Goal: Task Accomplishment & Management: Complete application form

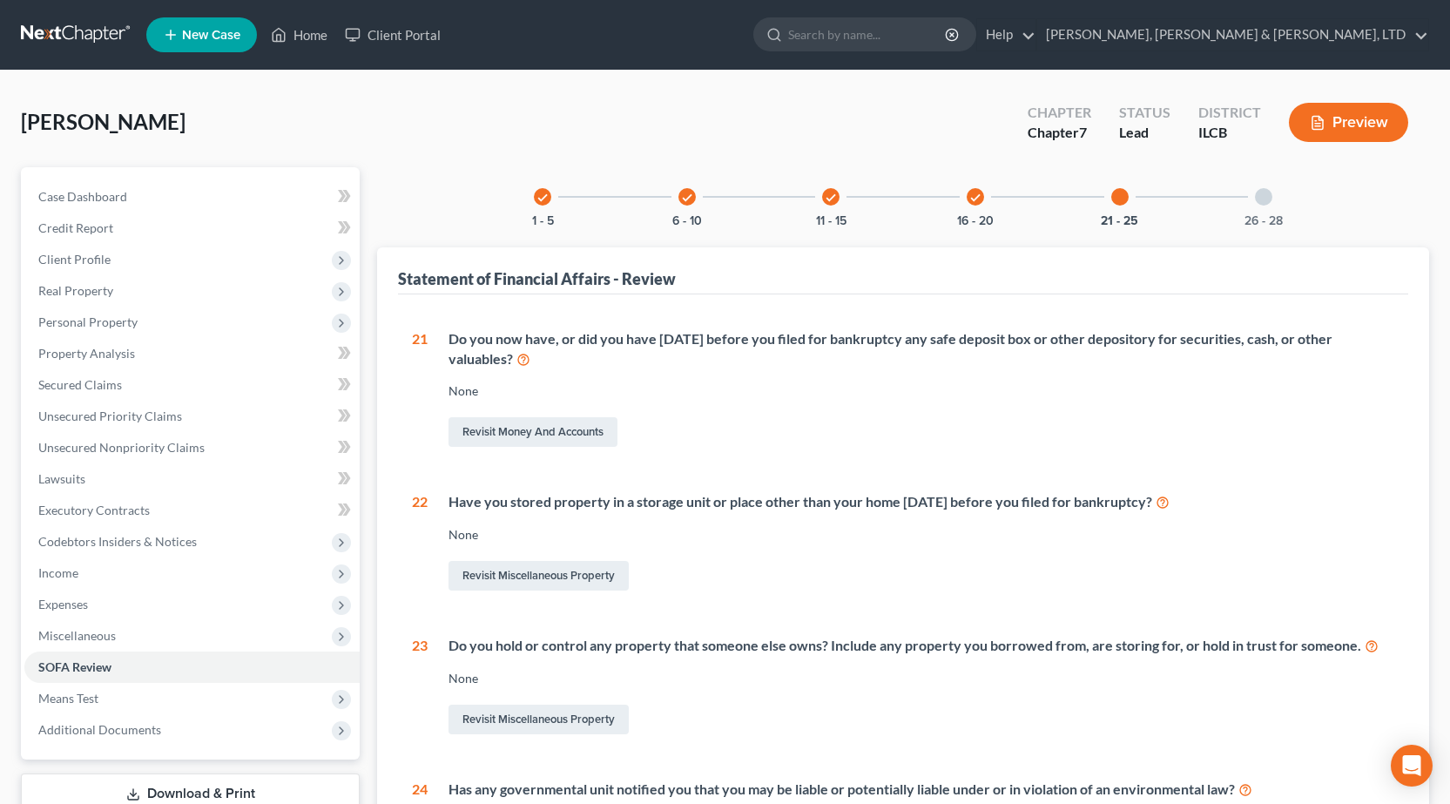
click at [67, 24] on link at bounding box center [76, 34] width 111 height 31
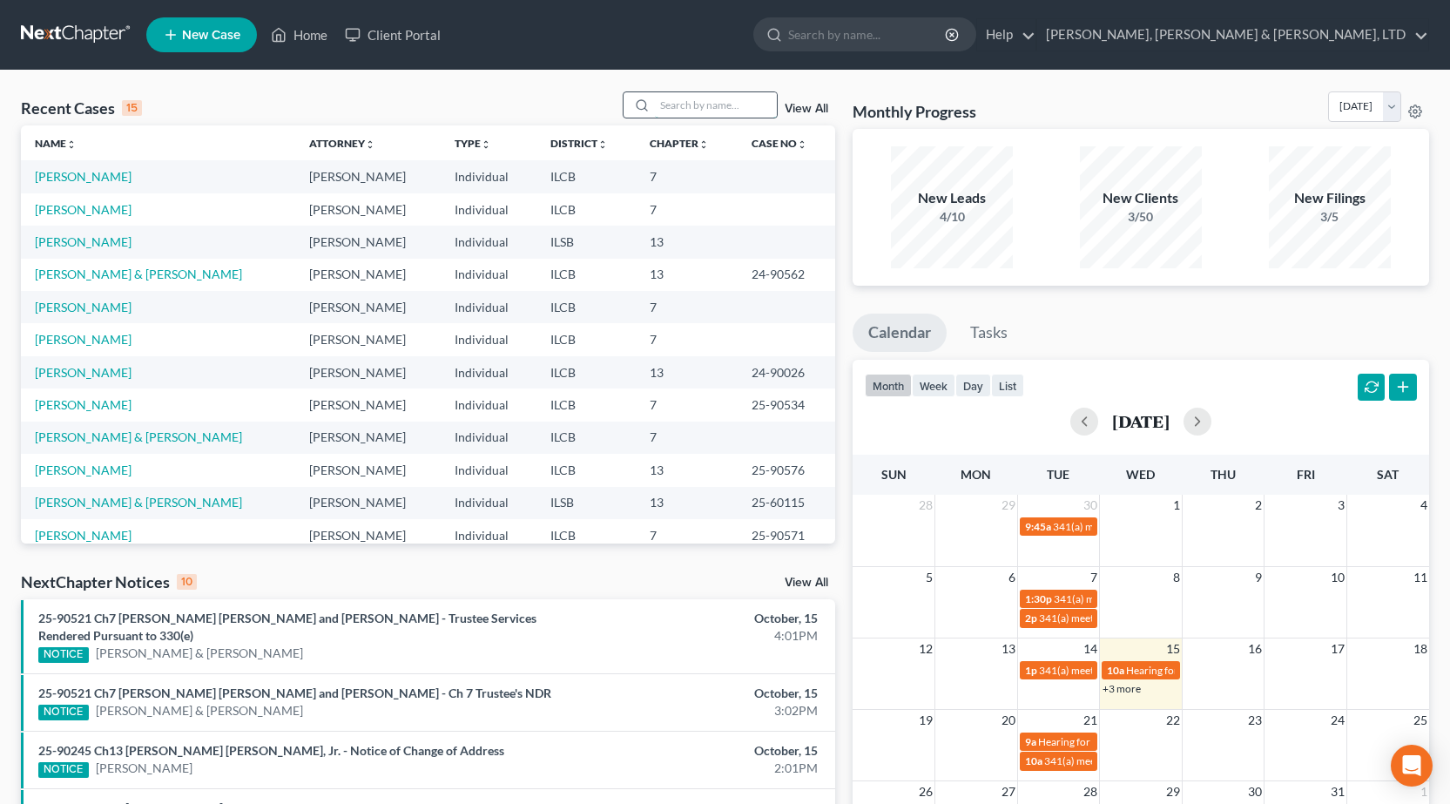
click at [722, 100] on input "search" at bounding box center [716, 104] width 122 height 25
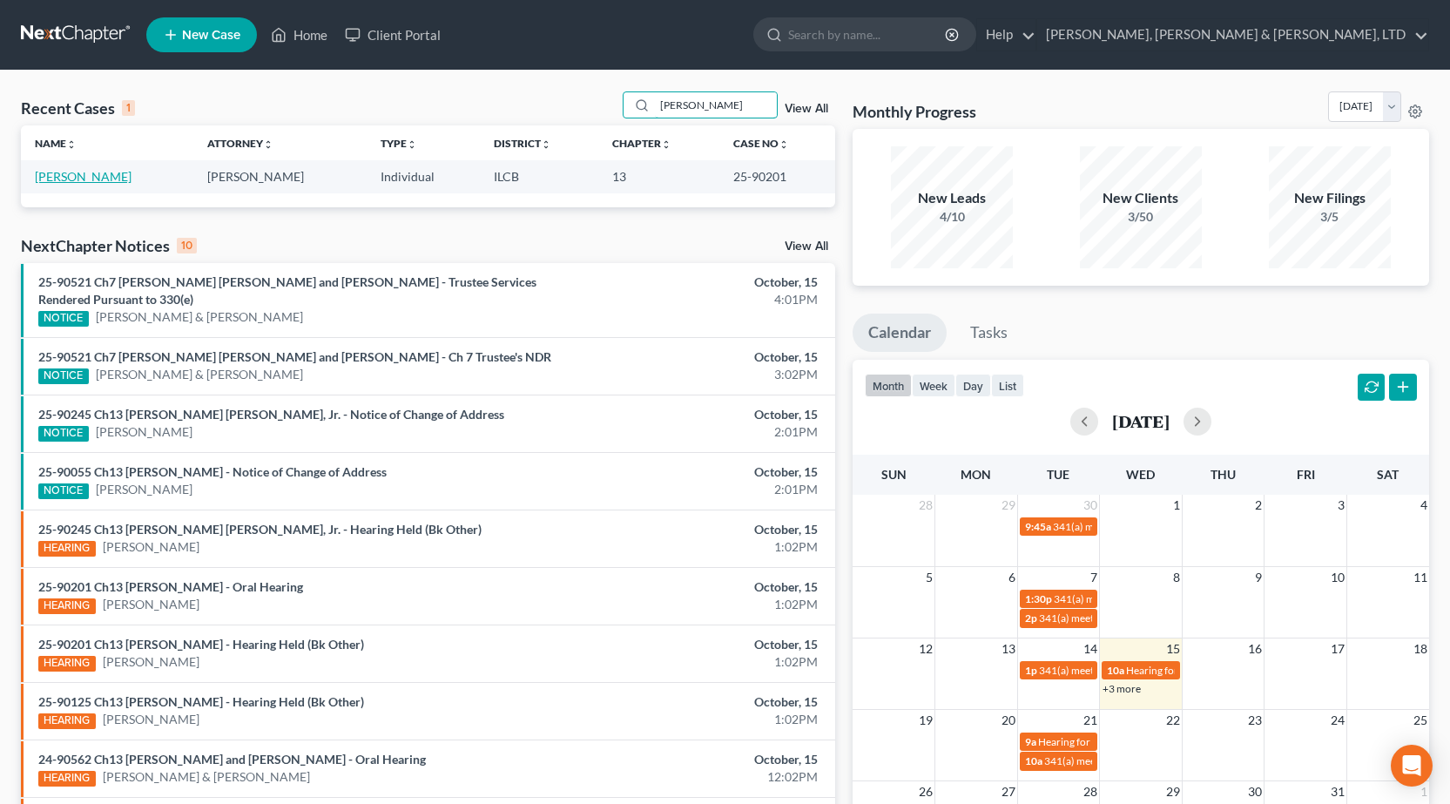
type input "eubanks"
click at [41, 179] on link "[PERSON_NAME]" at bounding box center [83, 176] width 97 height 15
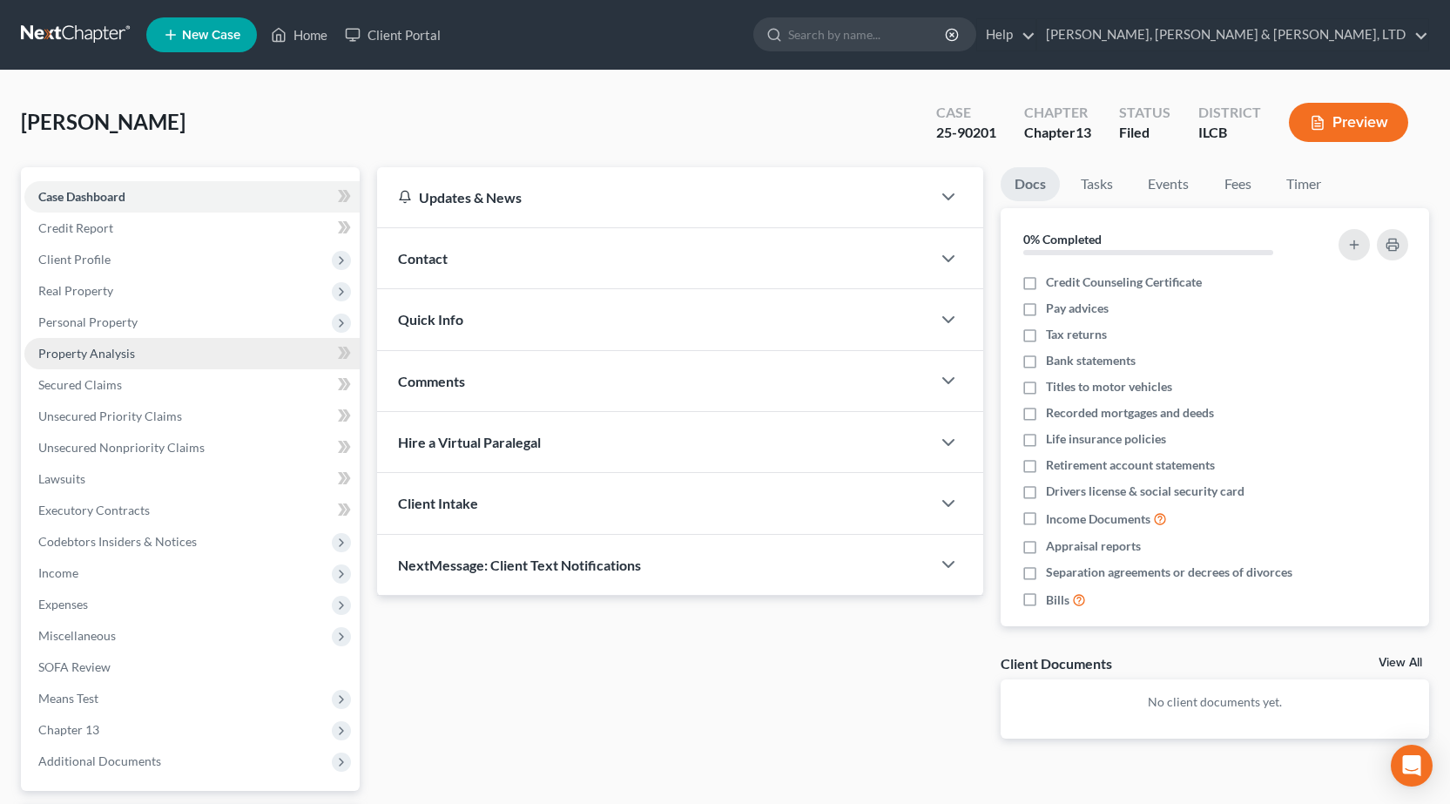
click at [164, 351] on link "Property Analysis" at bounding box center [191, 353] width 335 height 31
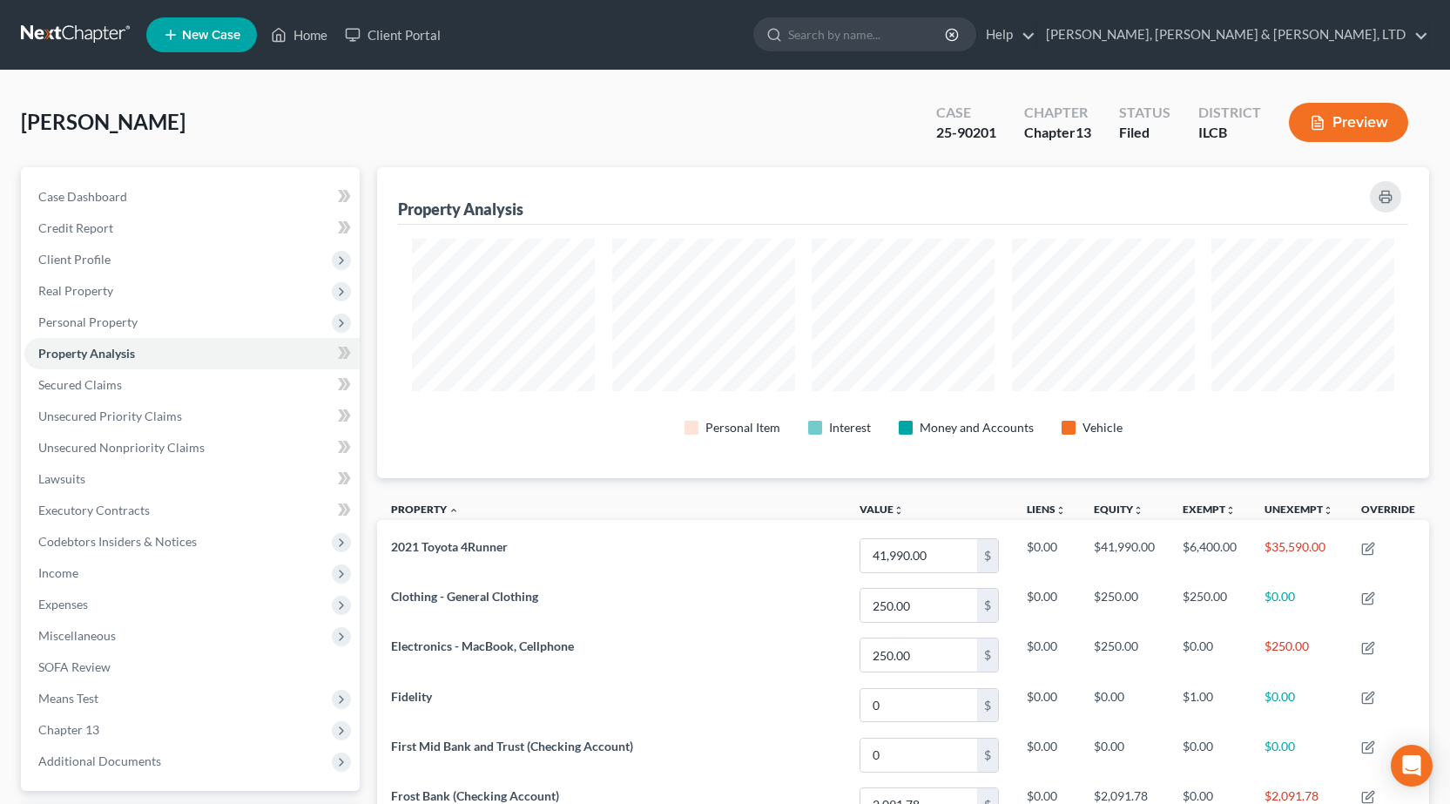
click at [57, 42] on link at bounding box center [76, 34] width 111 height 31
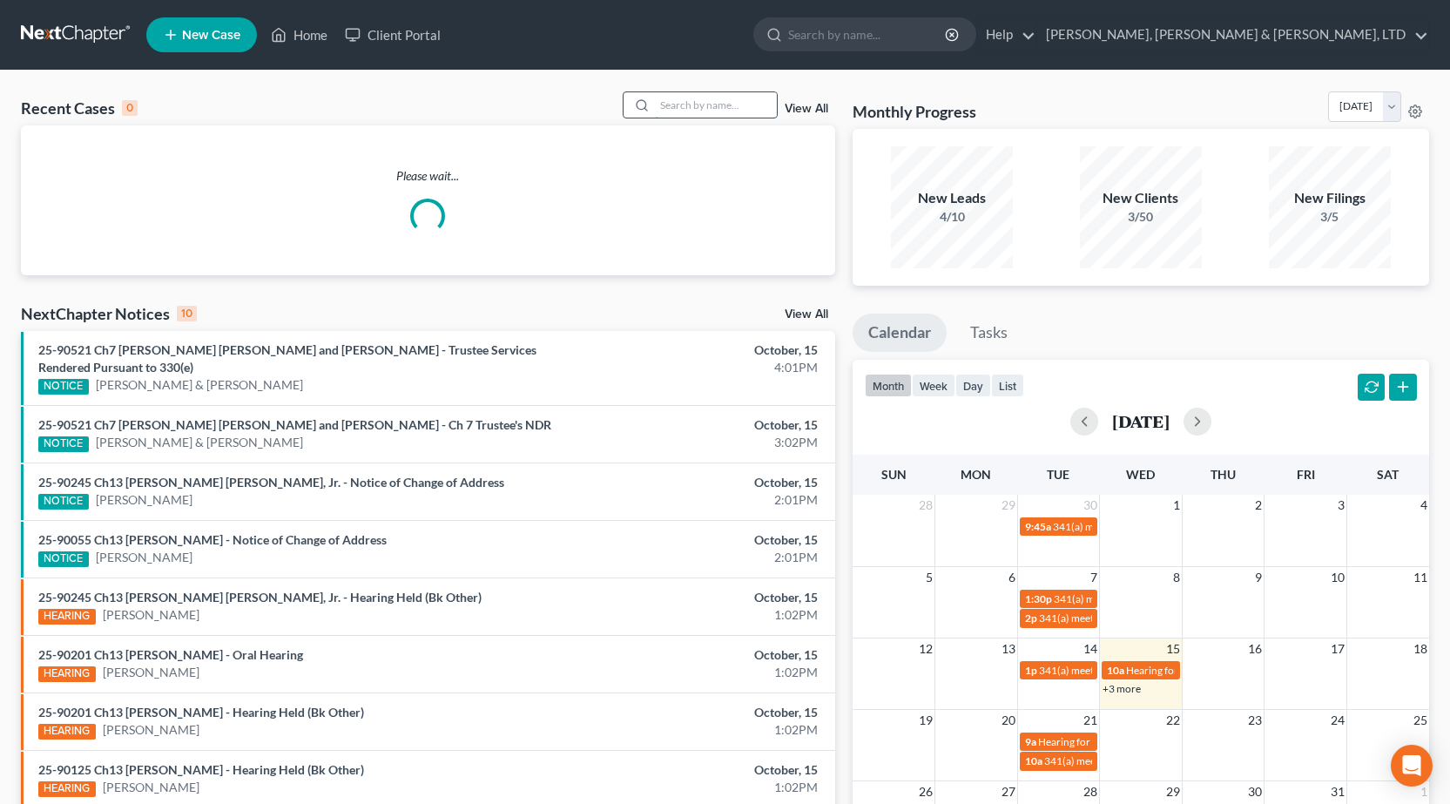
click at [695, 107] on input "search" at bounding box center [716, 104] width 122 height 25
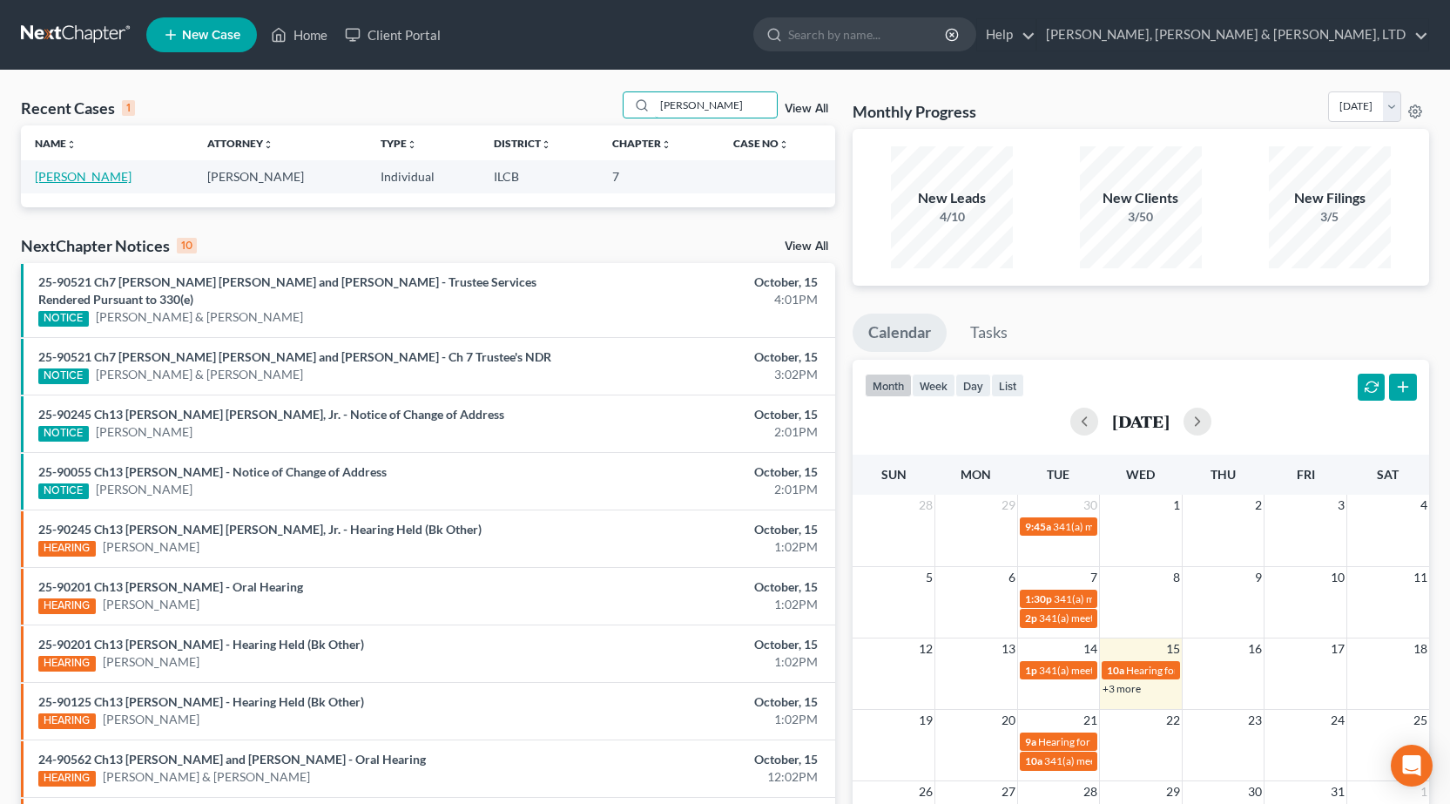
type input "[PERSON_NAME]"
click at [71, 179] on link "[PERSON_NAME]" at bounding box center [83, 176] width 97 height 15
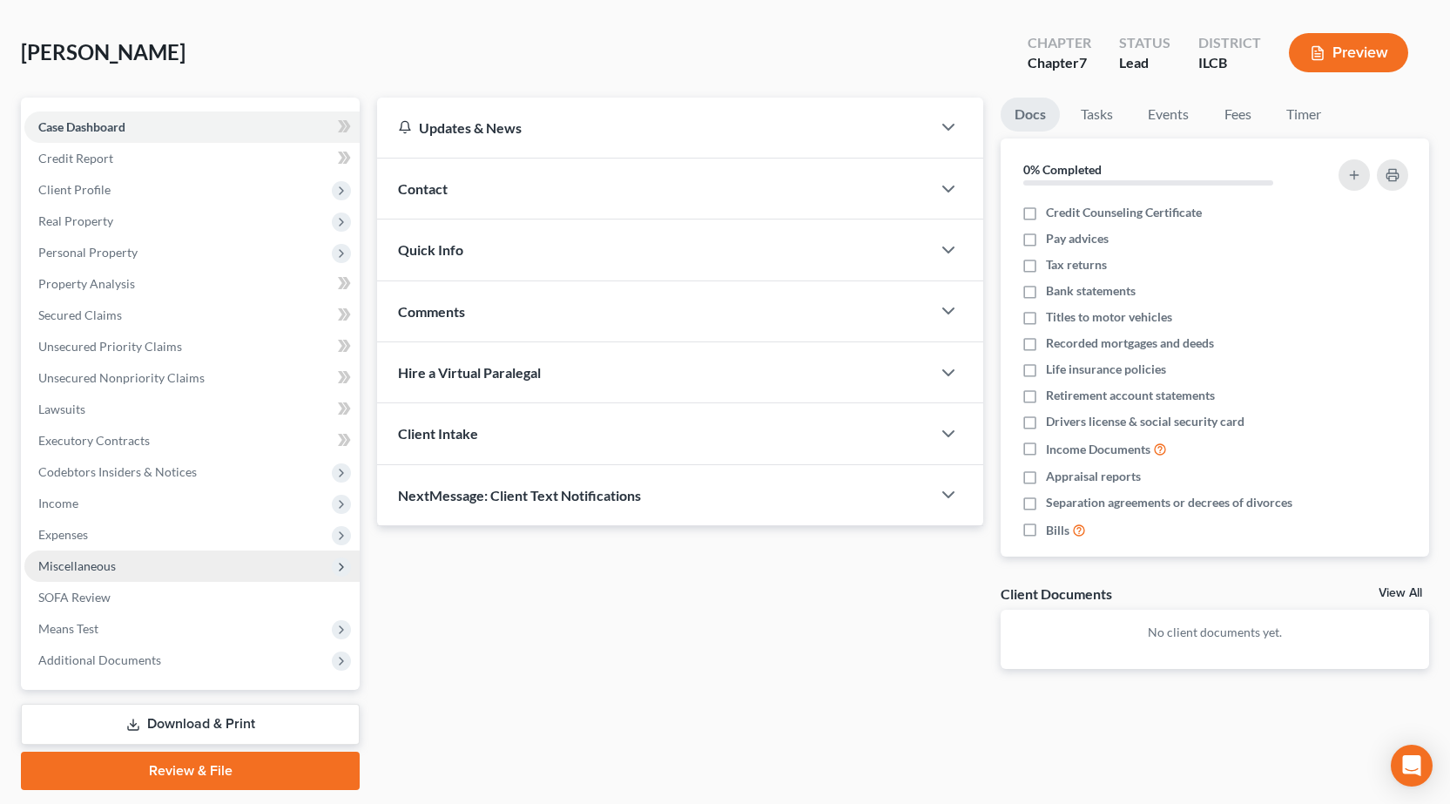
scroll to position [122, 0]
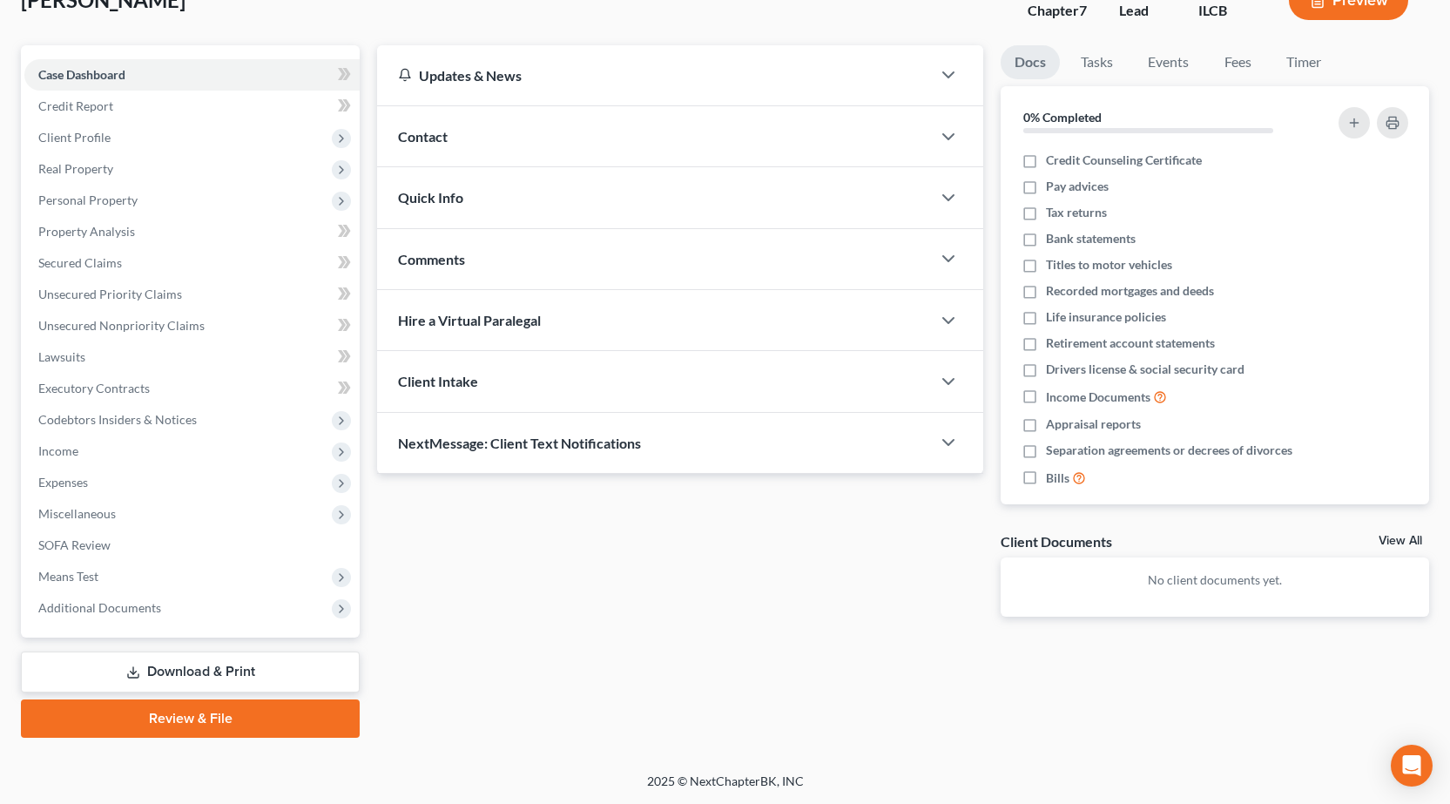
click at [228, 676] on link "Download & Print" at bounding box center [190, 672] width 339 height 41
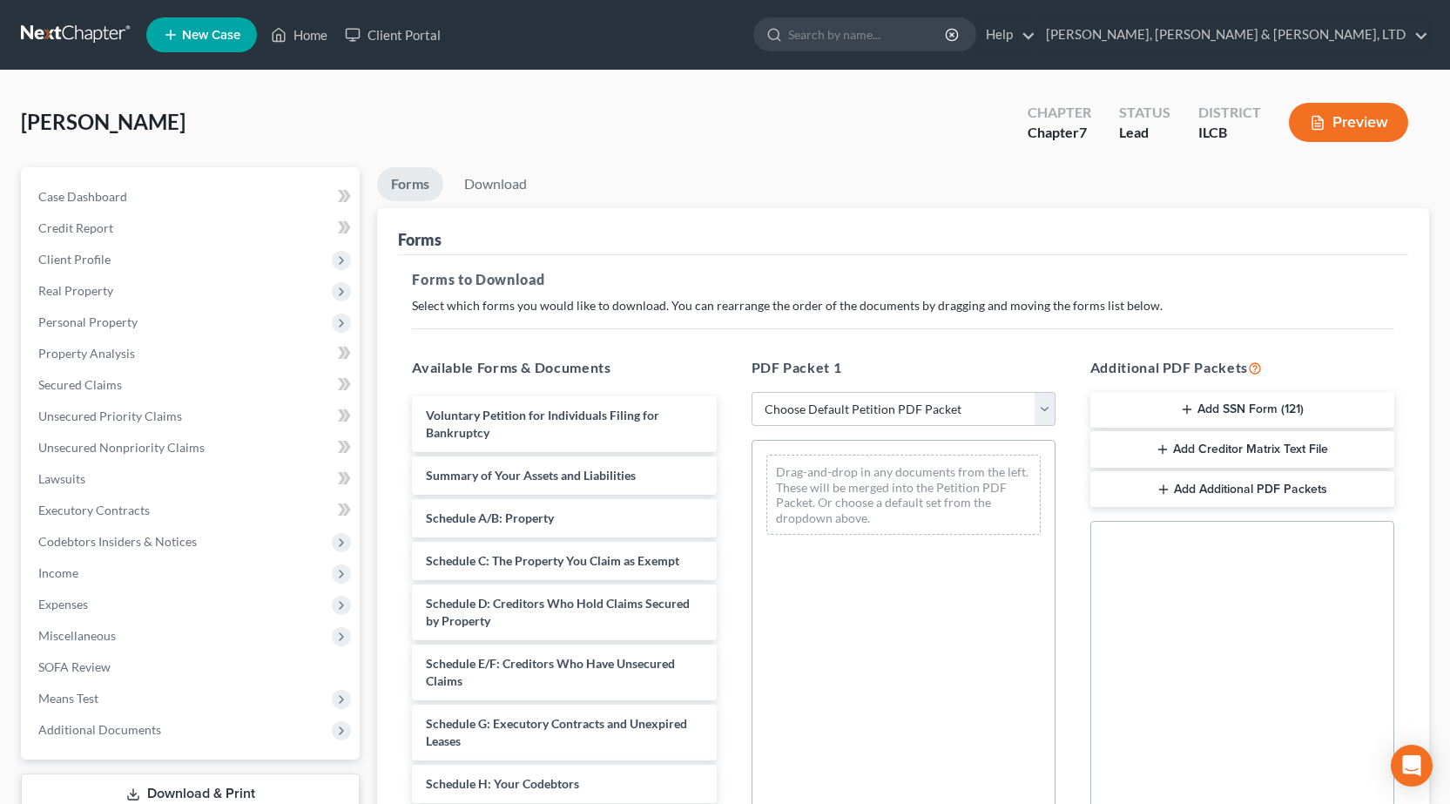
click at [1233, 405] on button "Add SSN Form (121)" at bounding box center [1242, 410] width 304 height 37
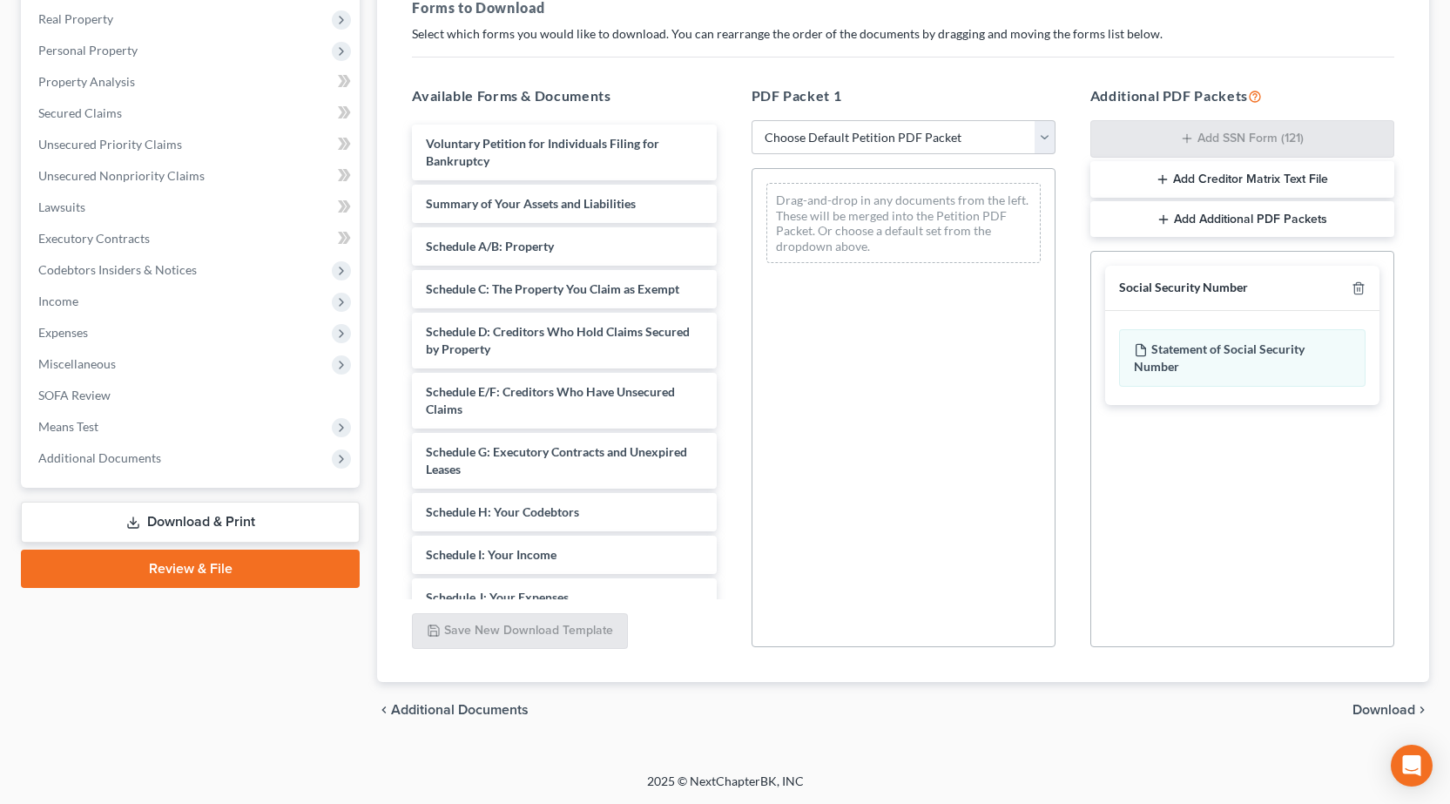
click at [1392, 714] on span "Download" at bounding box center [1384, 710] width 63 height 14
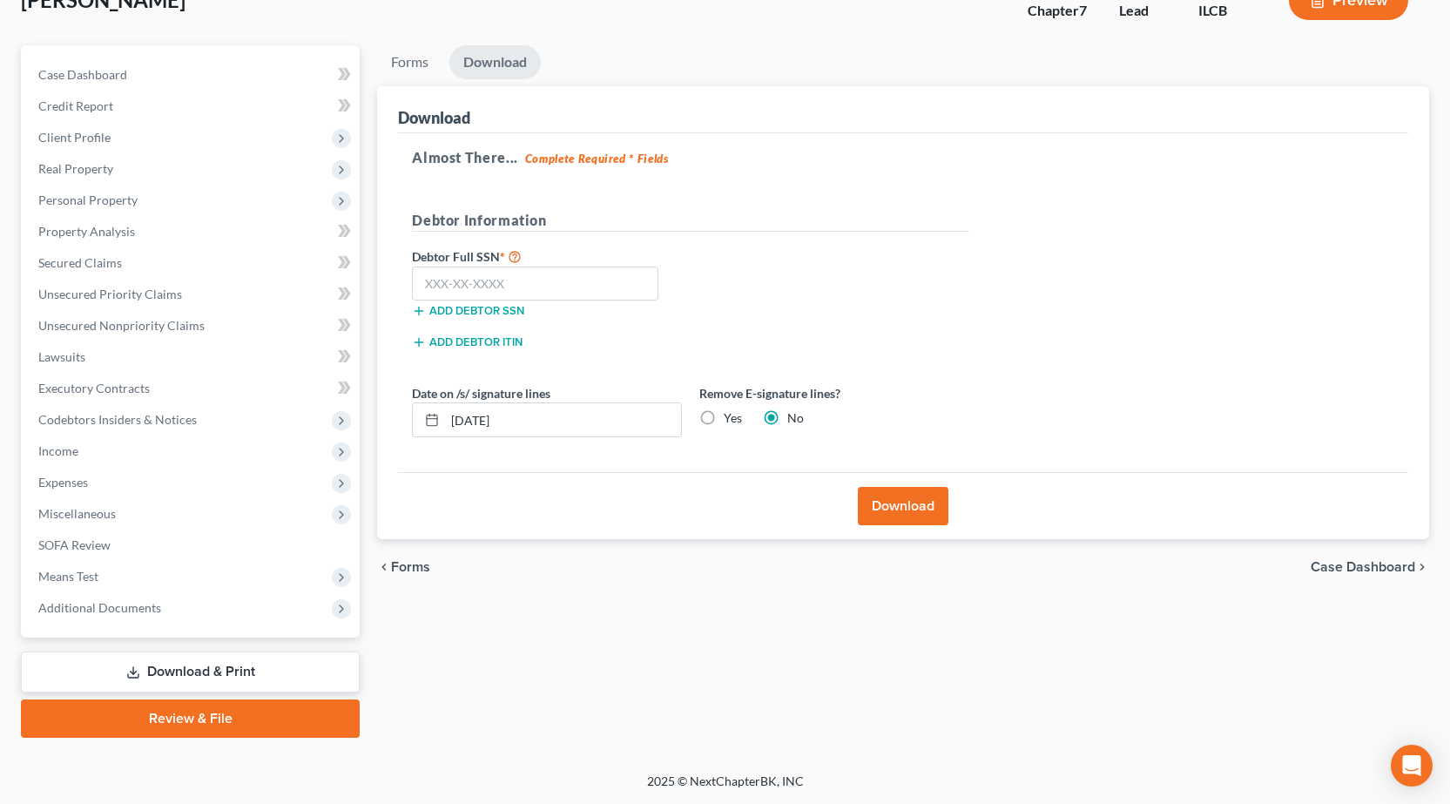
scroll to position [122, 0]
click at [516, 280] on input "text" at bounding box center [535, 284] width 246 height 35
type input "319-38-5261"
drag, startPoint x: 552, startPoint y: 420, endPoint x: 554, endPoint y: 441, distance: 21.0
click at [666, 467] on div "Almost There... Complete Required * Fields Debtor Information Debtor Full SSN *…" at bounding box center [903, 303] width 1010 height 340
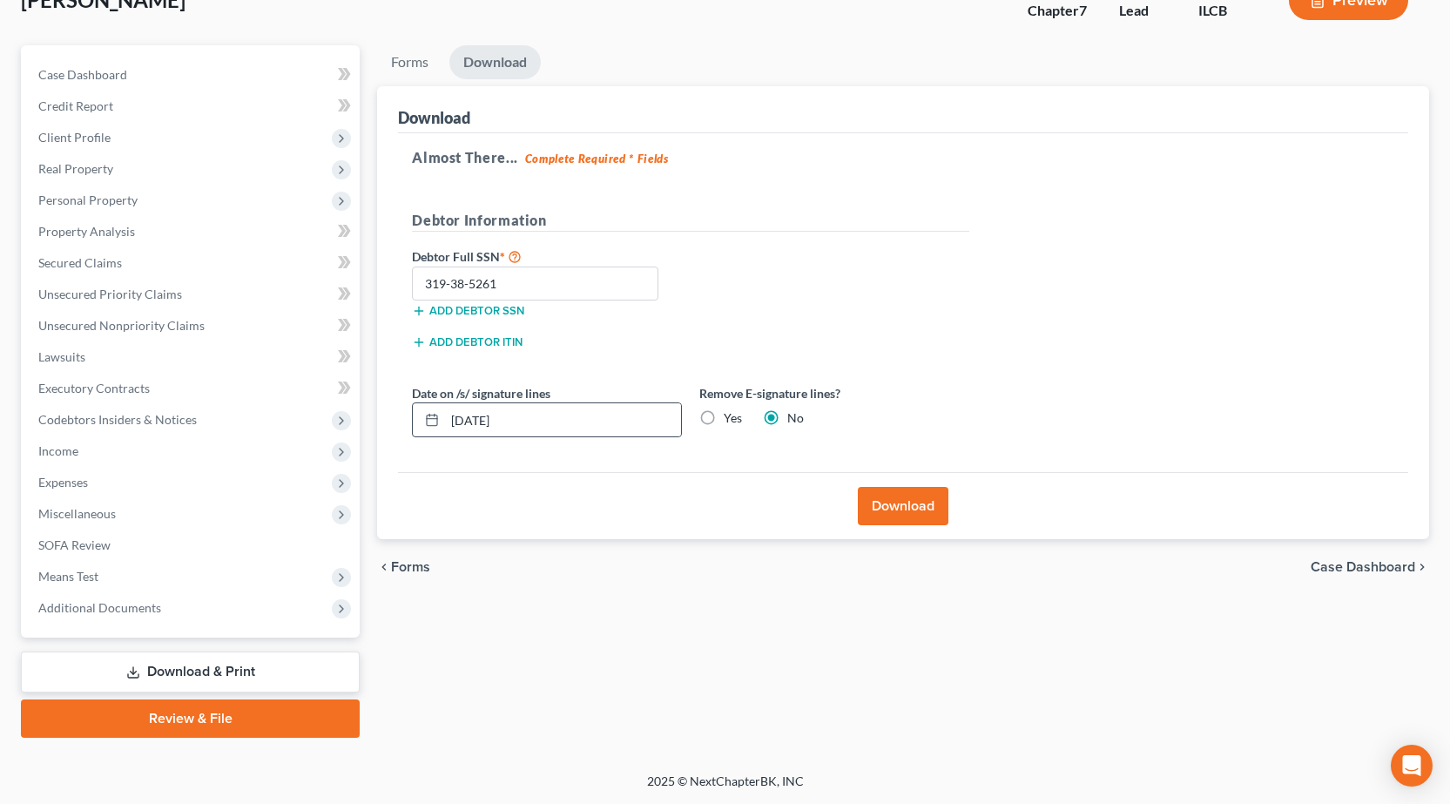
click at [440, 422] on div at bounding box center [429, 419] width 32 height 33
click at [420, 422] on div at bounding box center [429, 419] width 32 height 33
click at [429, 419] on line at bounding box center [432, 419] width 10 height 0
click at [483, 420] on input "[DATE]" at bounding box center [563, 419] width 236 height 33
type input "[DATE]"
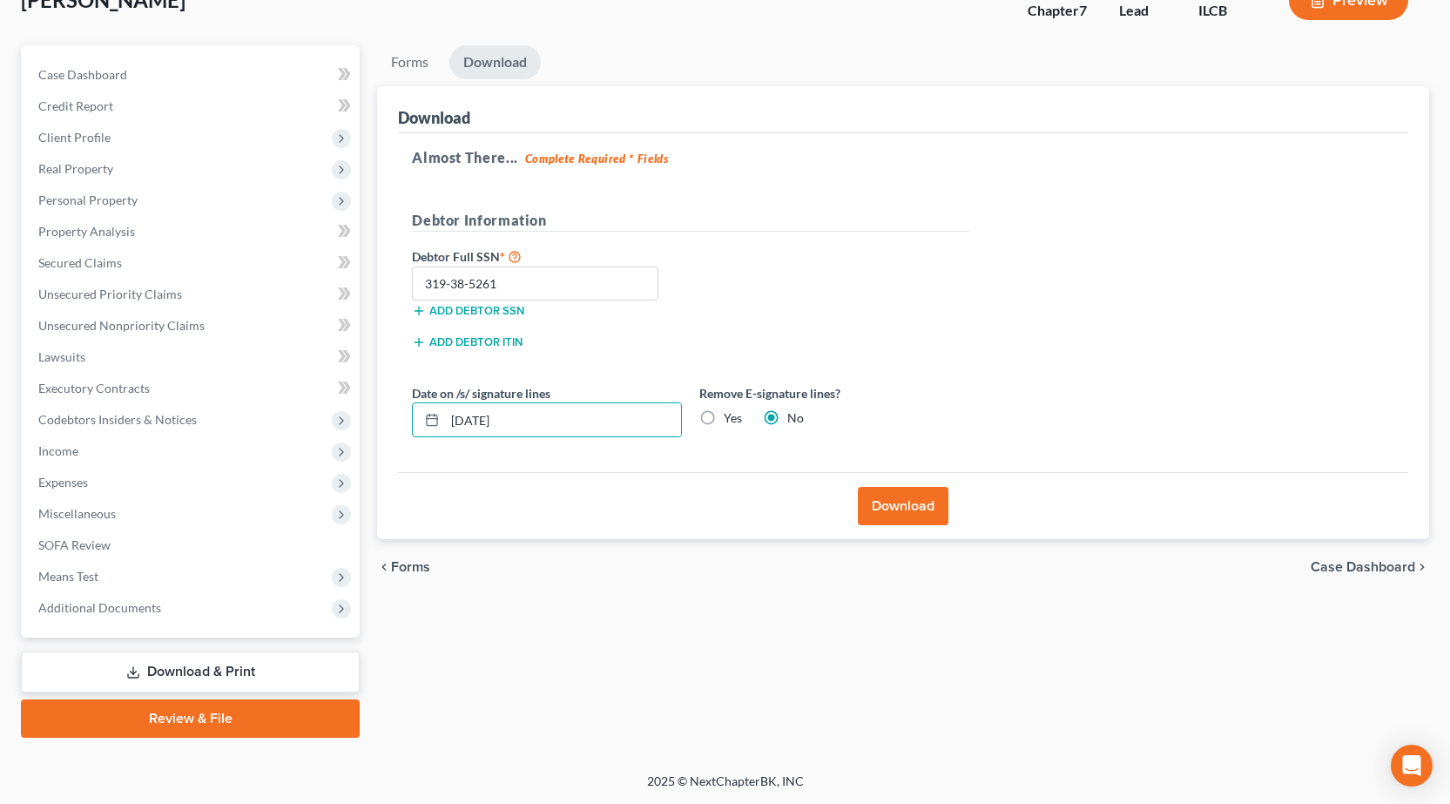
click at [915, 520] on button "Download" at bounding box center [903, 506] width 91 height 38
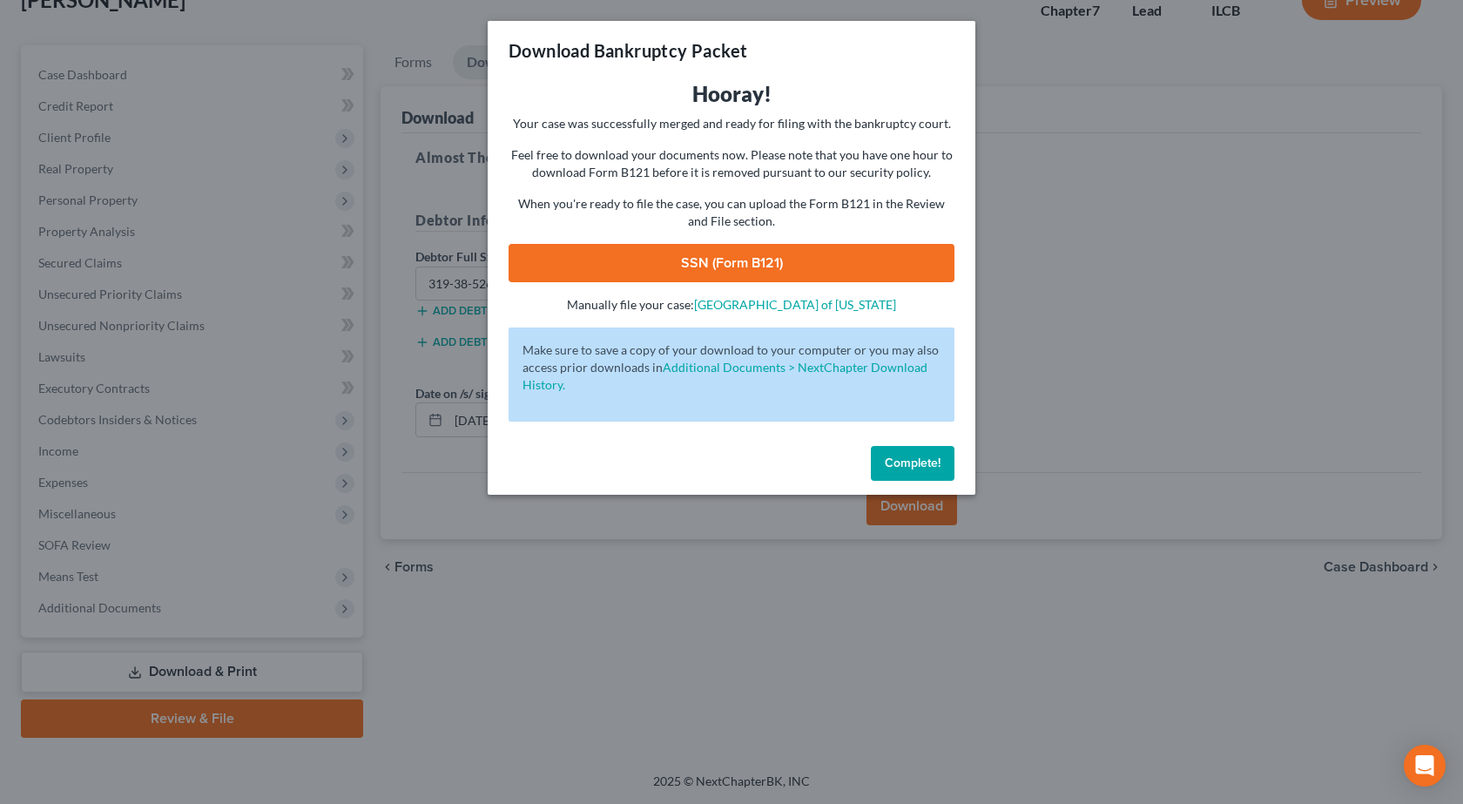
click at [761, 263] on link "SSN (Form B121)" at bounding box center [732, 263] width 446 height 38
click at [264, 420] on div "Download Bankruptcy Packet Hooray! Your case was successfully merged and ready …" at bounding box center [731, 402] width 1463 height 804
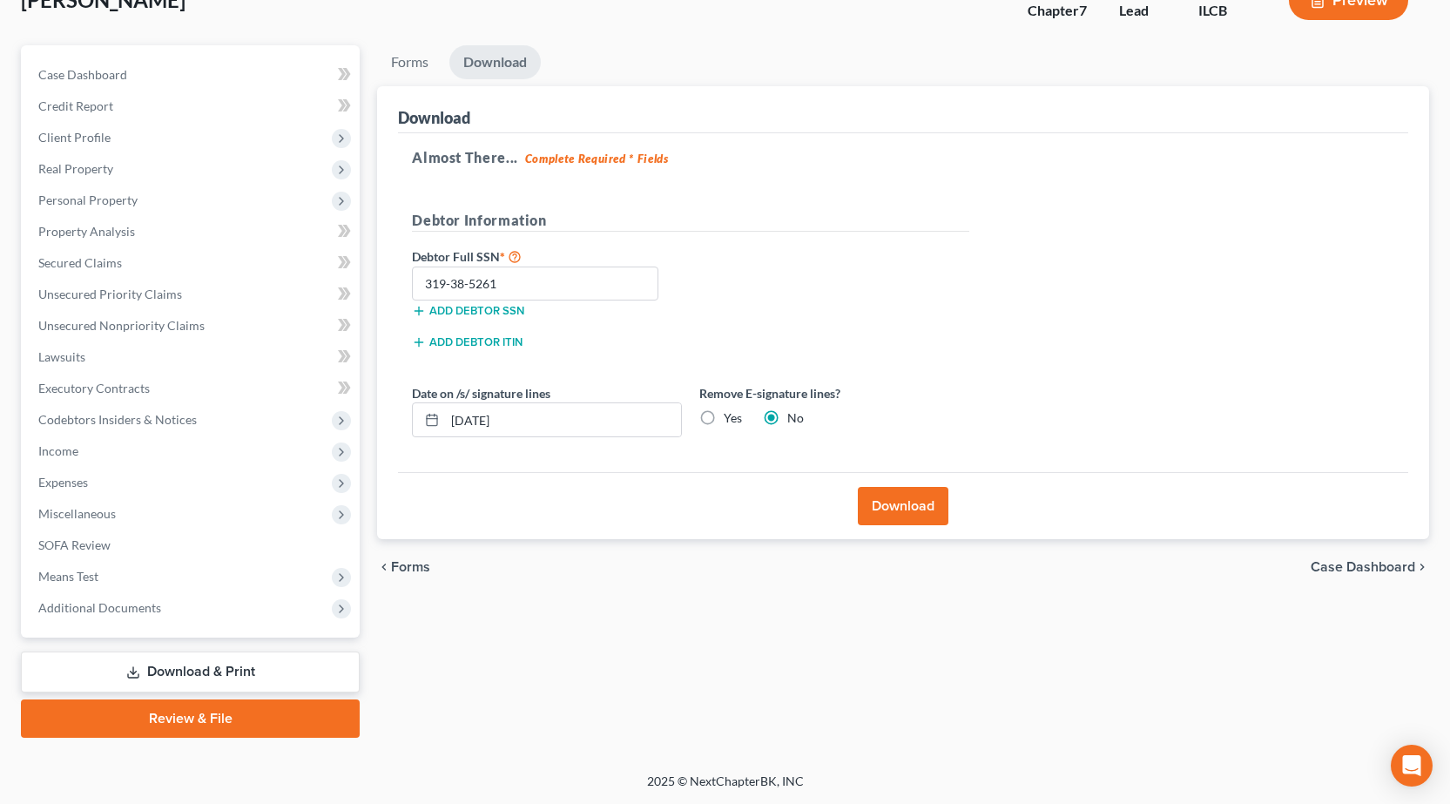
click at [189, 727] on link "Review & File" at bounding box center [190, 718] width 339 height 38
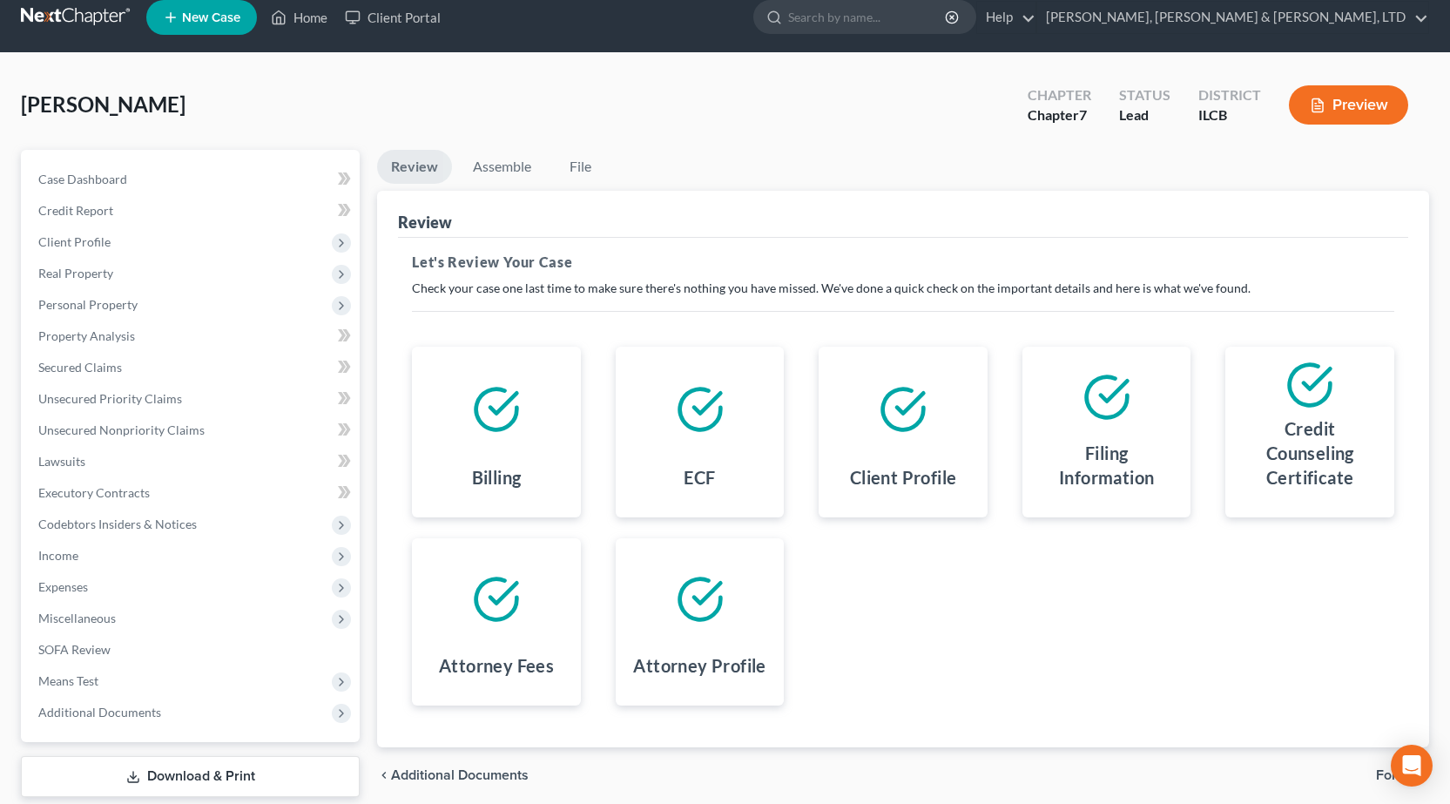
scroll to position [122, 0]
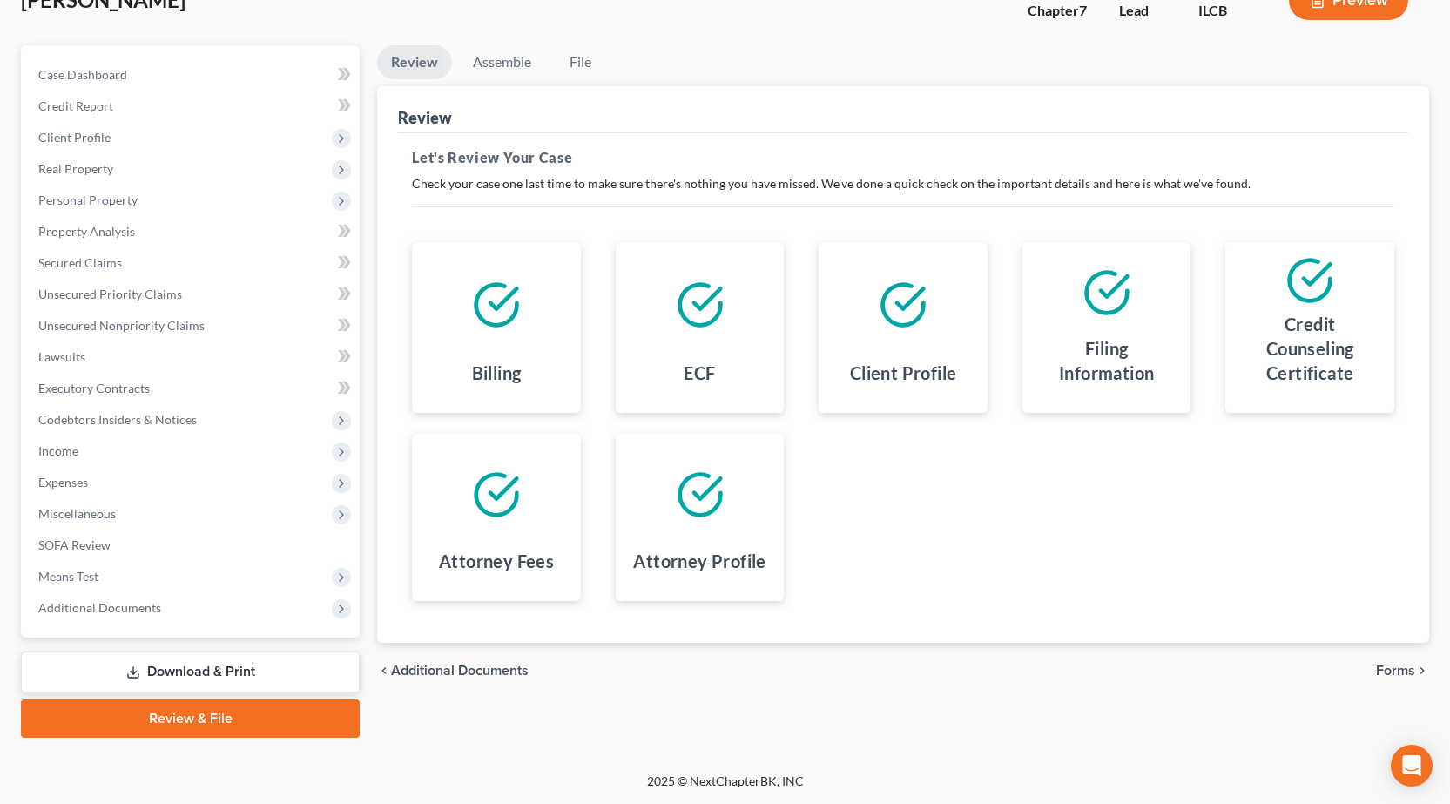
click at [1397, 667] on span "Forms" at bounding box center [1395, 671] width 39 height 14
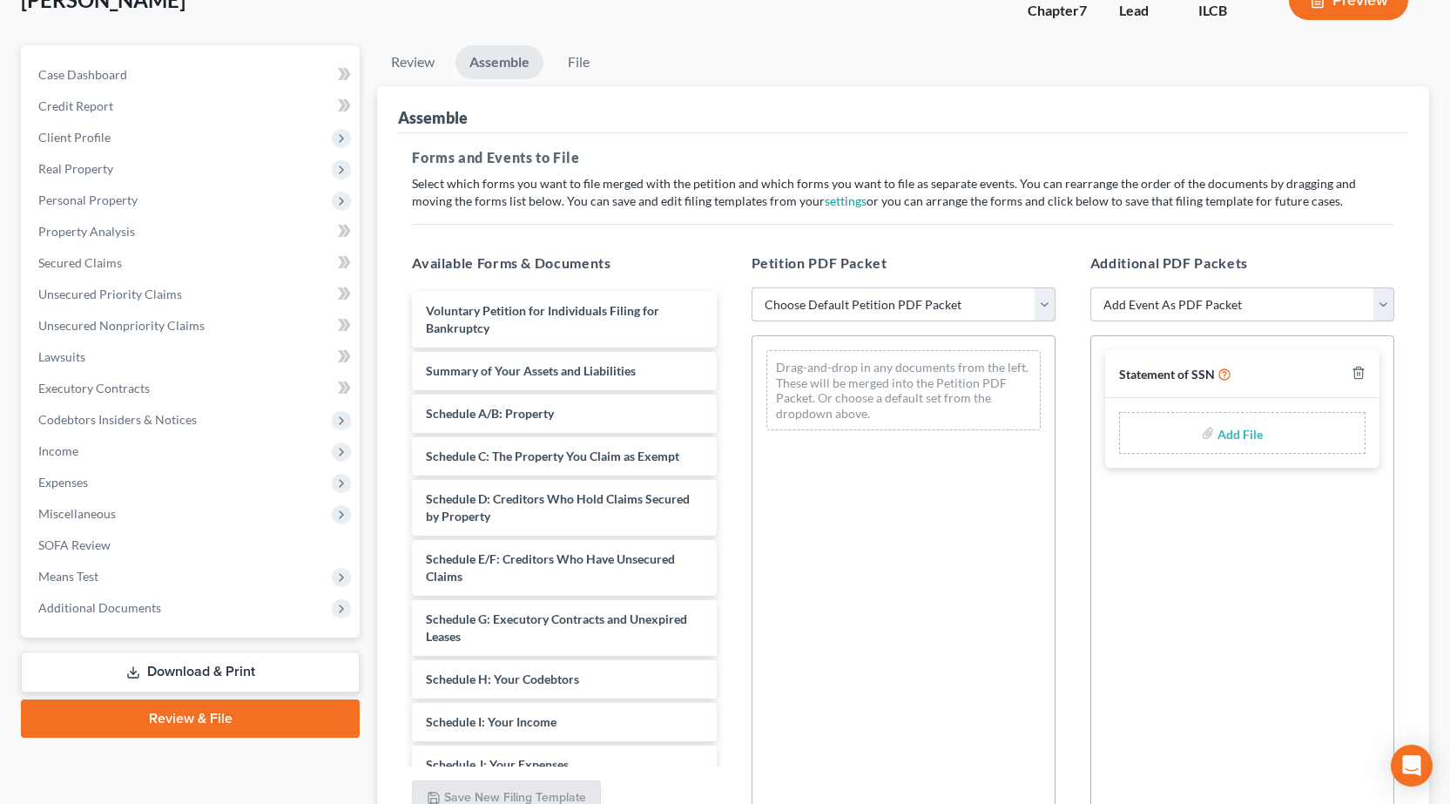
click at [897, 298] on select "Choose Default Petition PDF Packet Complete Bankruptcy Petition (all forms and …" at bounding box center [904, 304] width 304 height 35
select select "0"
click at [752, 287] on select "Choose Default Petition PDF Packet Complete Bankruptcy Petition (all forms and …" at bounding box center [904, 304] width 304 height 35
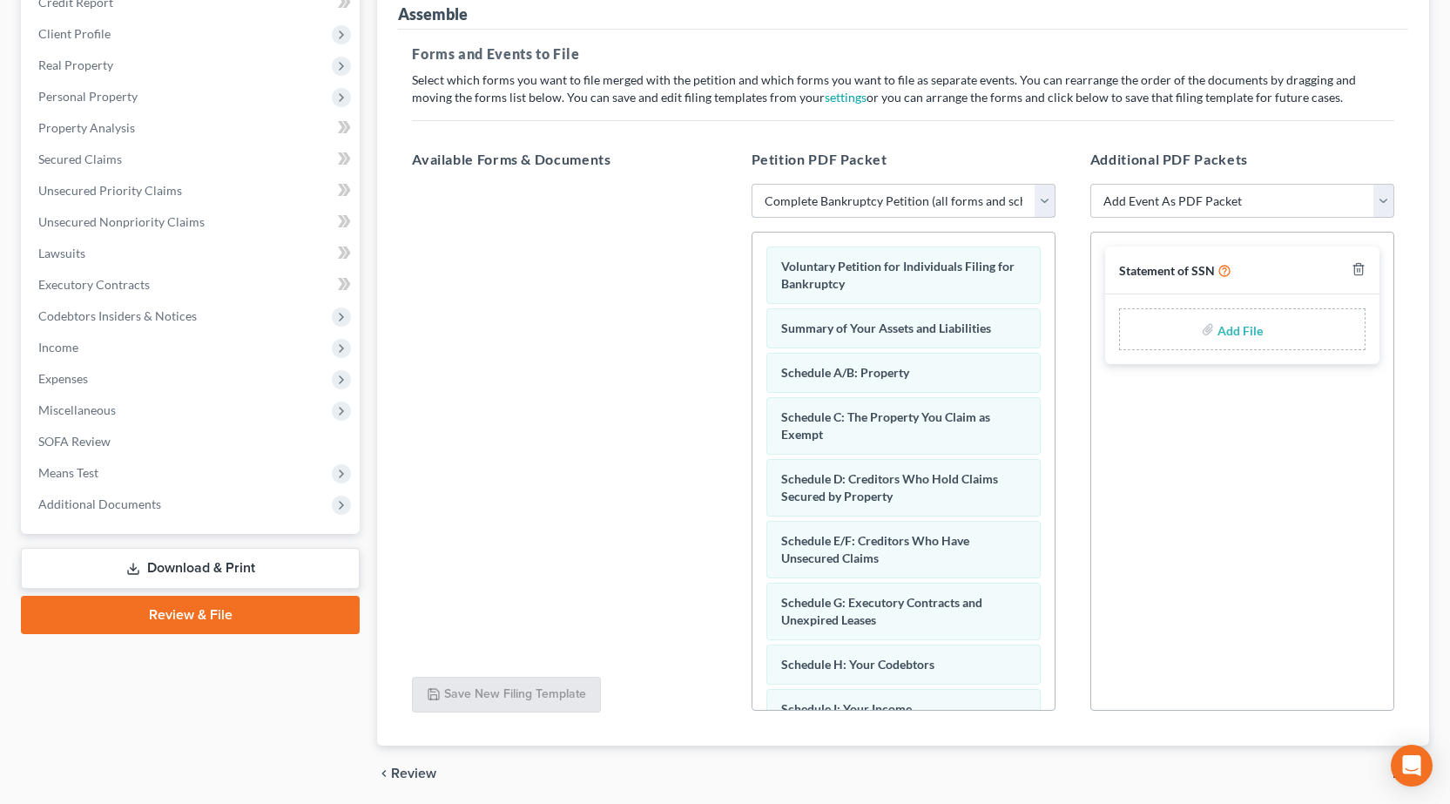
scroll to position [289, 0]
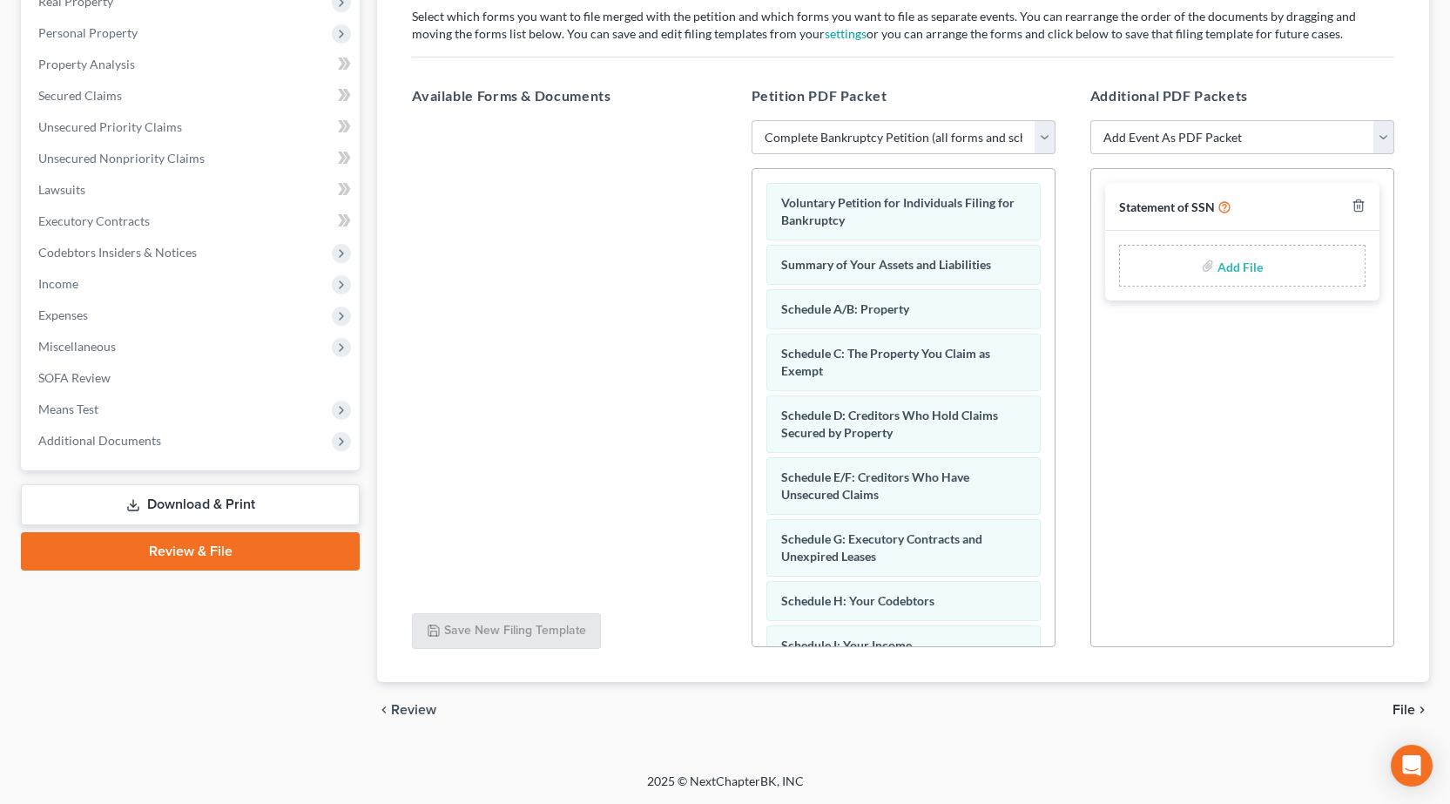
click at [1400, 711] on span "File" at bounding box center [1404, 710] width 23 height 14
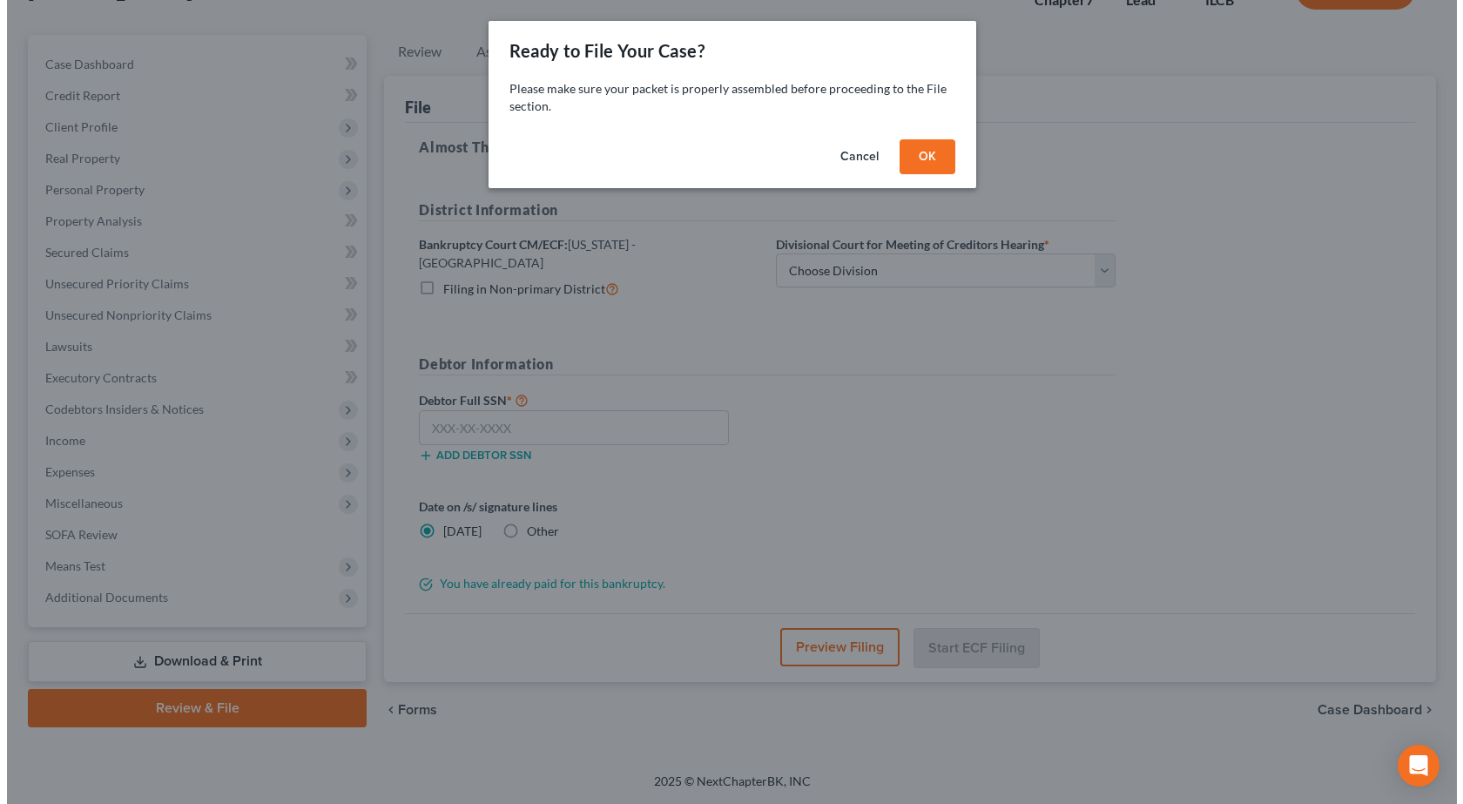
scroll to position [122, 0]
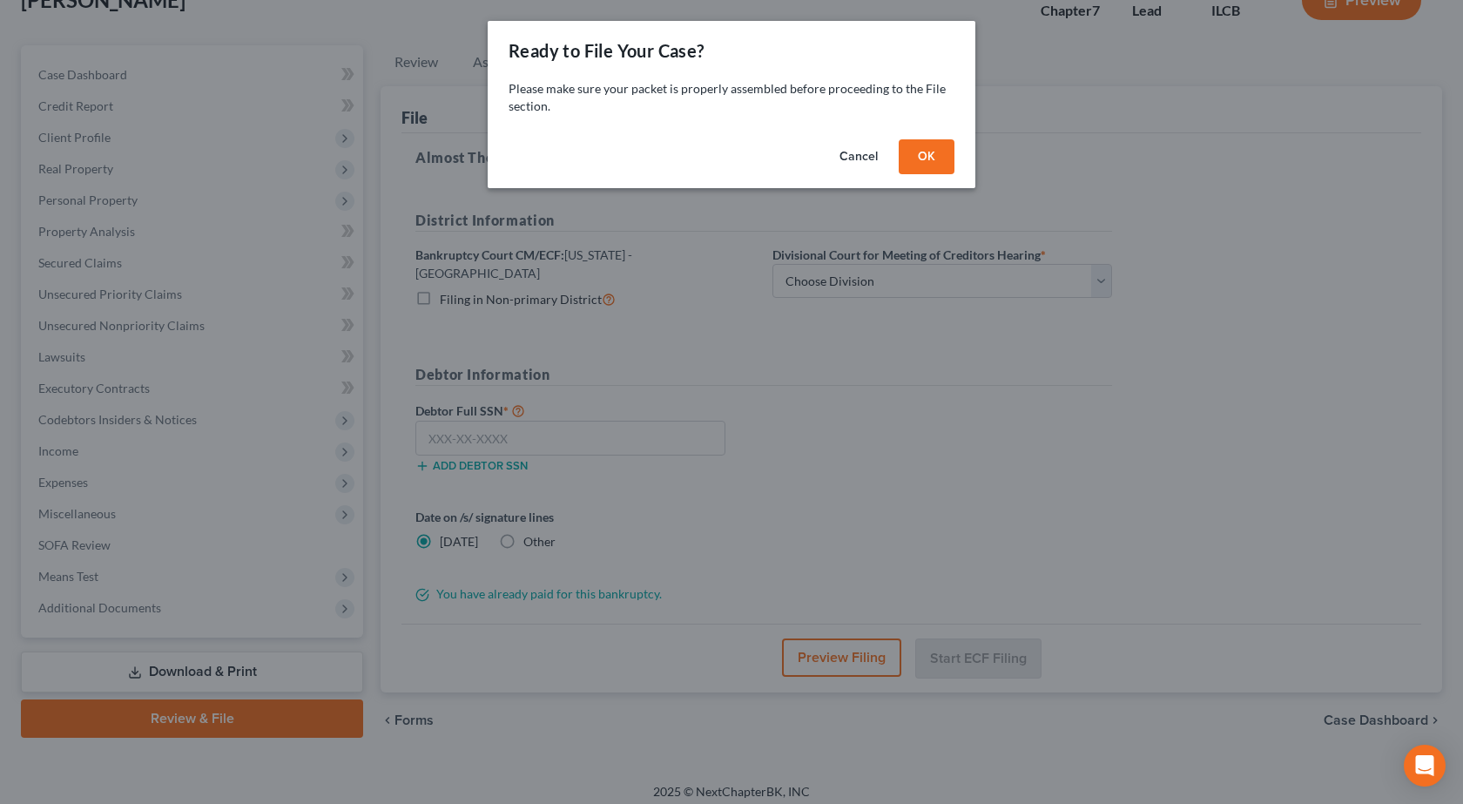
click at [914, 146] on button "OK" at bounding box center [927, 156] width 56 height 35
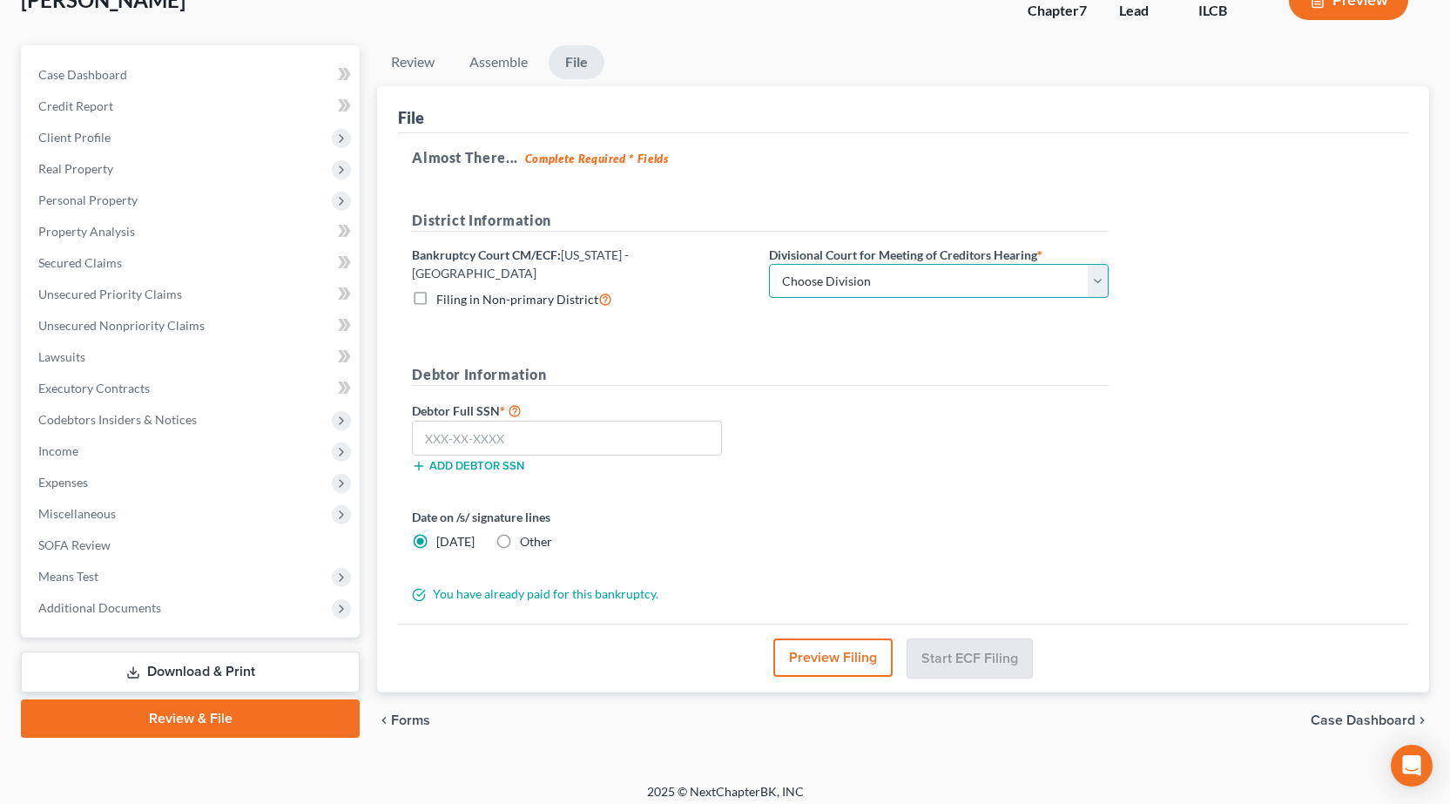
click at [851, 291] on select "Choose Division Peoria Springfield [GEOGRAPHIC_DATA]" at bounding box center [939, 281] width 340 height 35
select select "2"
click at [769, 264] on select "Choose Division Peoria Springfield [GEOGRAPHIC_DATA]" at bounding box center [939, 281] width 340 height 35
click at [526, 432] on input "text" at bounding box center [567, 438] width 310 height 35
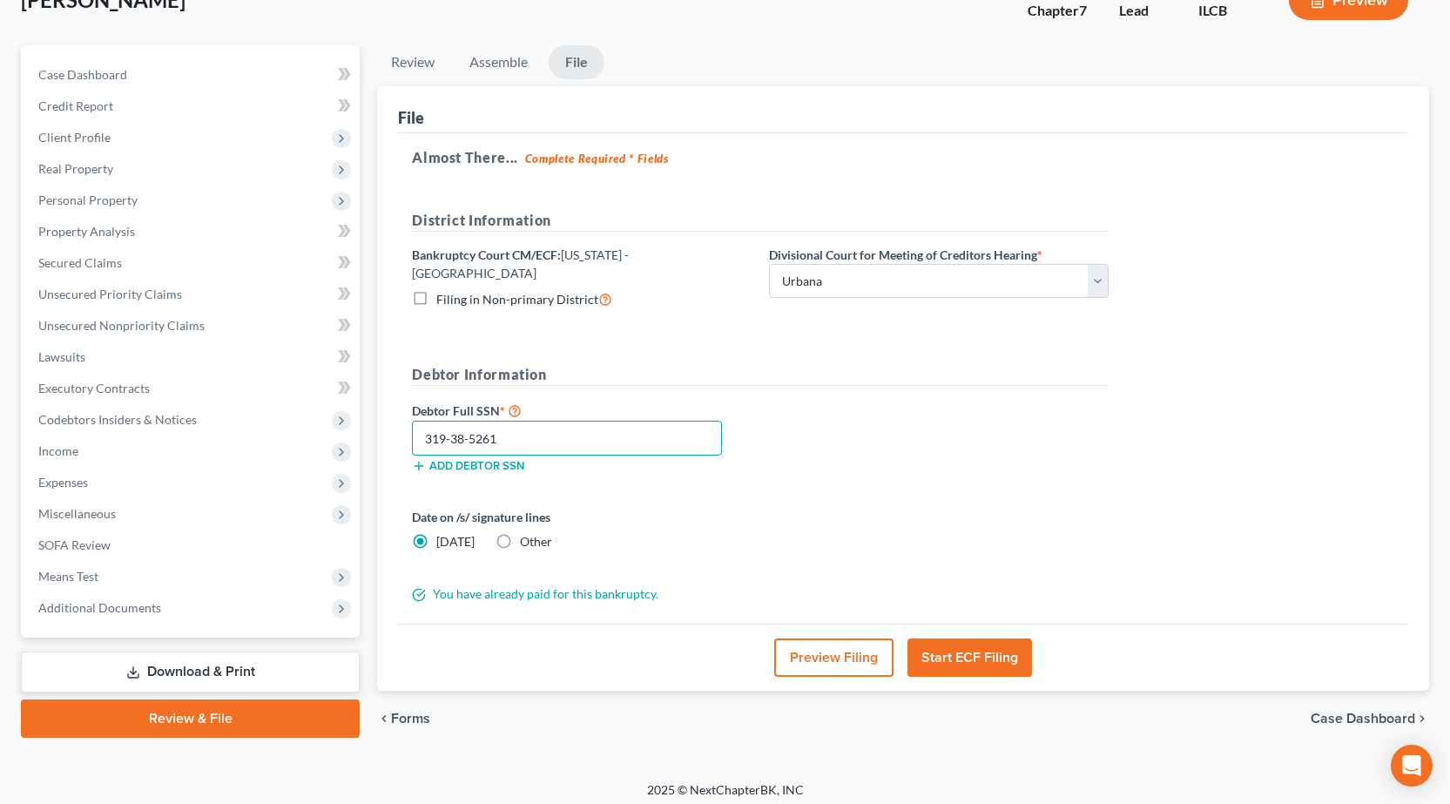
type input "319-38-5261"
click at [520, 533] on label "Other" at bounding box center [536, 541] width 32 height 17
click at [527, 533] on input "Other" at bounding box center [532, 538] width 11 height 11
radio input "true"
radio input "false"
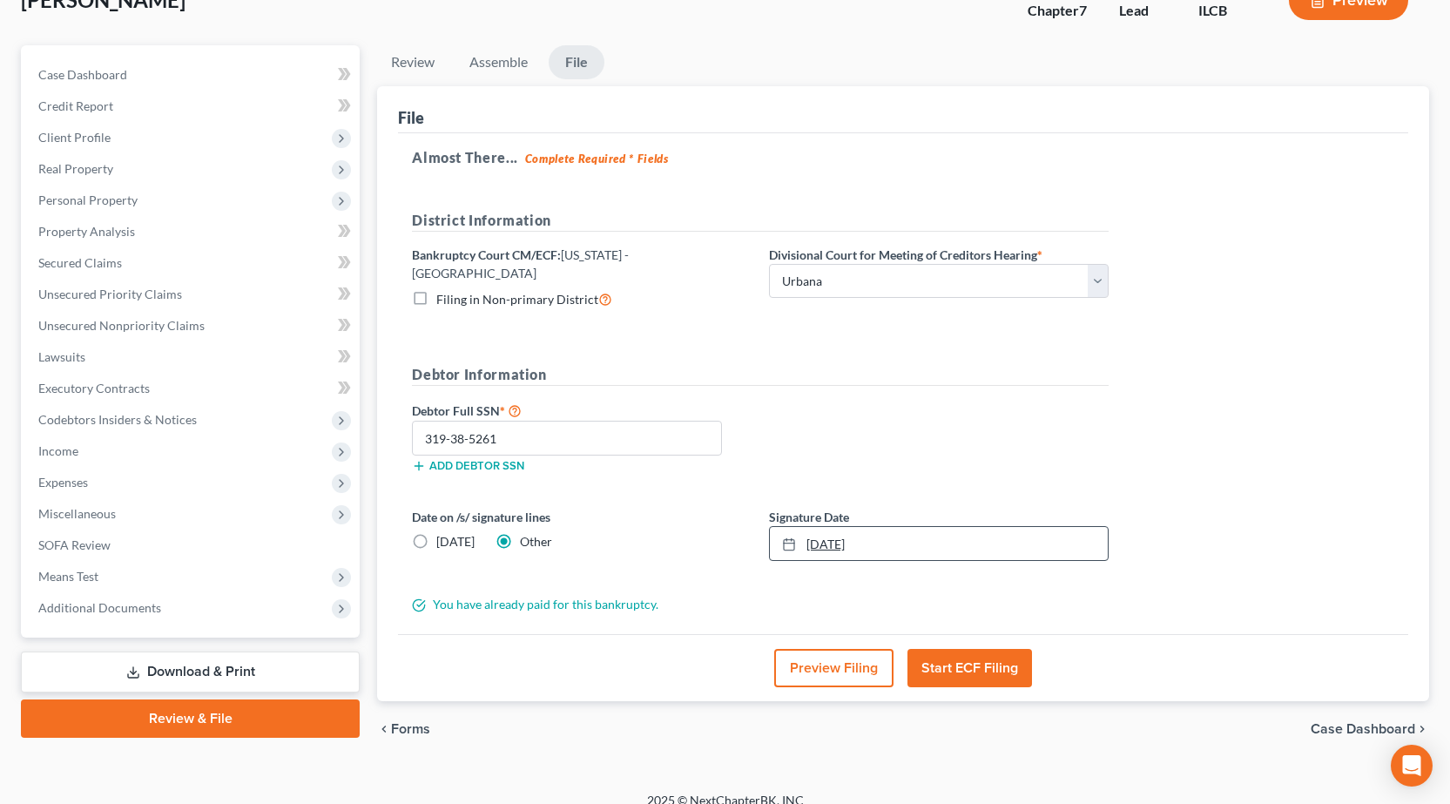
type input "[DATE]"
click at [819, 527] on link "[DATE]" at bounding box center [939, 543] width 338 height 33
click at [774, 654] on div "Preview Filing Start ECF Filing" at bounding box center [903, 667] width 1010 height 67
click at [804, 658] on button "Preview Filing" at bounding box center [833, 668] width 119 height 38
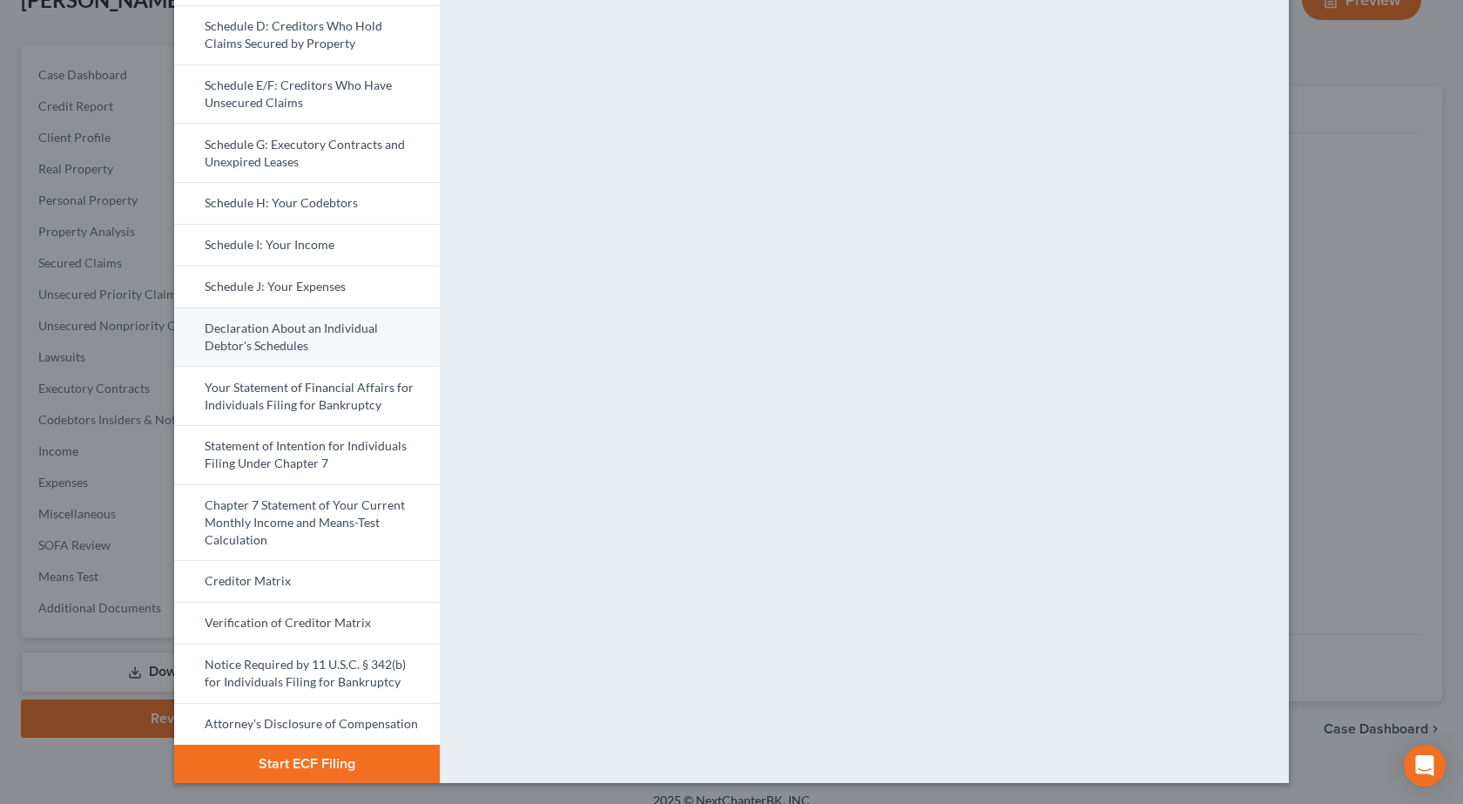
scroll to position [0, 0]
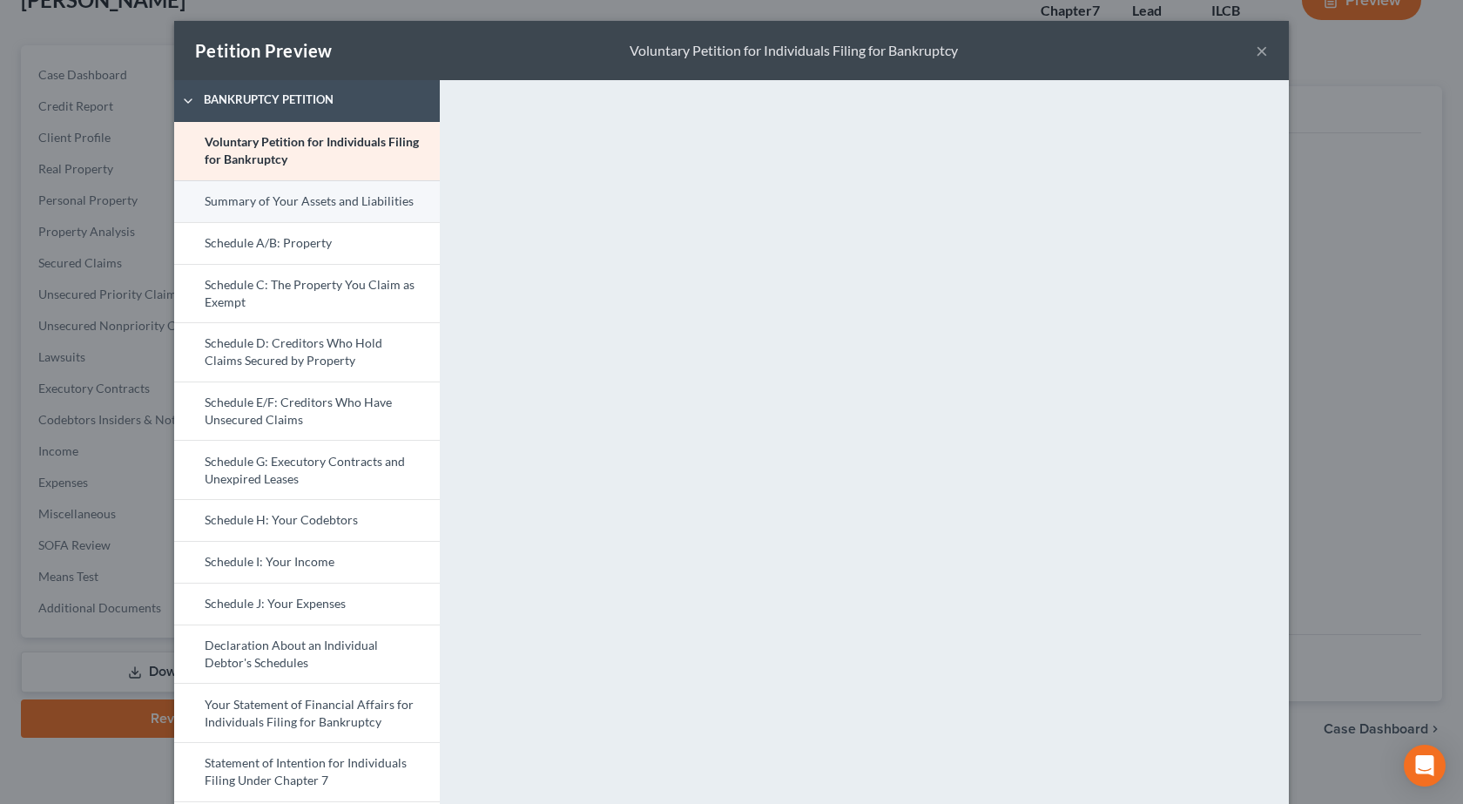
click at [257, 206] on link "Summary of Your Assets and Liabilities" at bounding box center [307, 201] width 266 height 42
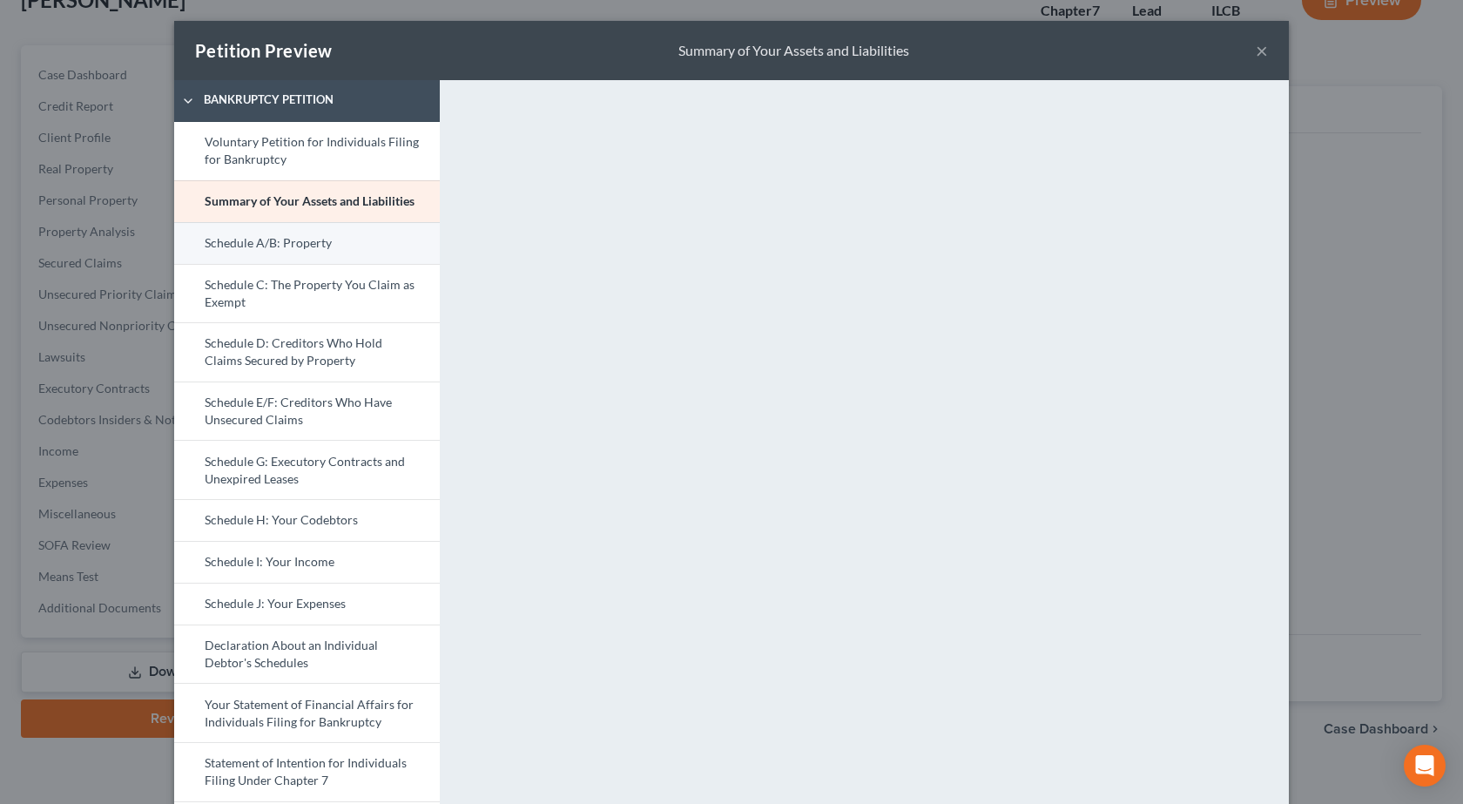
click at [272, 242] on link "Schedule A/B: Property" at bounding box center [307, 243] width 266 height 42
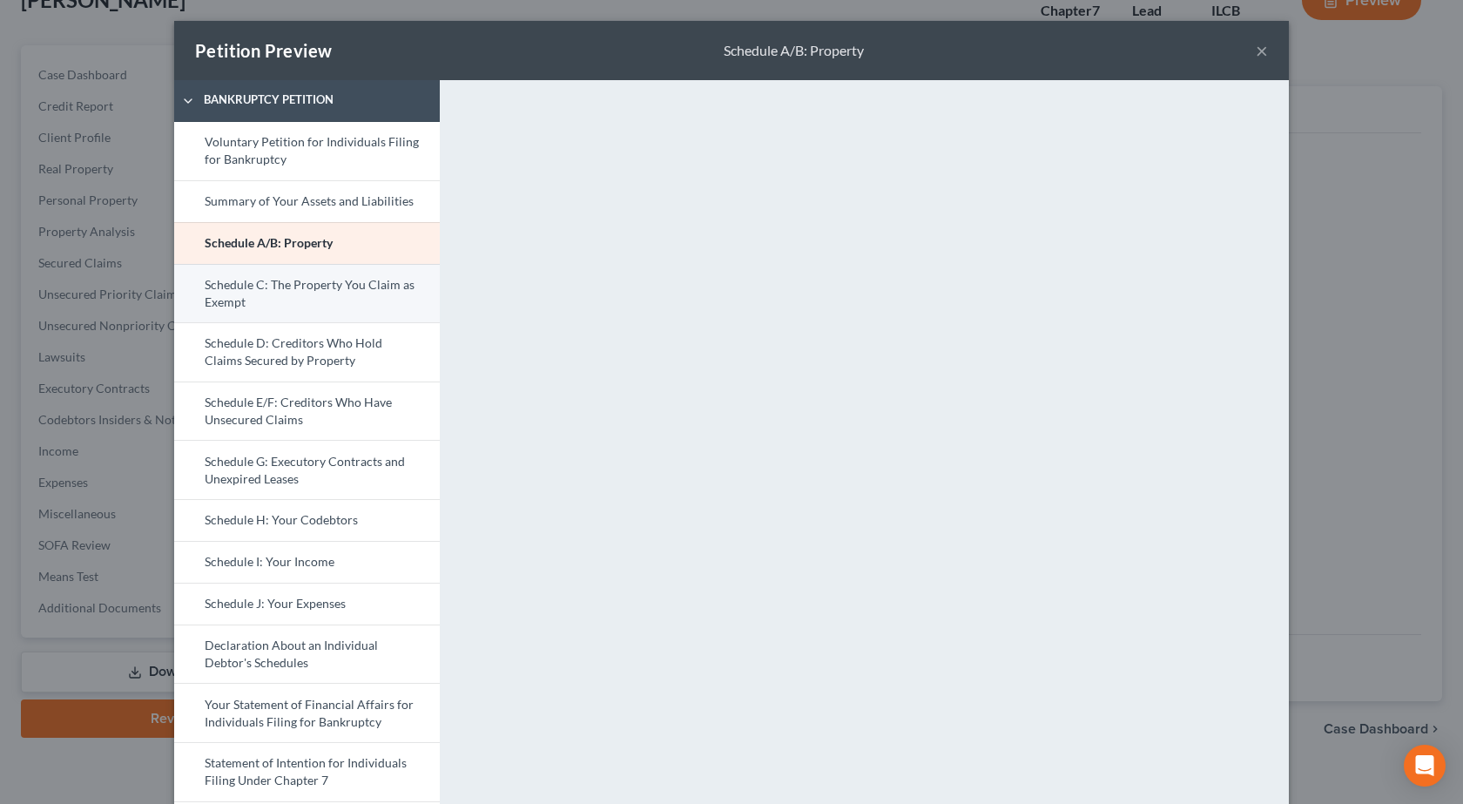
click at [371, 287] on link "Schedule C: The Property You Claim as Exempt" at bounding box center [307, 293] width 266 height 59
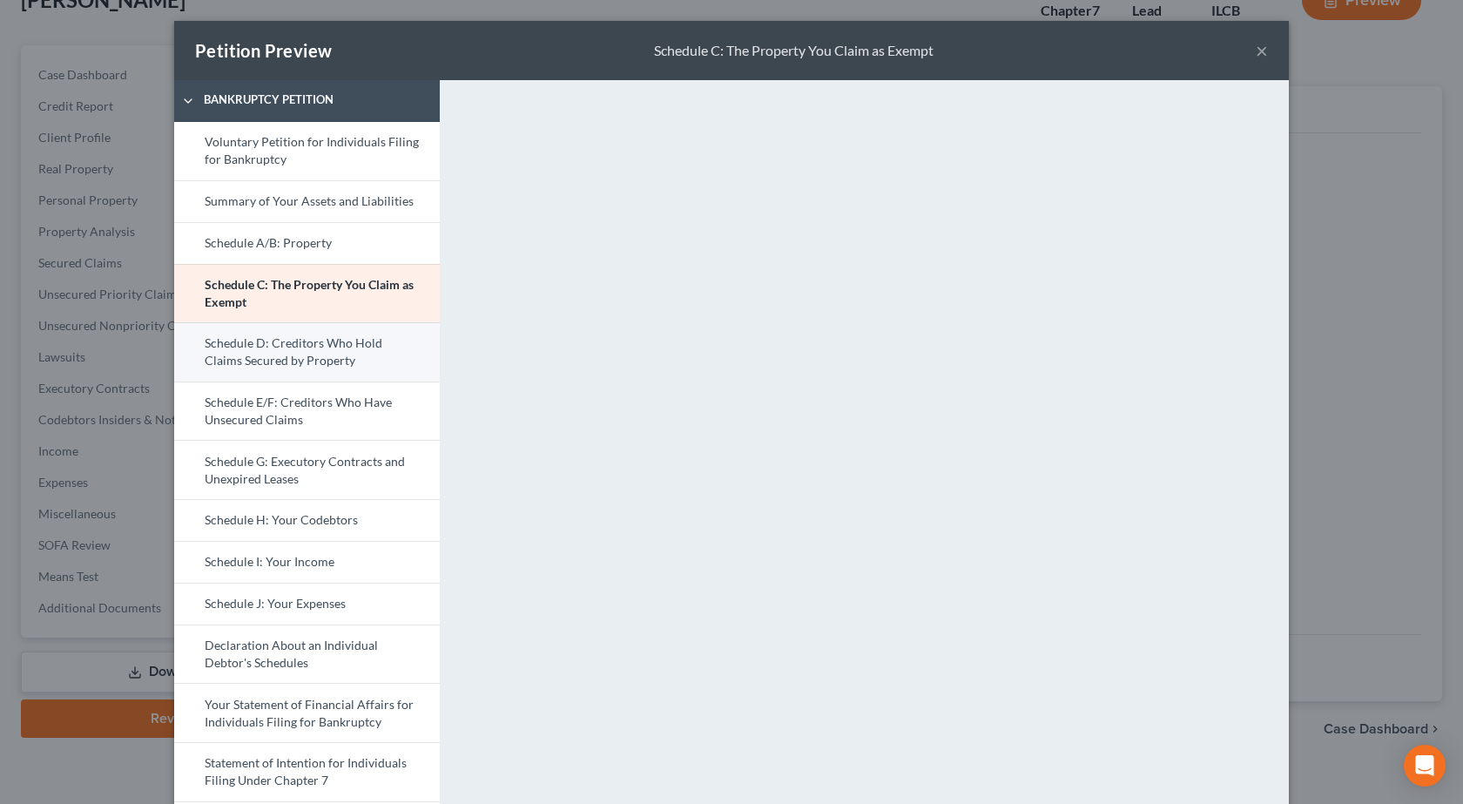
click at [286, 348] on link "Schedule D: Creditors Who Hold Claims Secured by Property" at bounding box center [307, 351] width 266 height 59
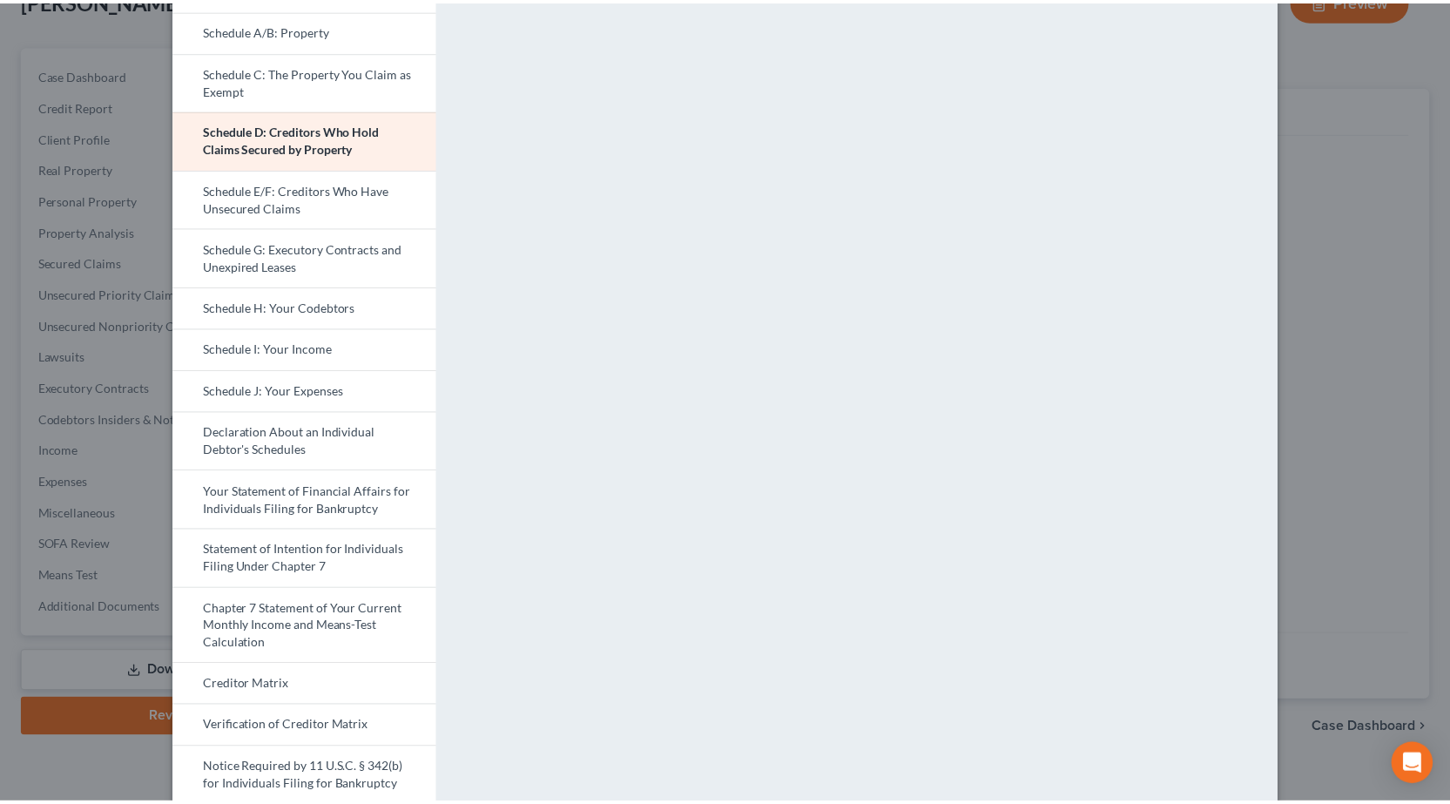
scroll to position [317, 0]
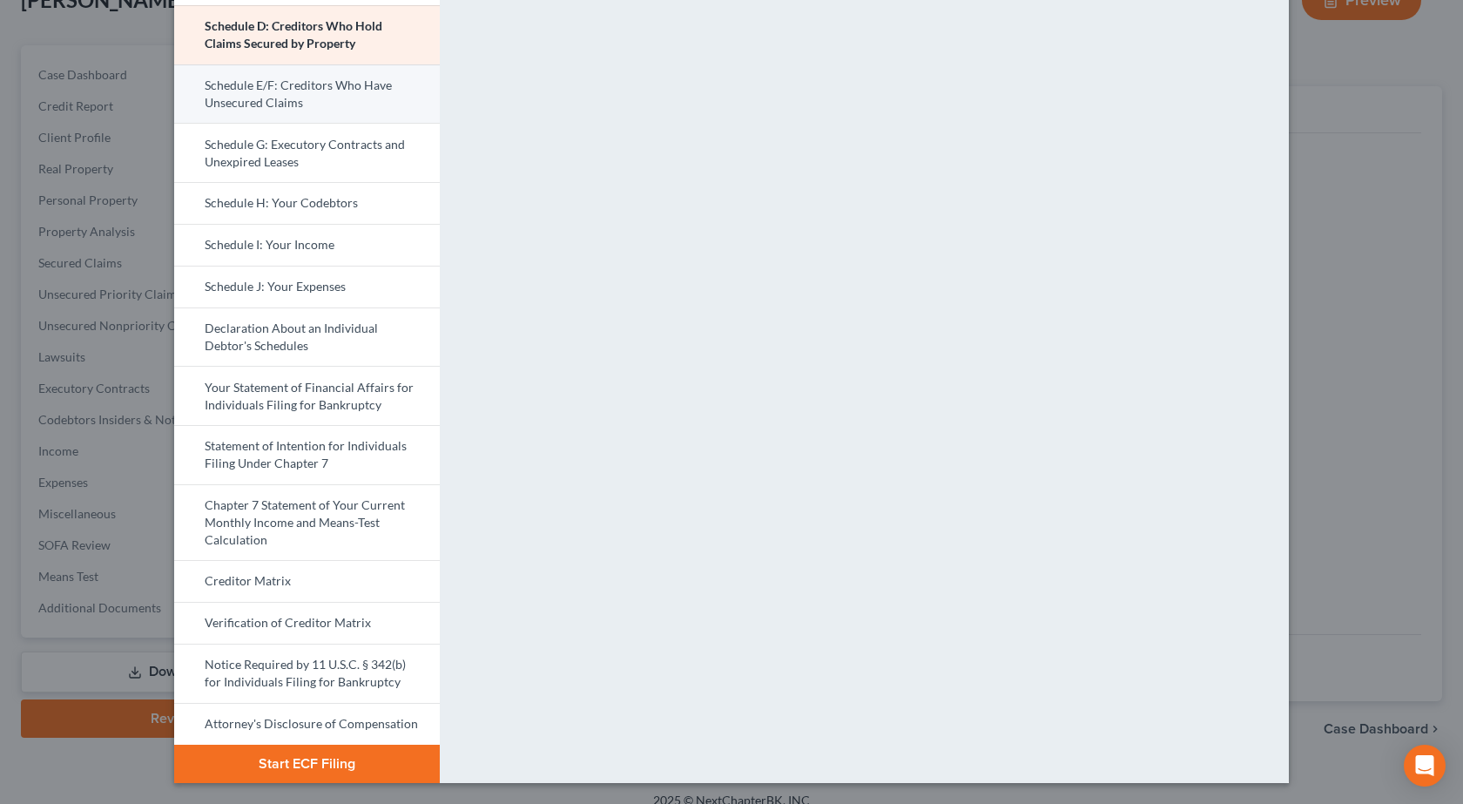
click at [265, 86] on link "Schedule E/F: Creditors Who Have Unsecured Claims" at bounding box center [307, 93] width 266 height 59
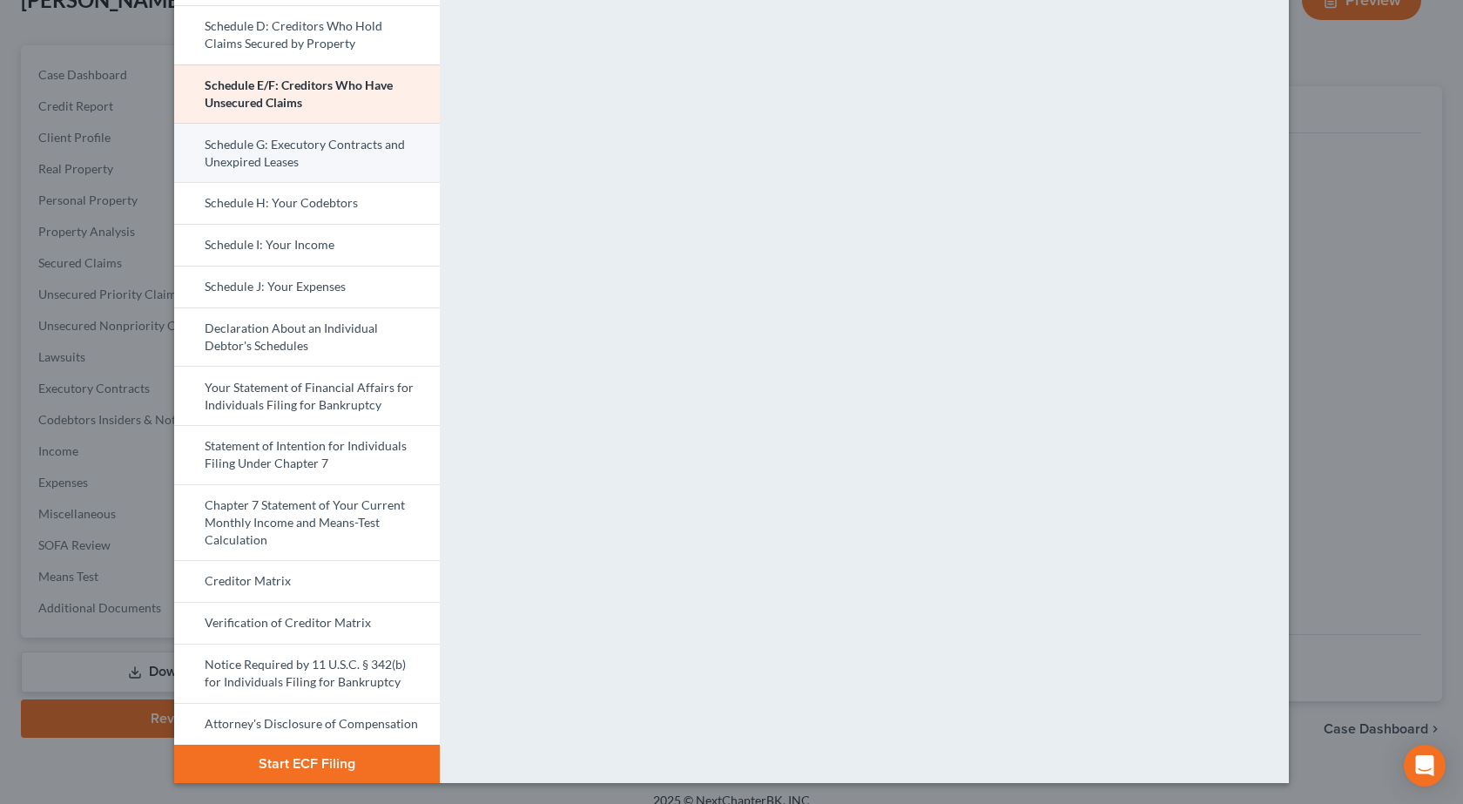
click at [247, 144] on link "Schedule G: Executory Contracts and Unexpired Leases" at bounding box center [307, 152] width 266 height 59
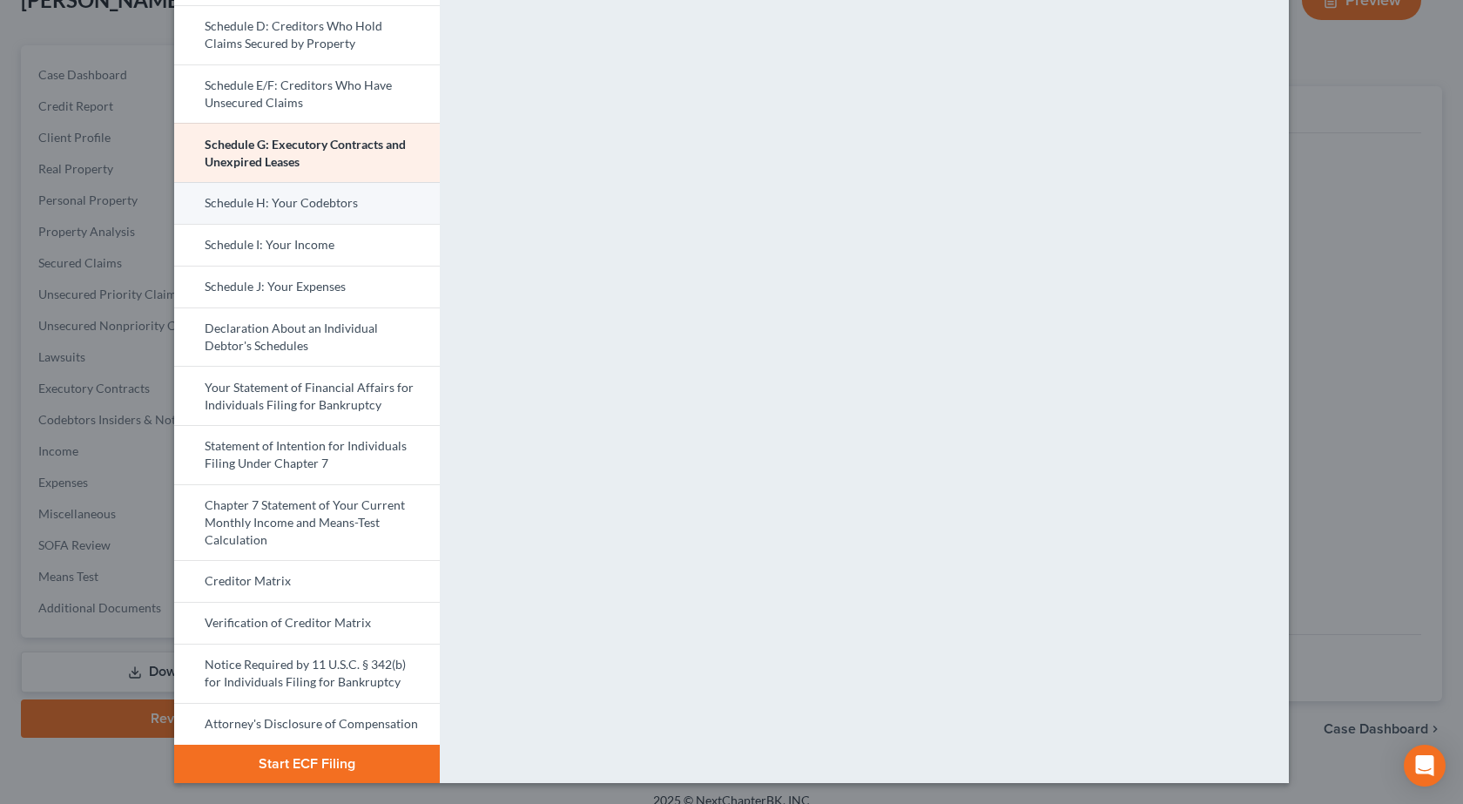
click at [344, 205] on link "Schedule H: Your Codebtors" at bounding box center [307, 203] width 266 height 42
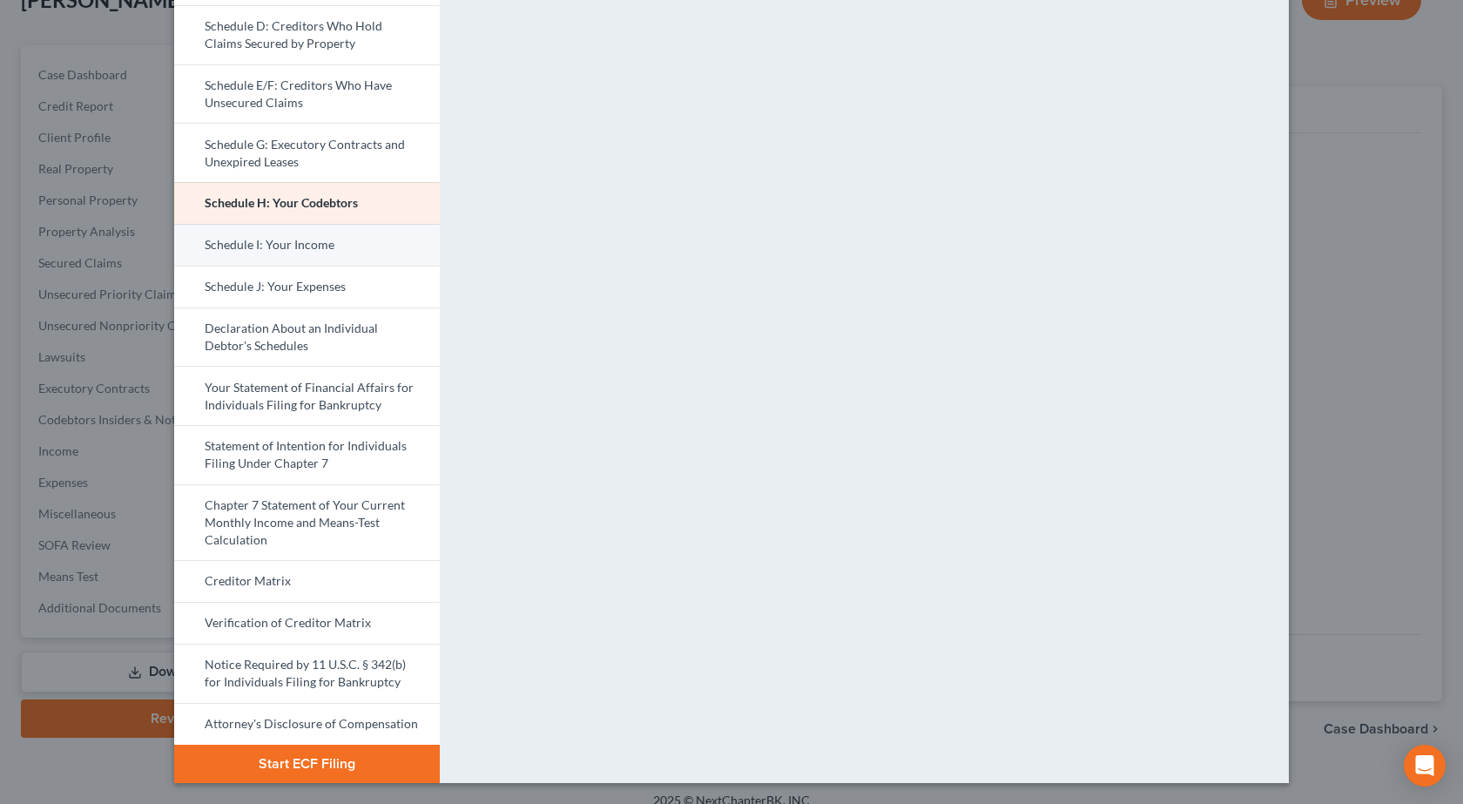
click at [285, 249] on link "Schedule I: Your Income" at bounding box center [307, 245] width 266 height 42
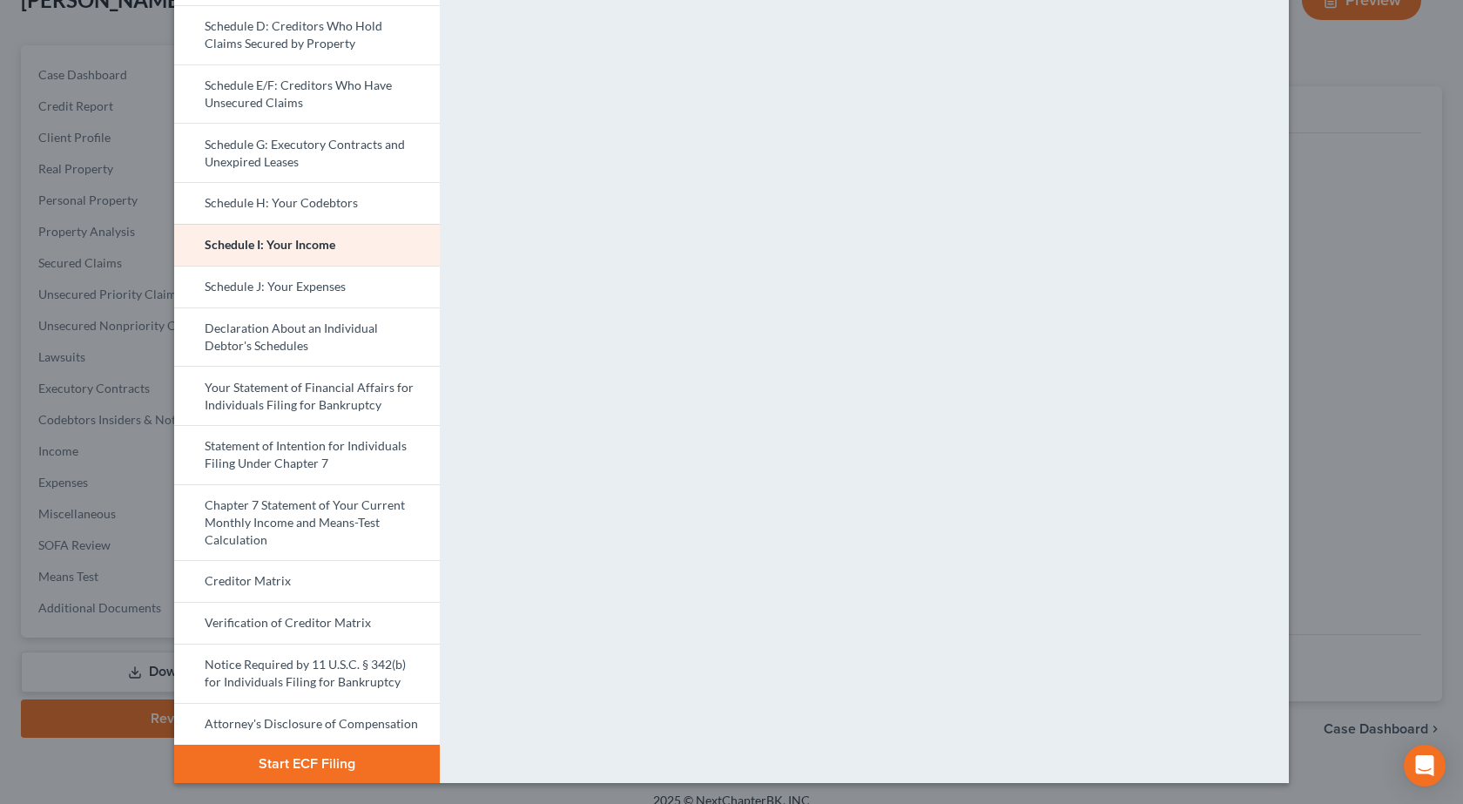
click at [24, 271] on div "Petition Preview Schedule I: Your Income × Bankruptcy Petition Voluntary Petiti…" at bounding box center [731, 402] width 1463 height 804
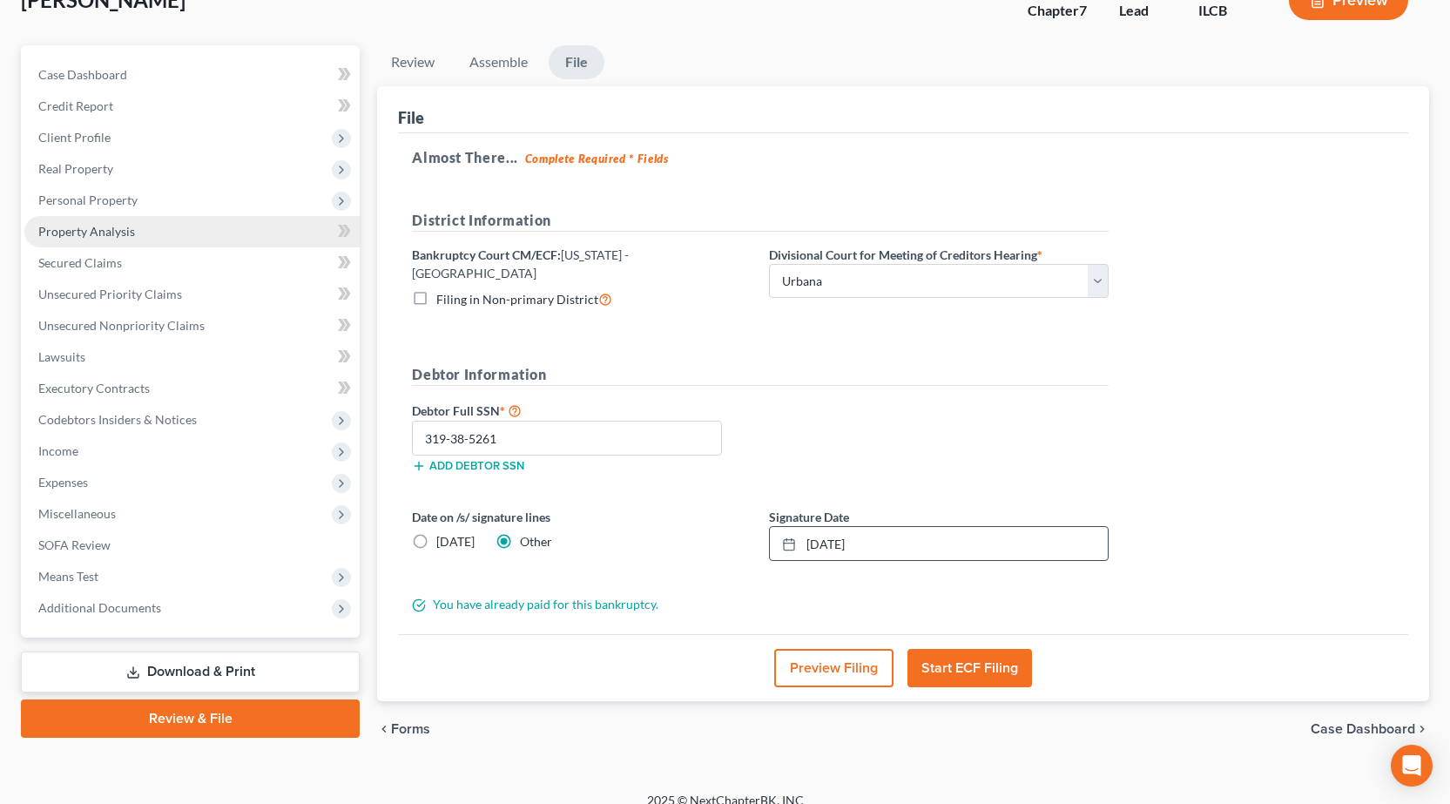
click at [134, 228] on link "Property Analysis" at bounding box center [191, 231] width 335 height 31
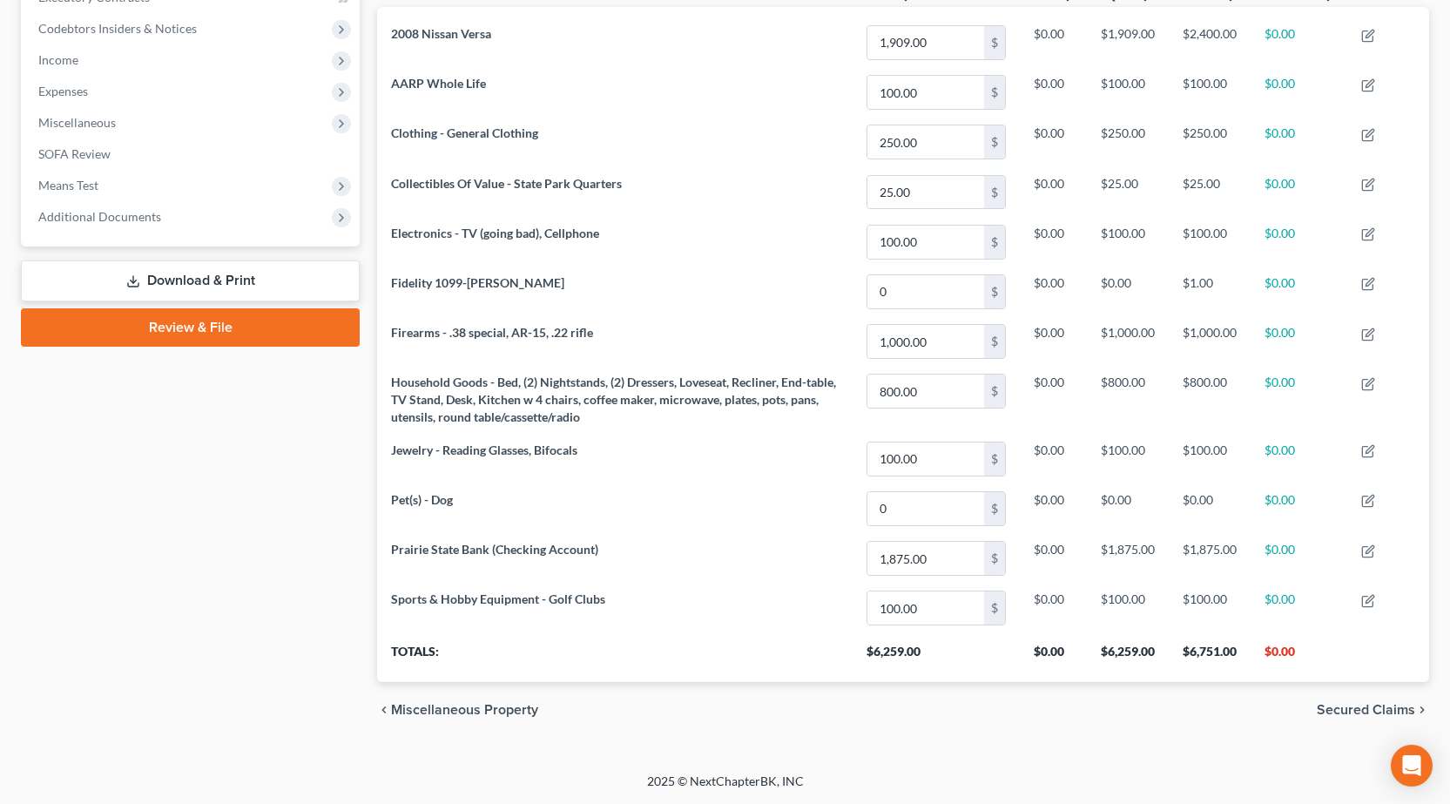
click at [192, 326] on link "Review & File" at bounding box center [190, 327] width 339 height 38
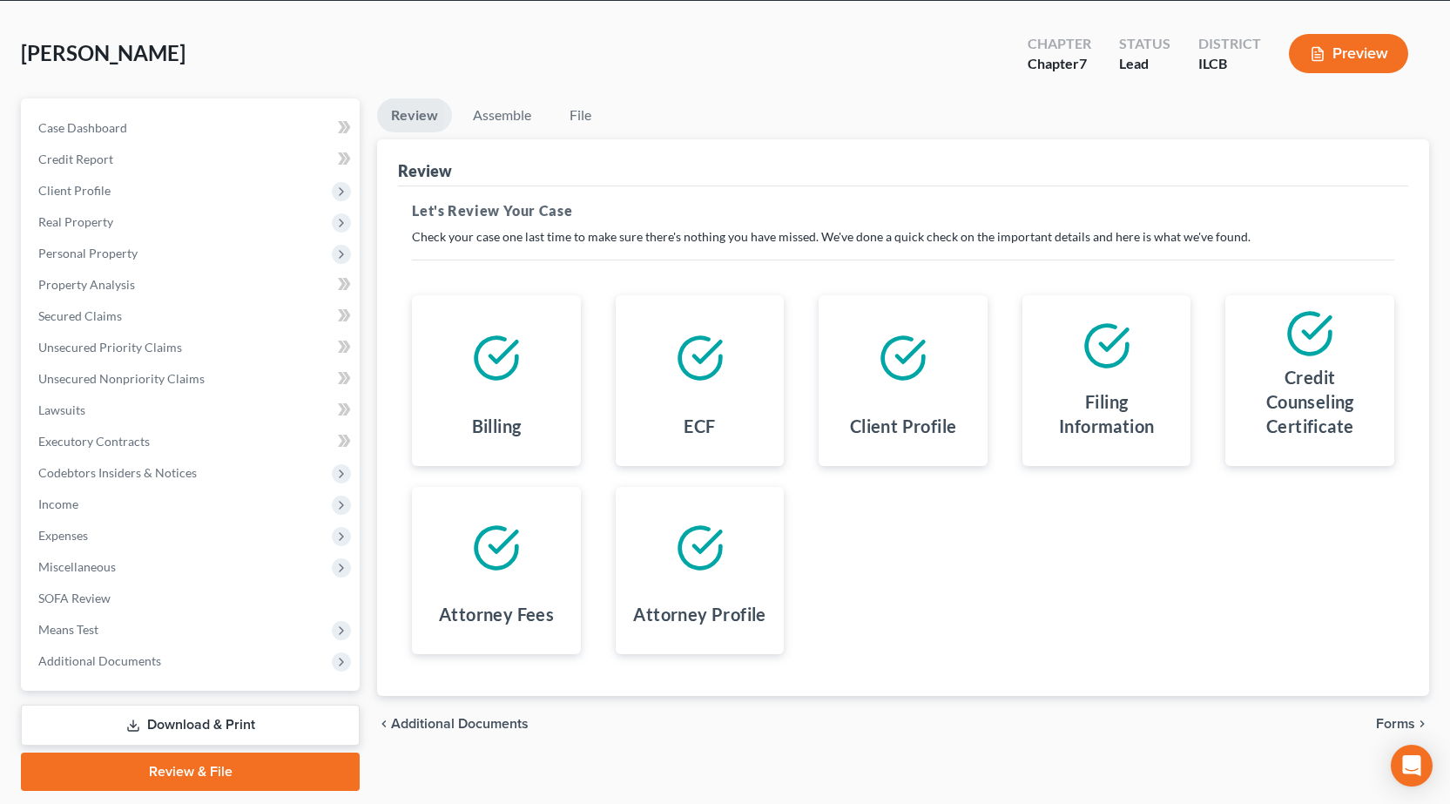
scroll to position [122, 0]
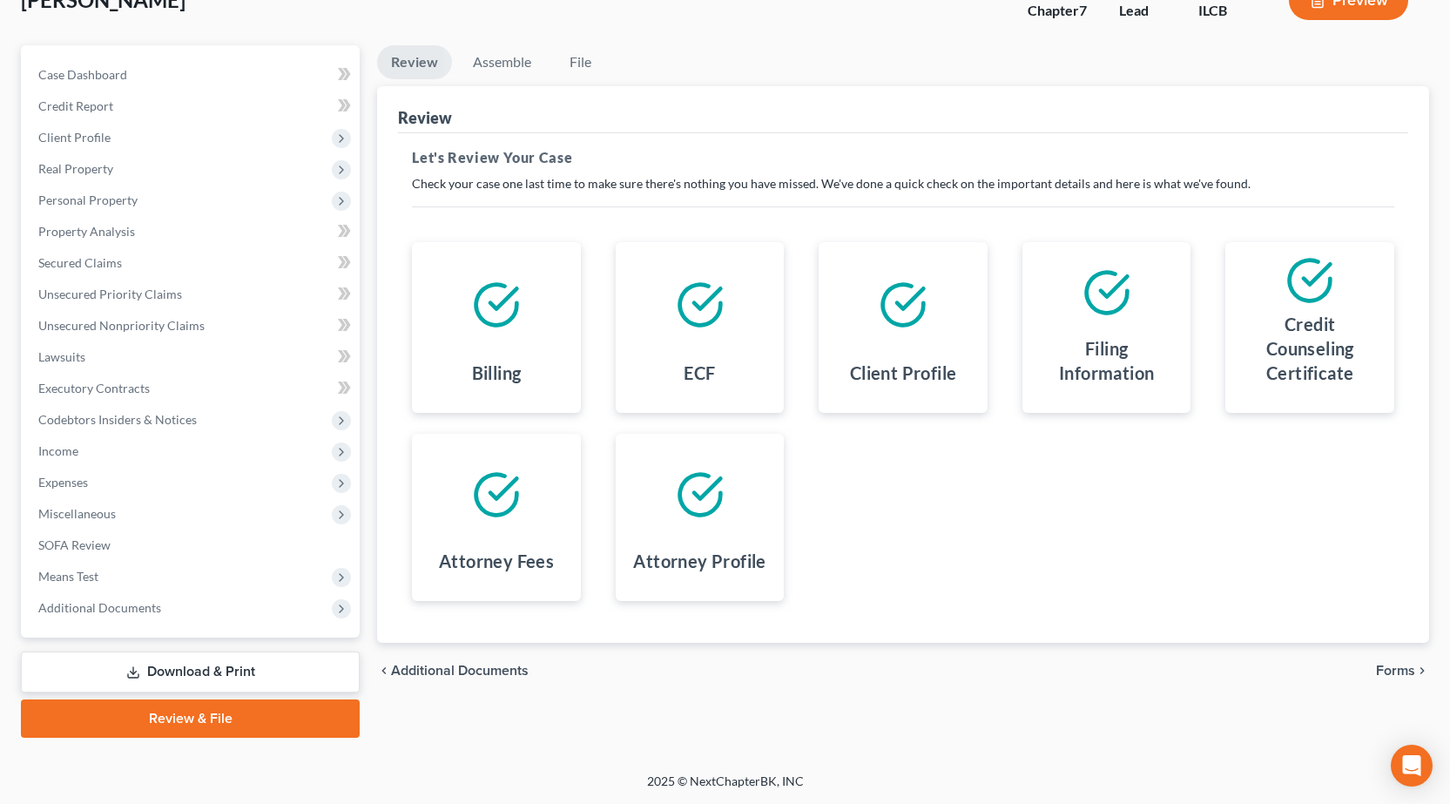
click at [1387, 665] on span "Forms" at bounding box center [1395, 671] width 39 height 14
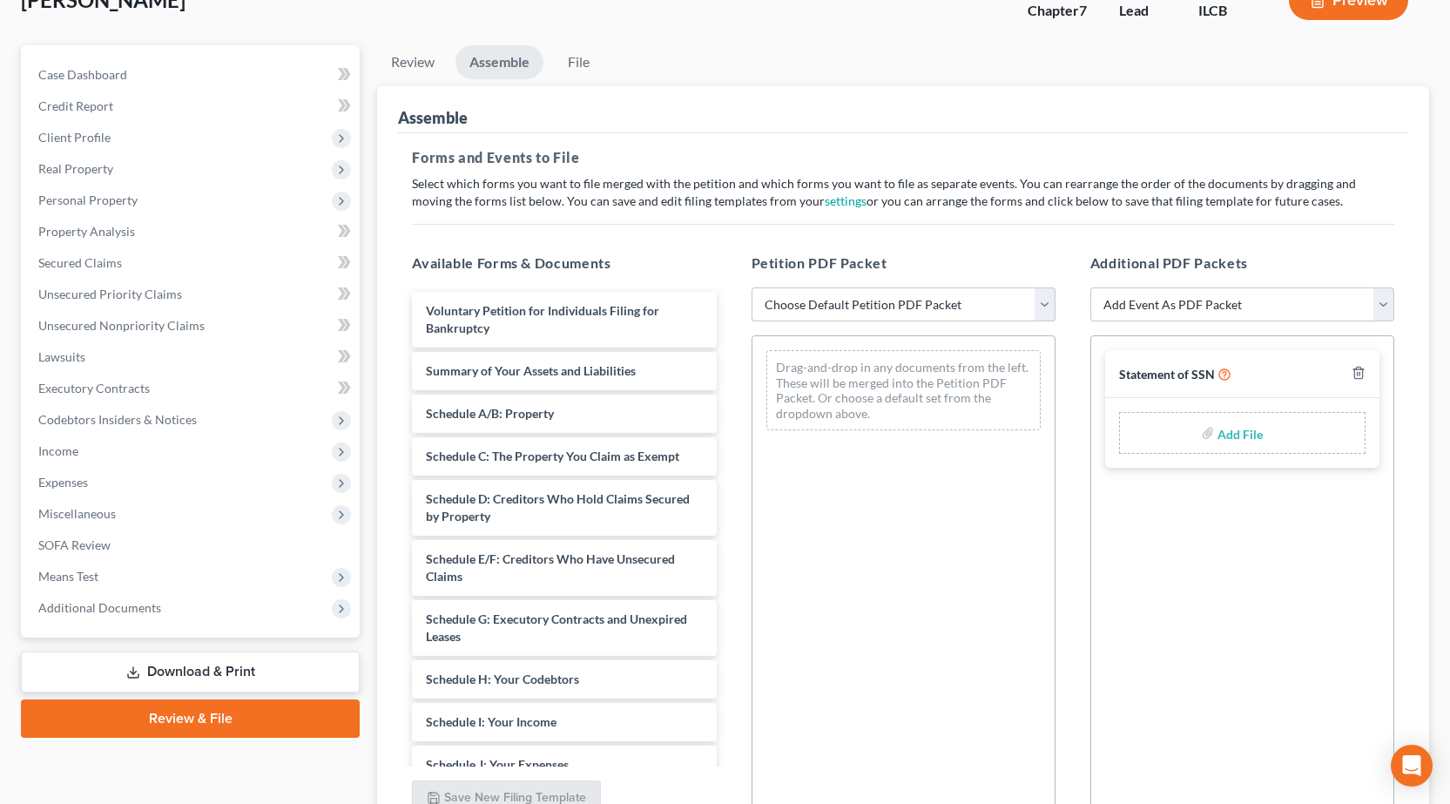
drag, startPoint x: 830, startPoint y: 300, endPoint x: 815, endPoint y: 307, distance: 16.8
click at [830, 298] on select "Choose Default Petition PDF Packet Complete Bankruptcy Petition (all forms and …" at bounding box center [904, 304] width 304 height 35
select select "0"
click at [752, 287] on select "Choose Default Petition PDF Packet Complete Bankruptcy Petition (all forms and …" at bounding box center [904, 304] width 304 height 35
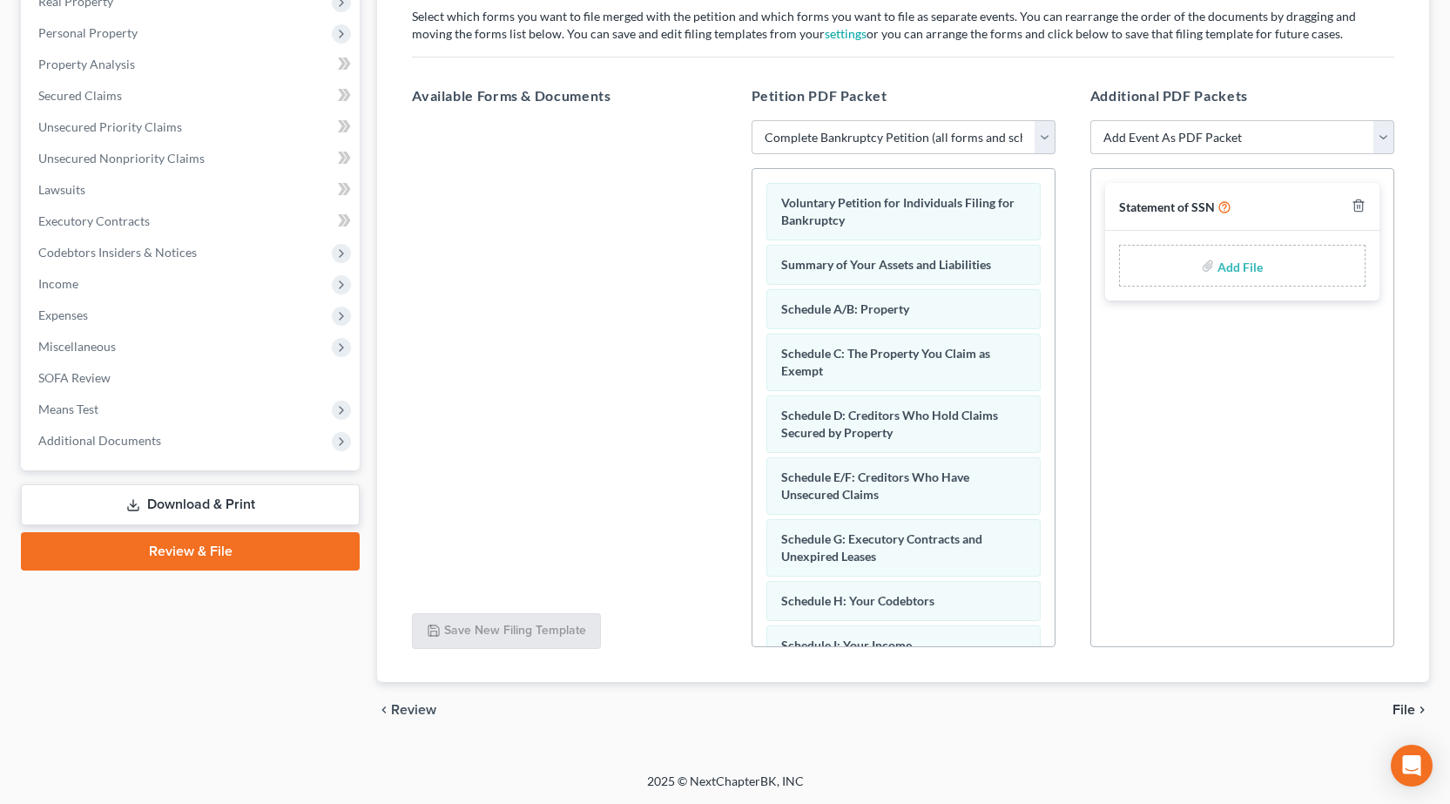
click at [1401, 717] on span "File" at bounding box center [1404, 710] width 23 height 14
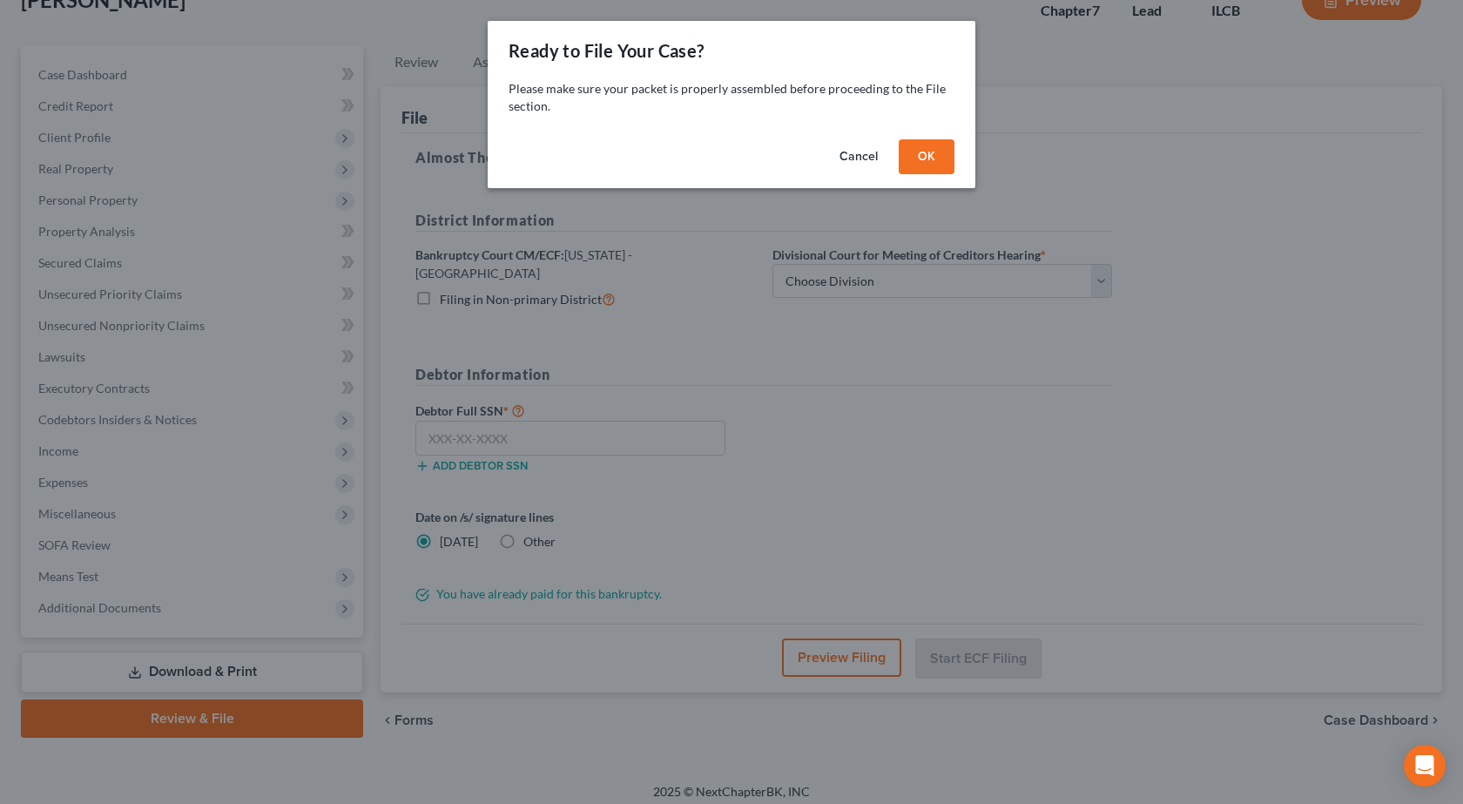
click at [912, 156] on button "OK" at bounding box center [927, 156] width 56 height 35
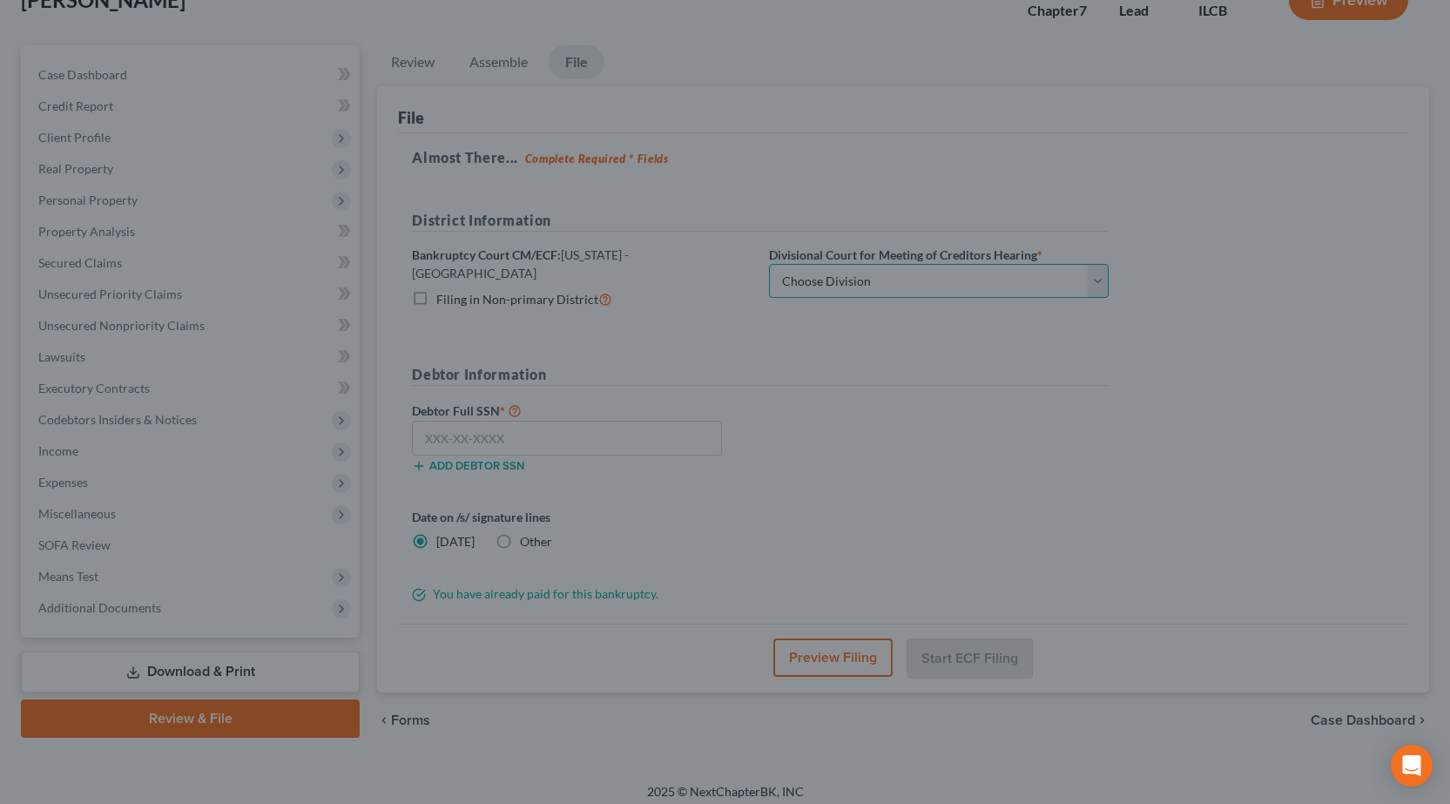
click at [850, 275] on select "Choose Division Peoria Springfield [GEOGRAPHIC_DATA]" at bounding box center [939, 281] width 340 height 35
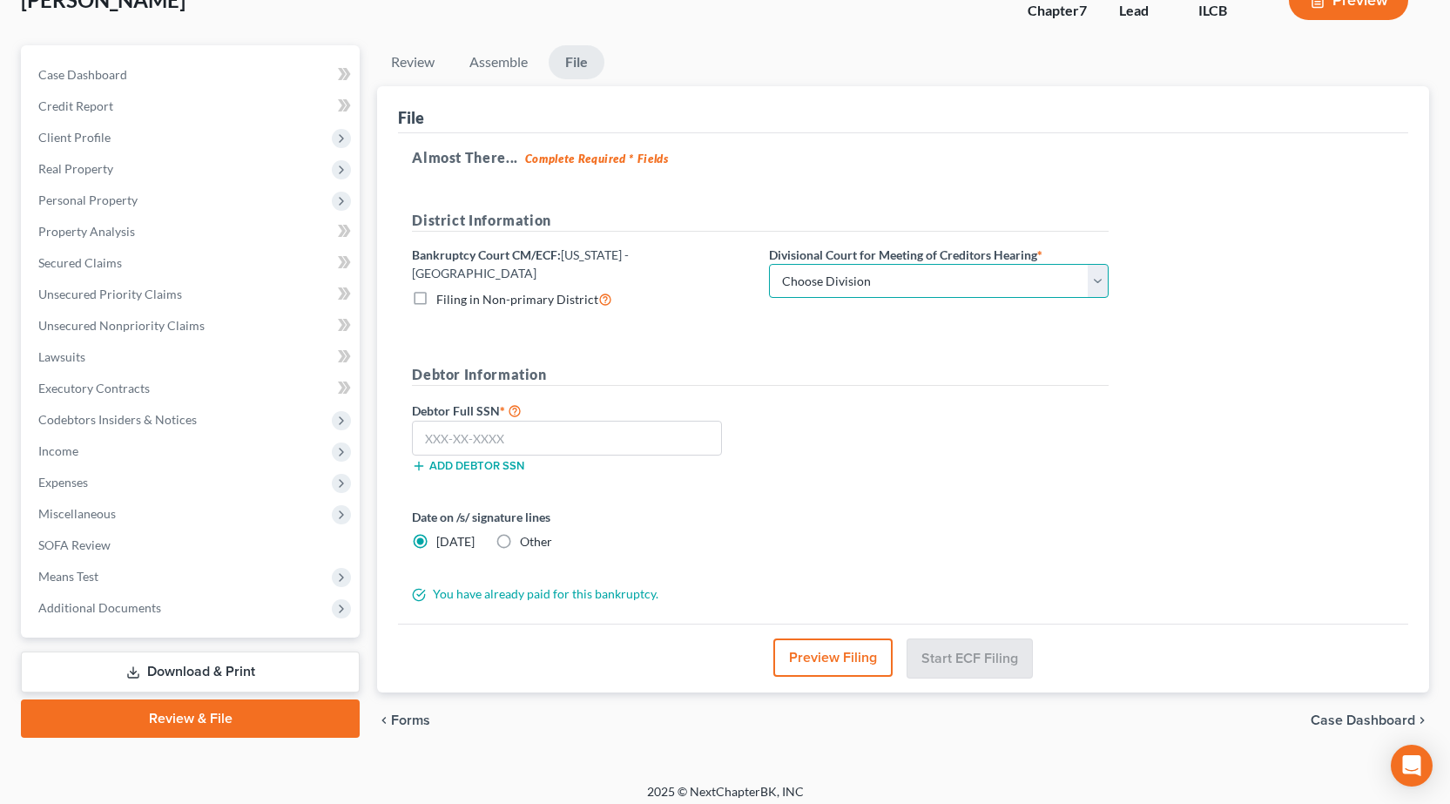
select select "2"
click at [769, 264] on select "Choose Division Peoria Springfield [GEOGRAPHIC_DATA]" at bounding box center [939, 281] width 340 height 35
click at [550, 432] on input "text" at bounding box center [567, 438] width 310 height 35
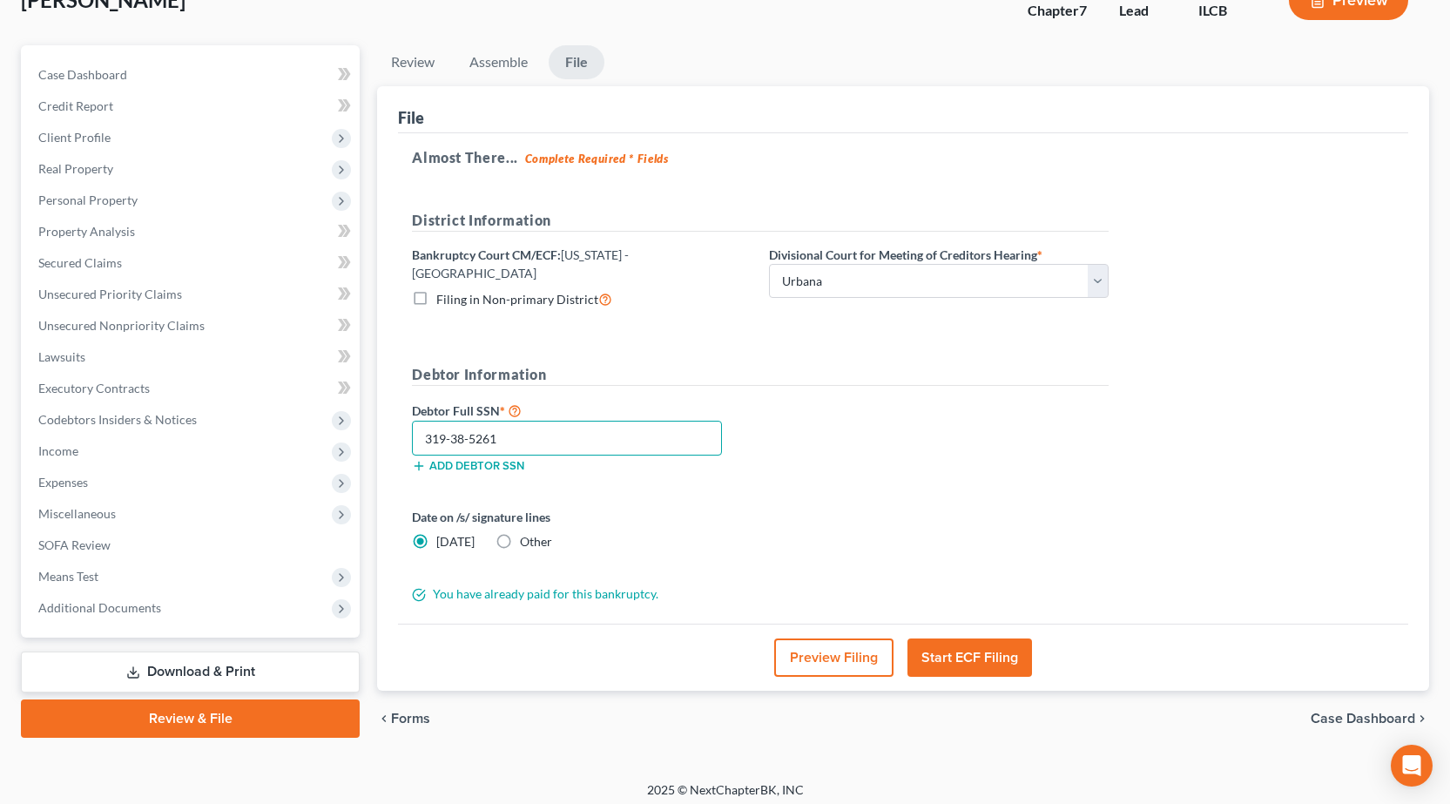
type input "319-38-5261"
click at [520, 533] on label "Other" at bounding box center [536, 541] width 32 height 17
click at [527, 533] on input "Other" at bounding box center [532, 538] width 11 height 11
radio input "true"
radio input "false"
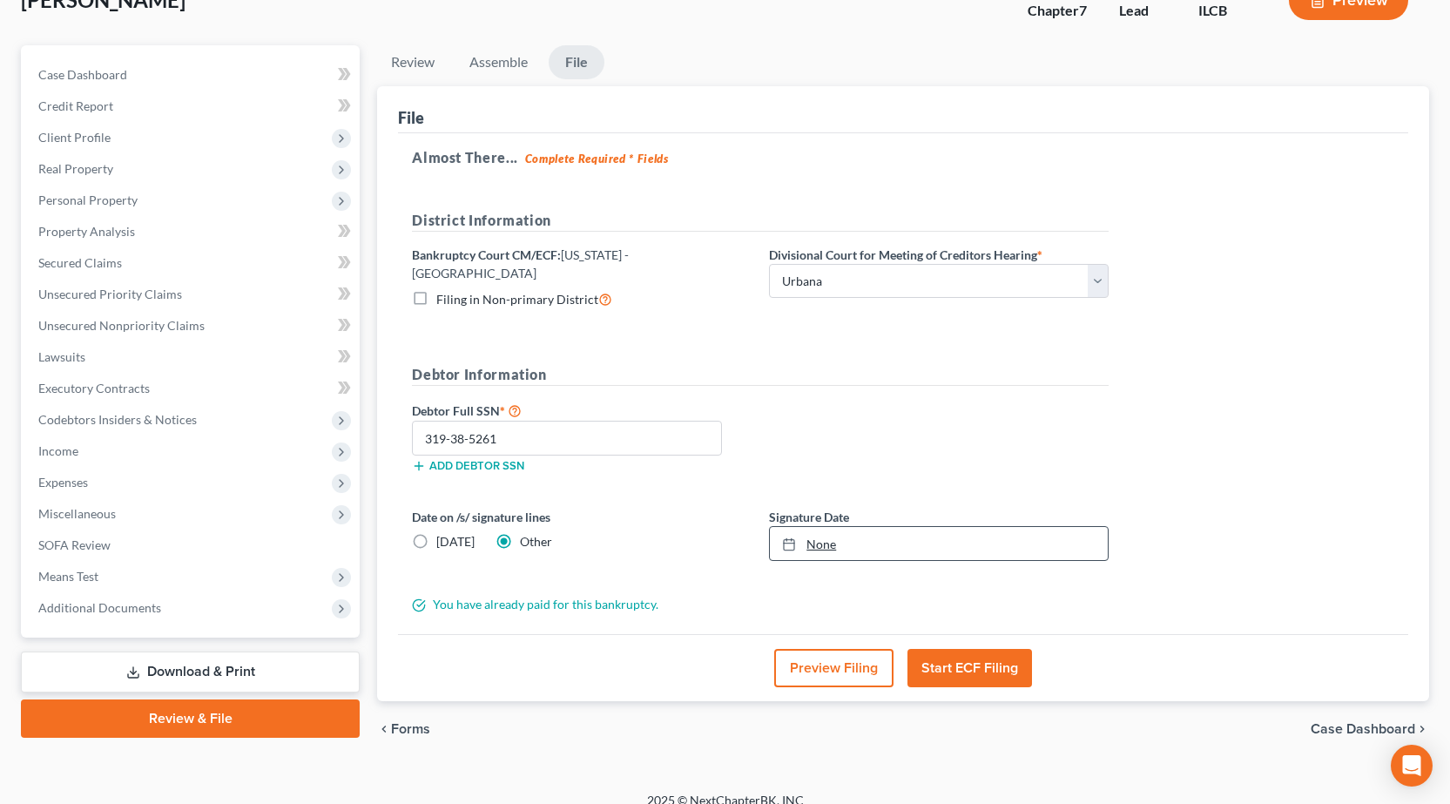
click at [852, 540] on link "None" at bounding box center [939, 543] width 338 height 33
click at [833, 665] on button "Preview Filing" at bounding box center [833, 668] width 119 height 38
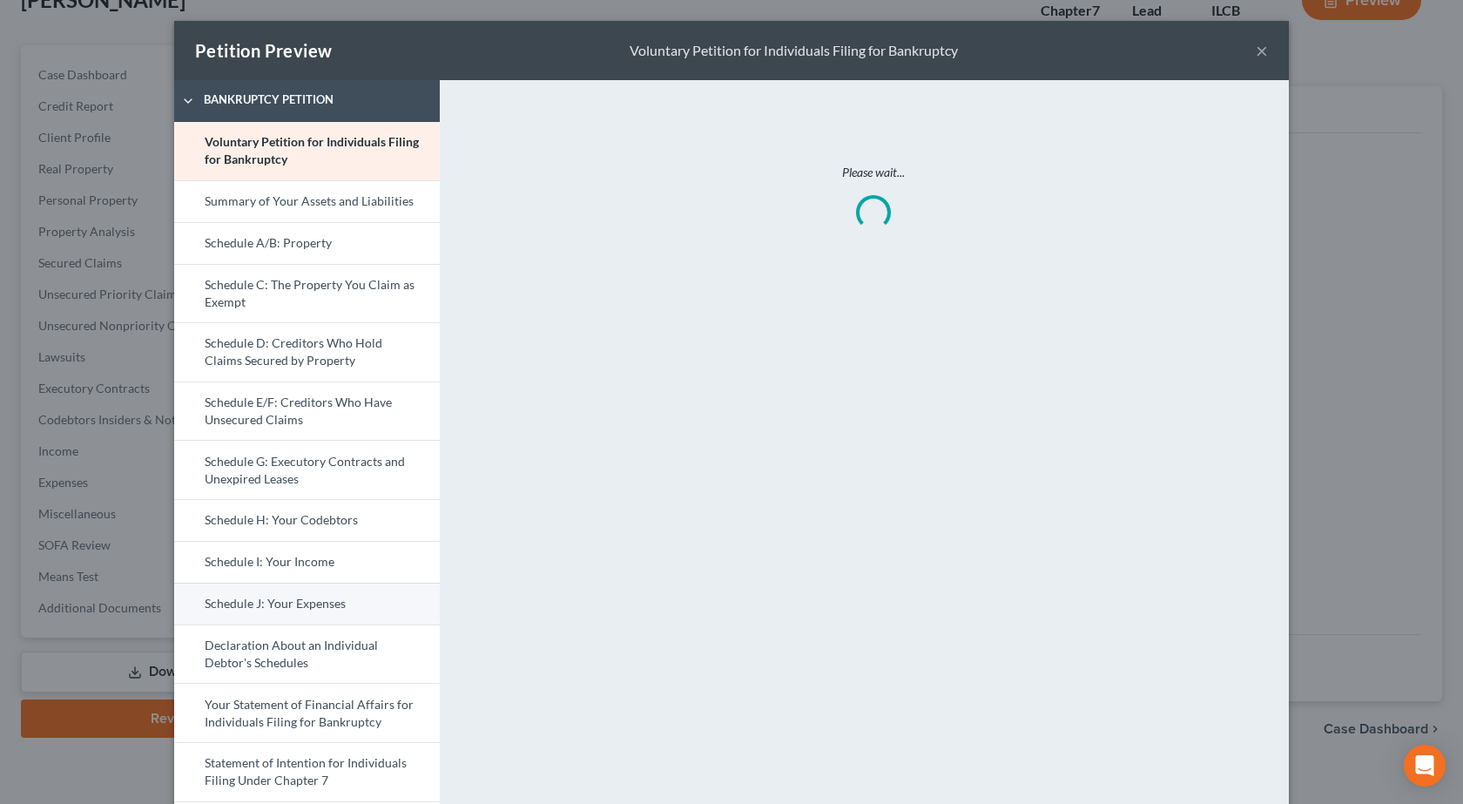
click at [328, 598] on link "Schedule J: Your Expenses" at bounding box center [307, 604] width 266 height 42
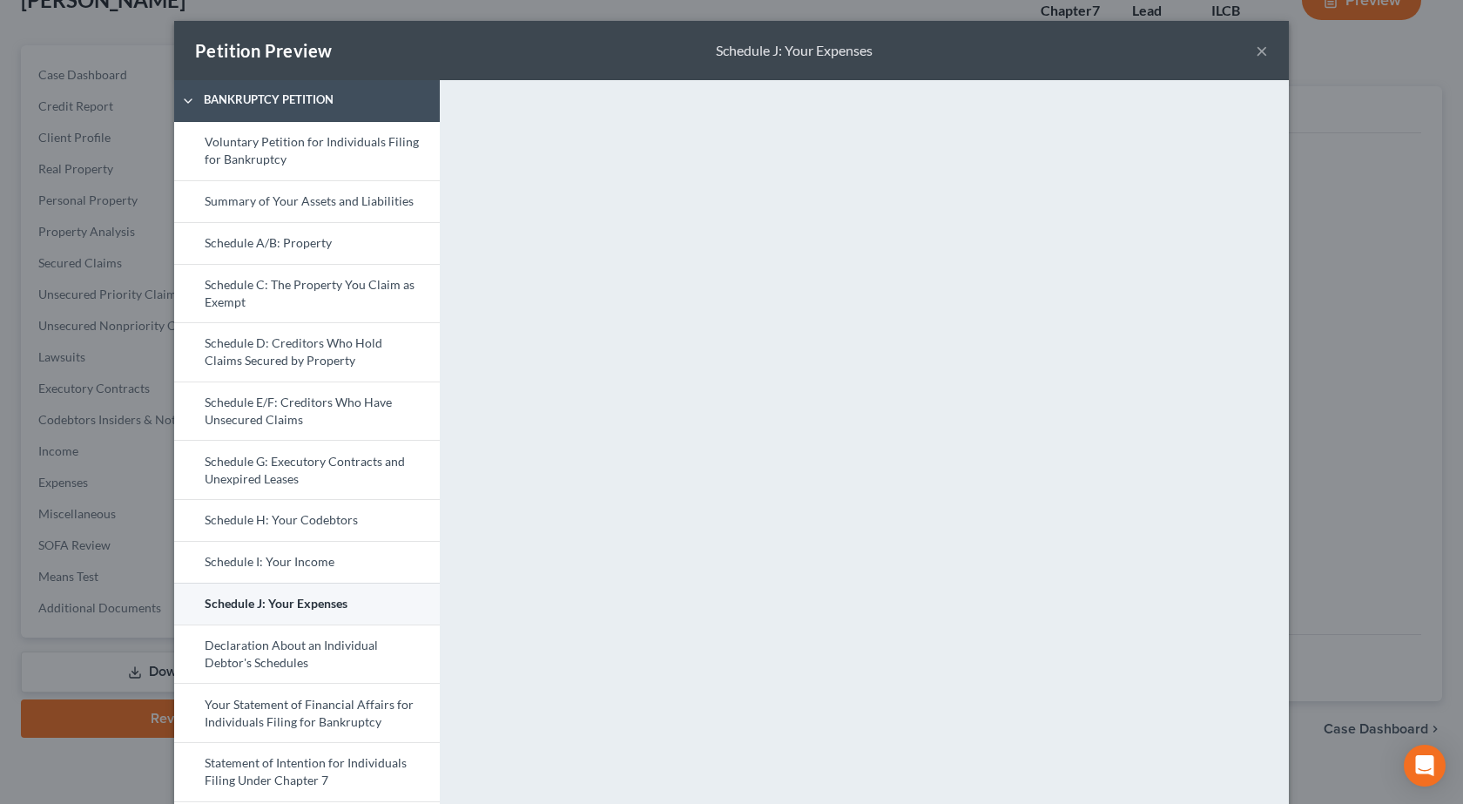
click at [273, 602] on link "Schedule J: Your Expenses" at bounding box center [307, 604] width 266 height 42
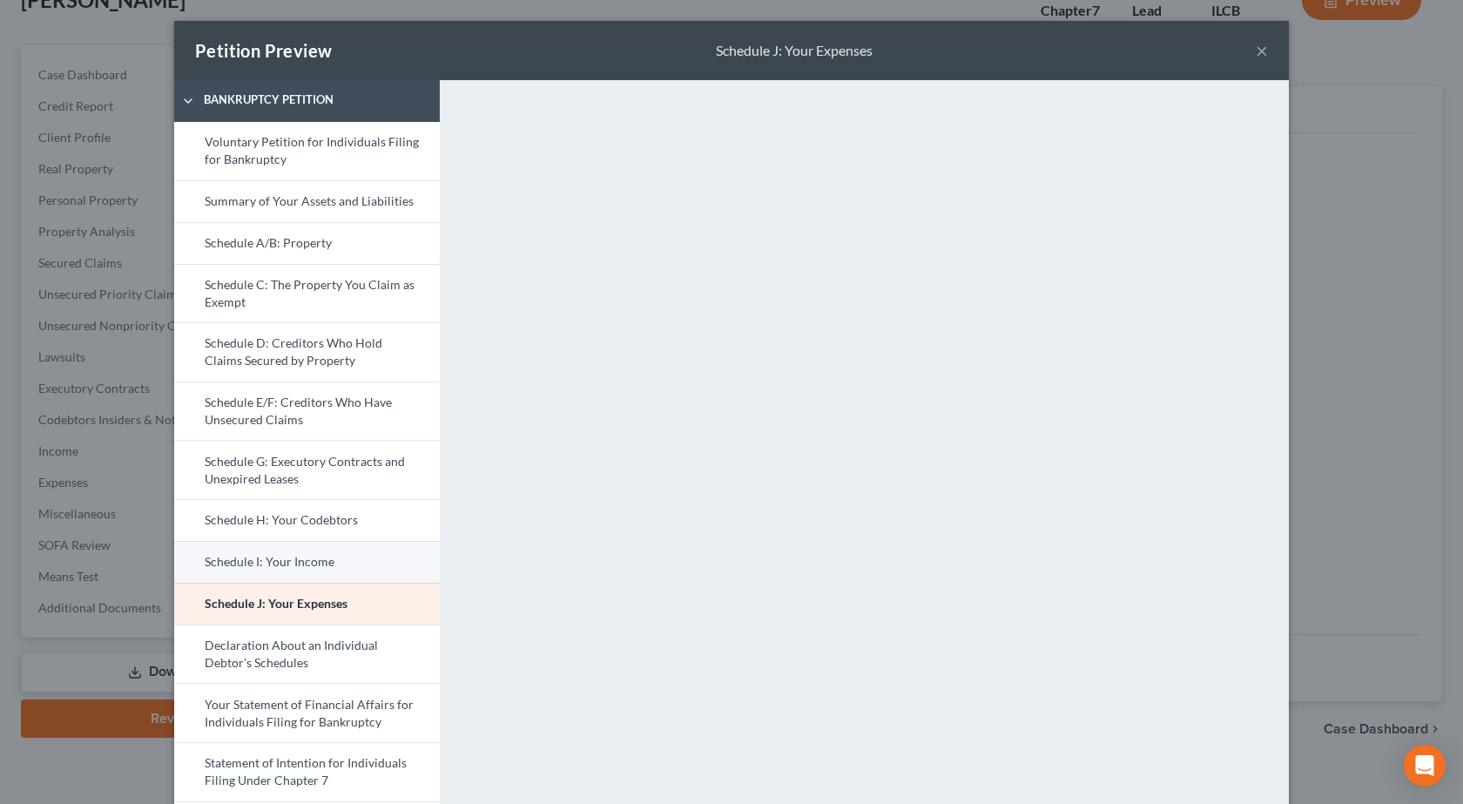
click at [285, 568] on link "Schedule I: Your Income" at bounding box center [307, 562] width 266 height 42
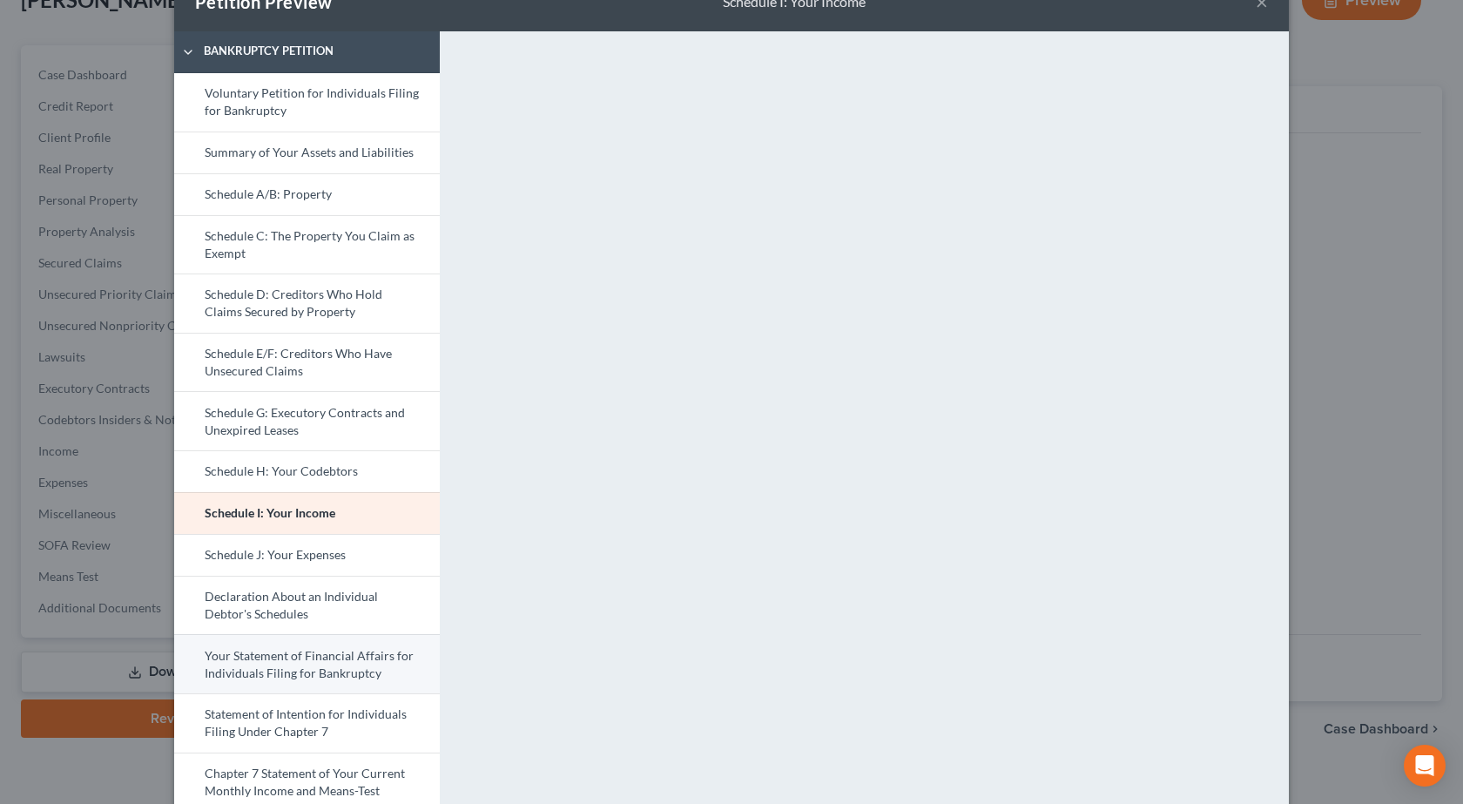
scroll to position [87, 0]
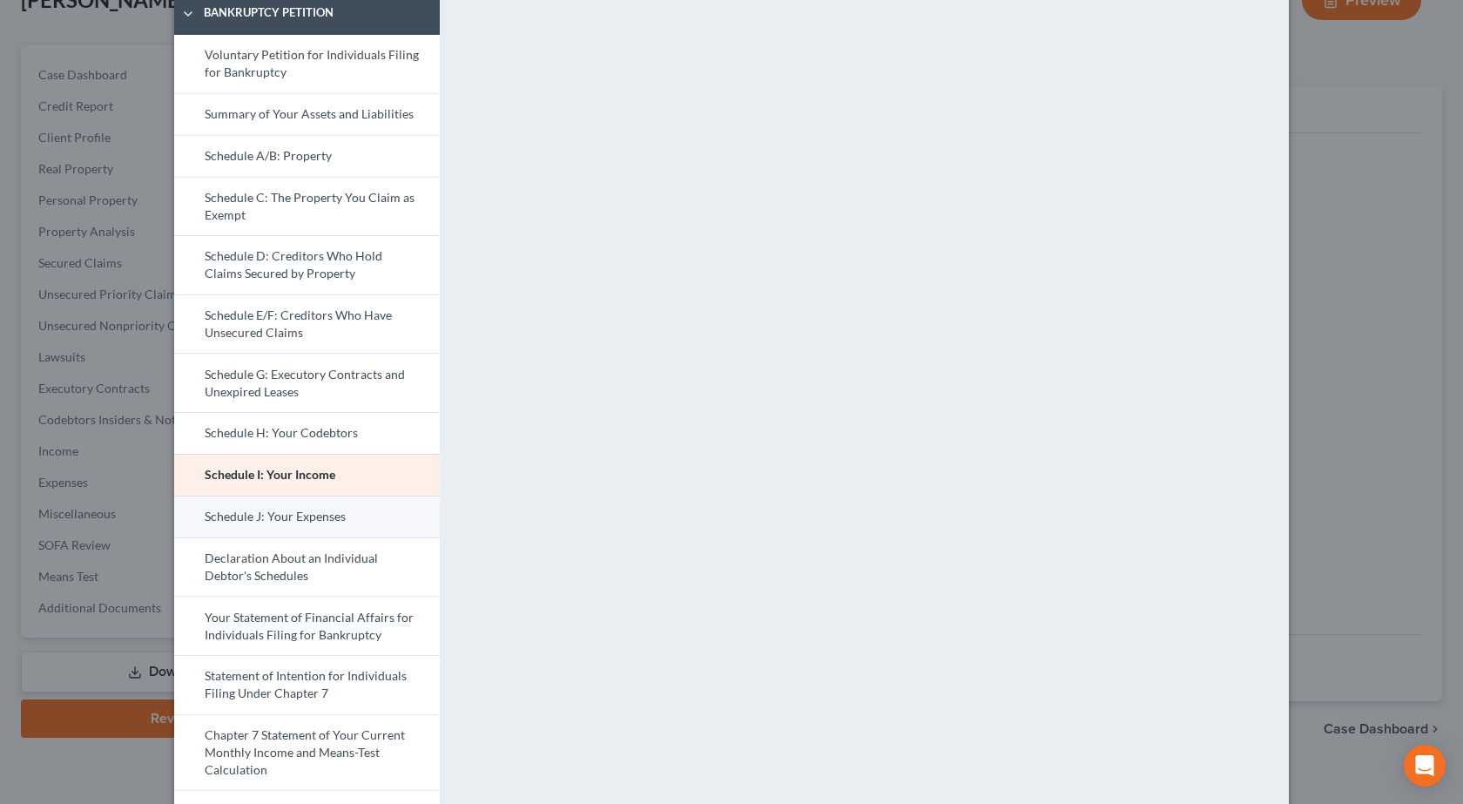
click at [323, 521] on link "Schedule J: Your Expenses" at bounding box center [307, 517] width 266 height 42
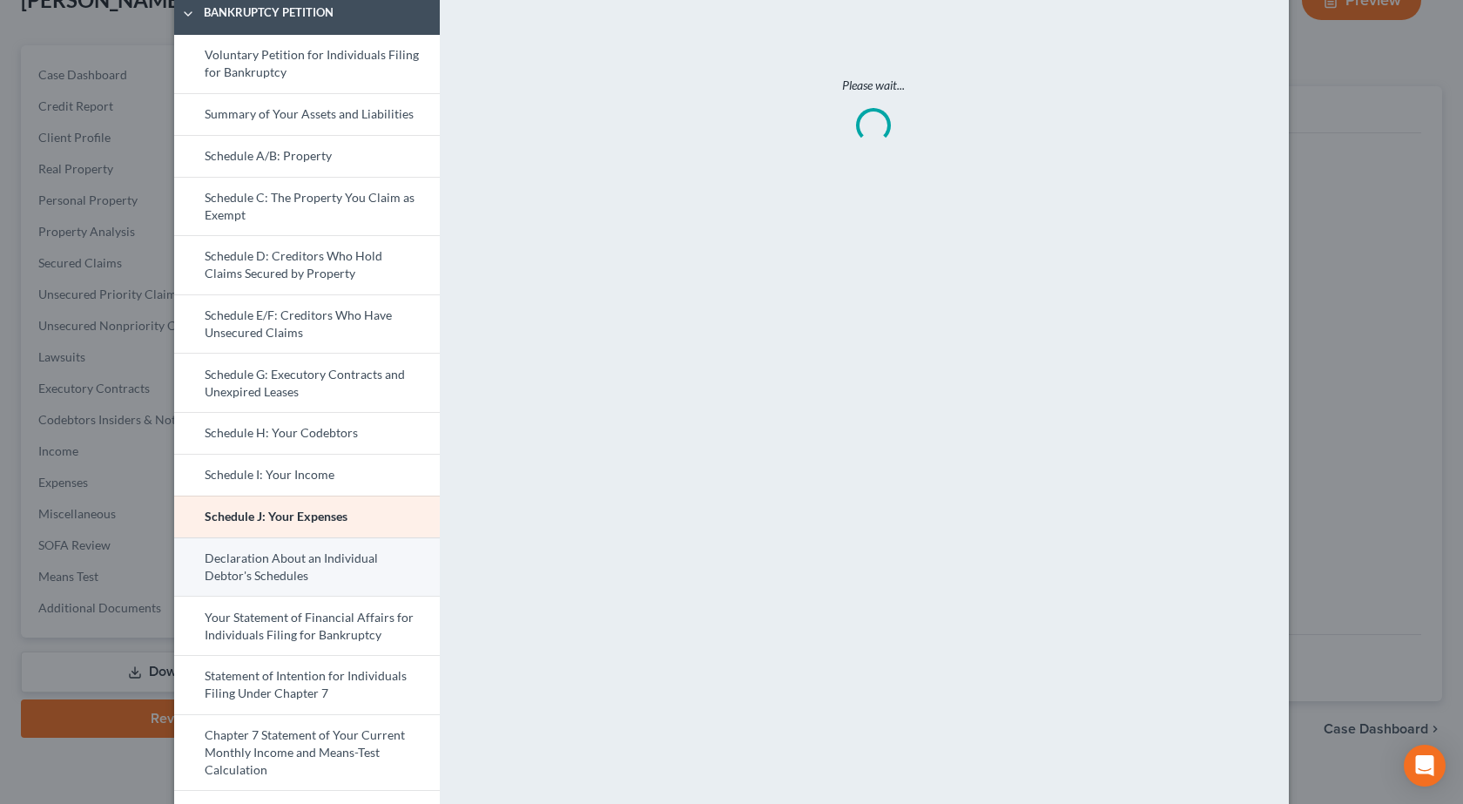
click at [319, 557] on link "Declaration About an Individual Debtor's Schedules" at bounding box center [307, 566] width 266 height 59
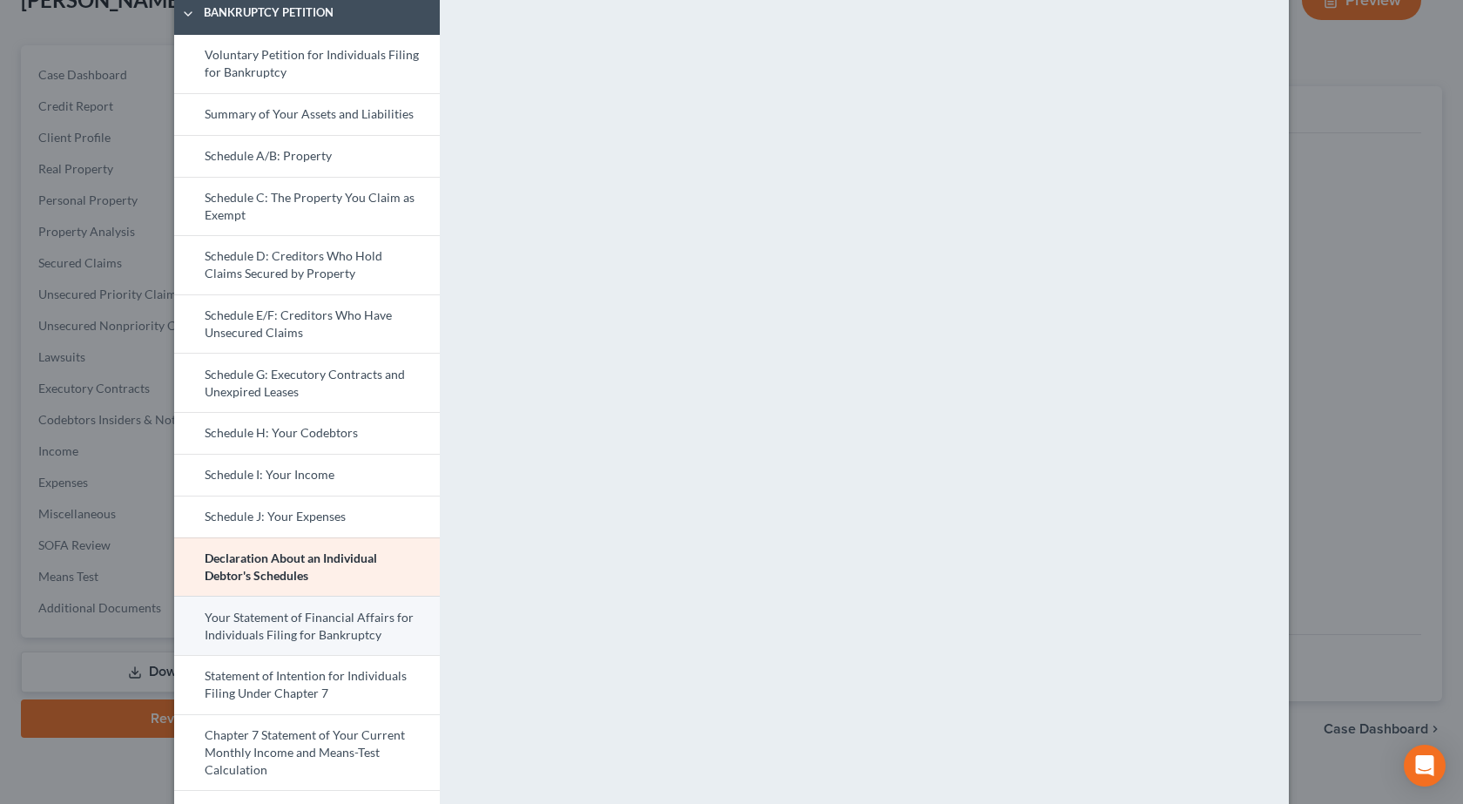
click at [326, 625] on link "Your Statement of Financial Affairs for Individuals Filing for Bankruptcy" at bounding box center [307, 625] width 266 height 59
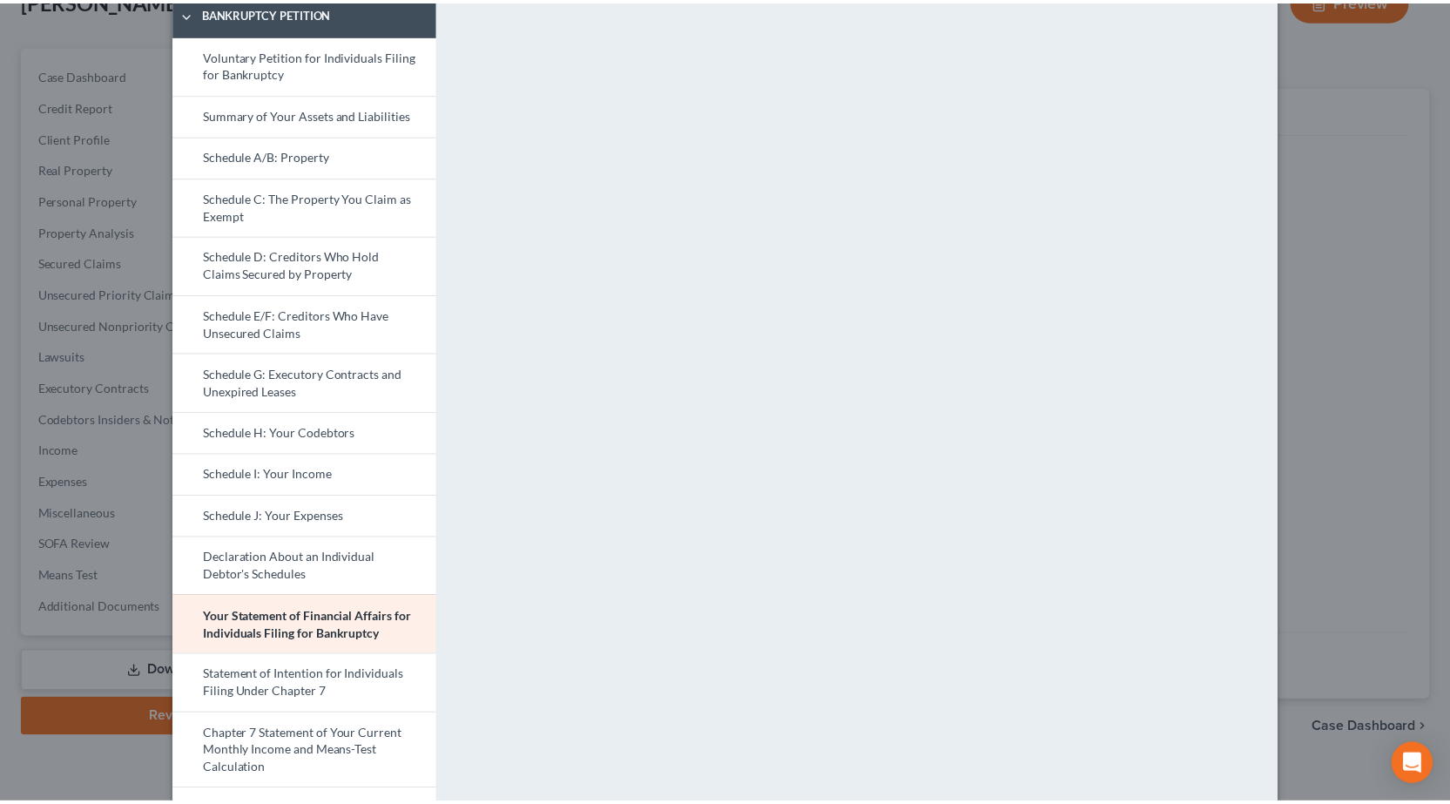
scroll to position [317, 0]
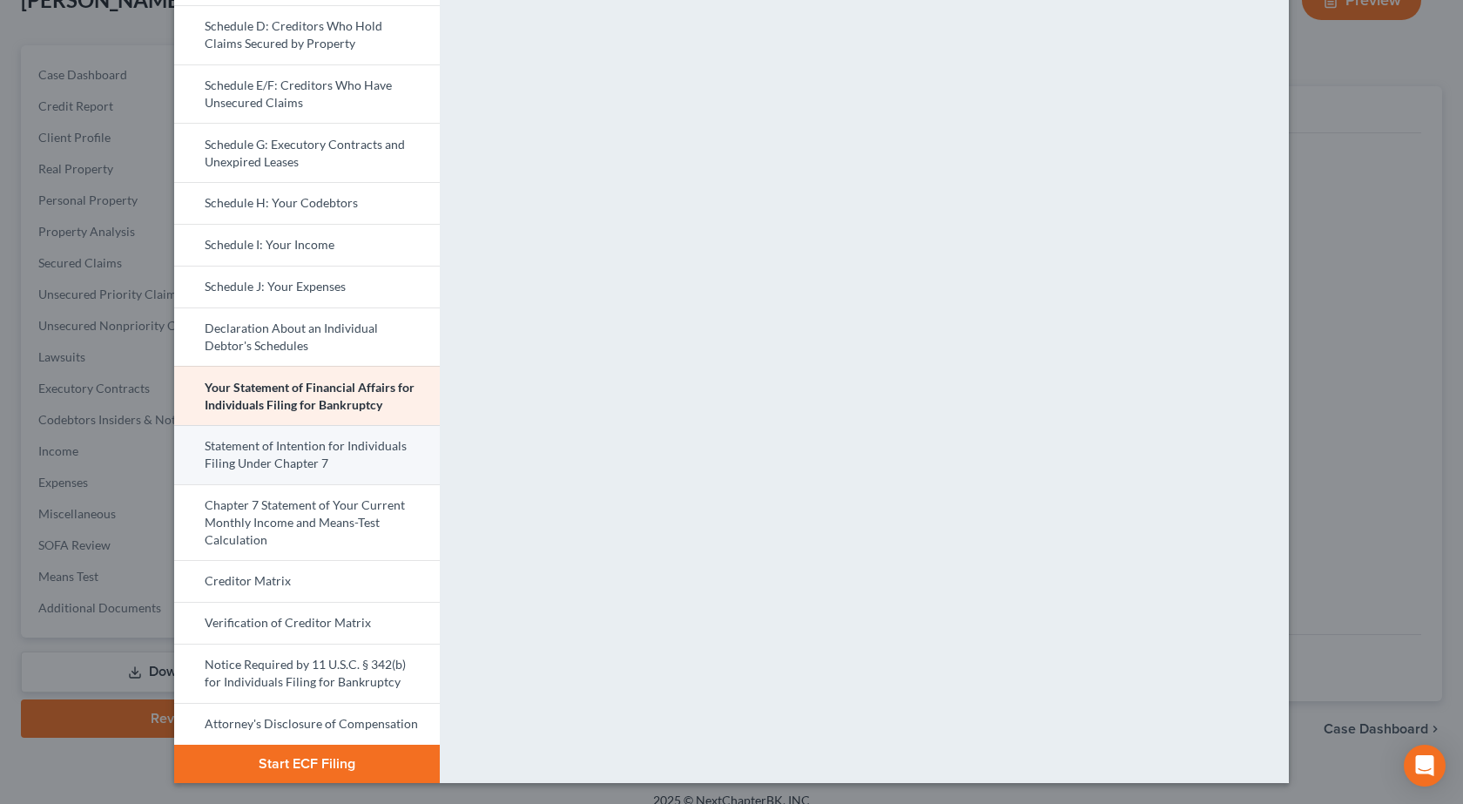
click at [270, 447] on link "Statement of Intention for Individuals Filing Under Chapter 7" at bounding box center [307, 454] width 266 height 59
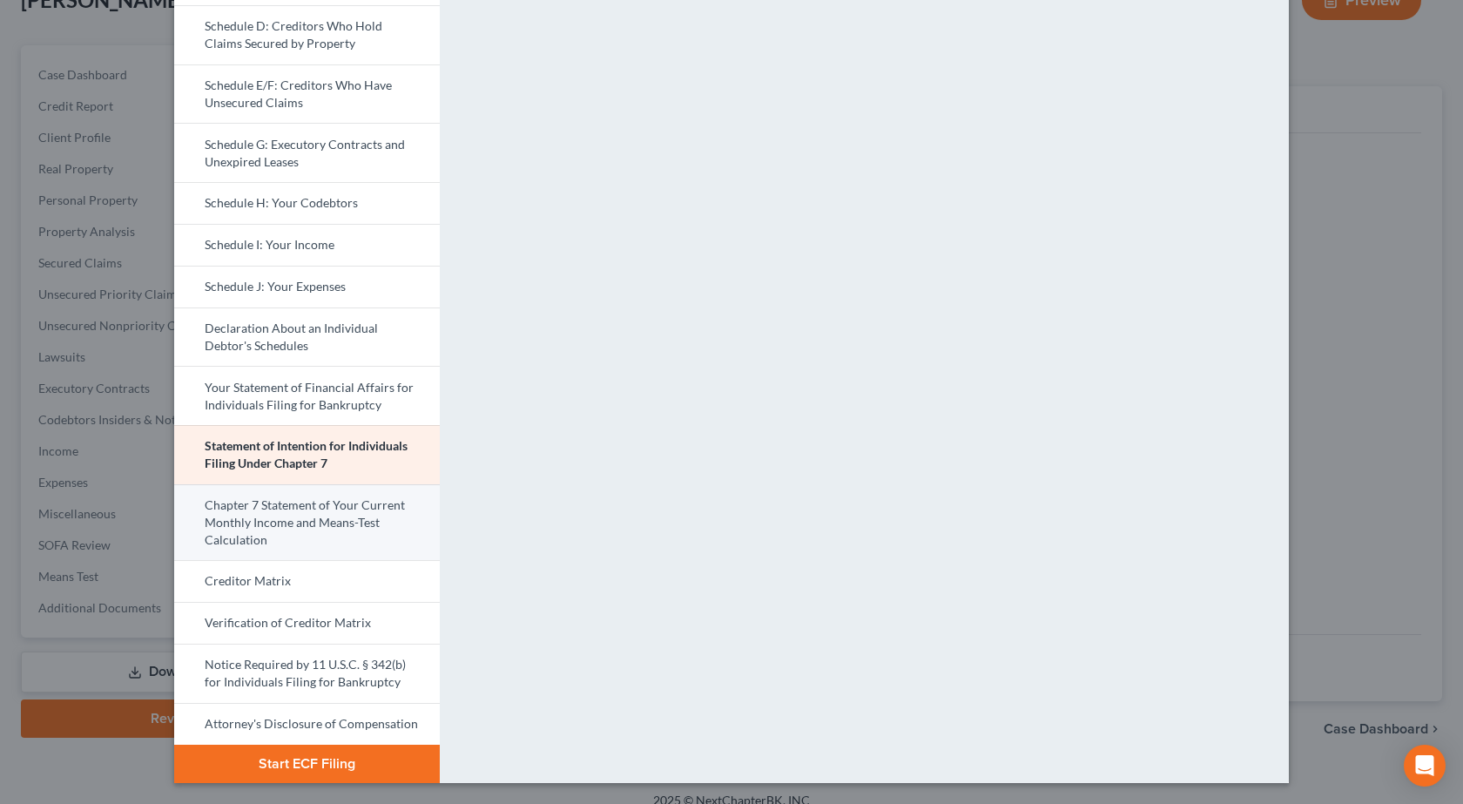
click at [321, 508] on link "Chapter 7 Statement of Your Current Monthly Income and Means-Test Calculation" at bounding box center [307, 522] width 266 height 77
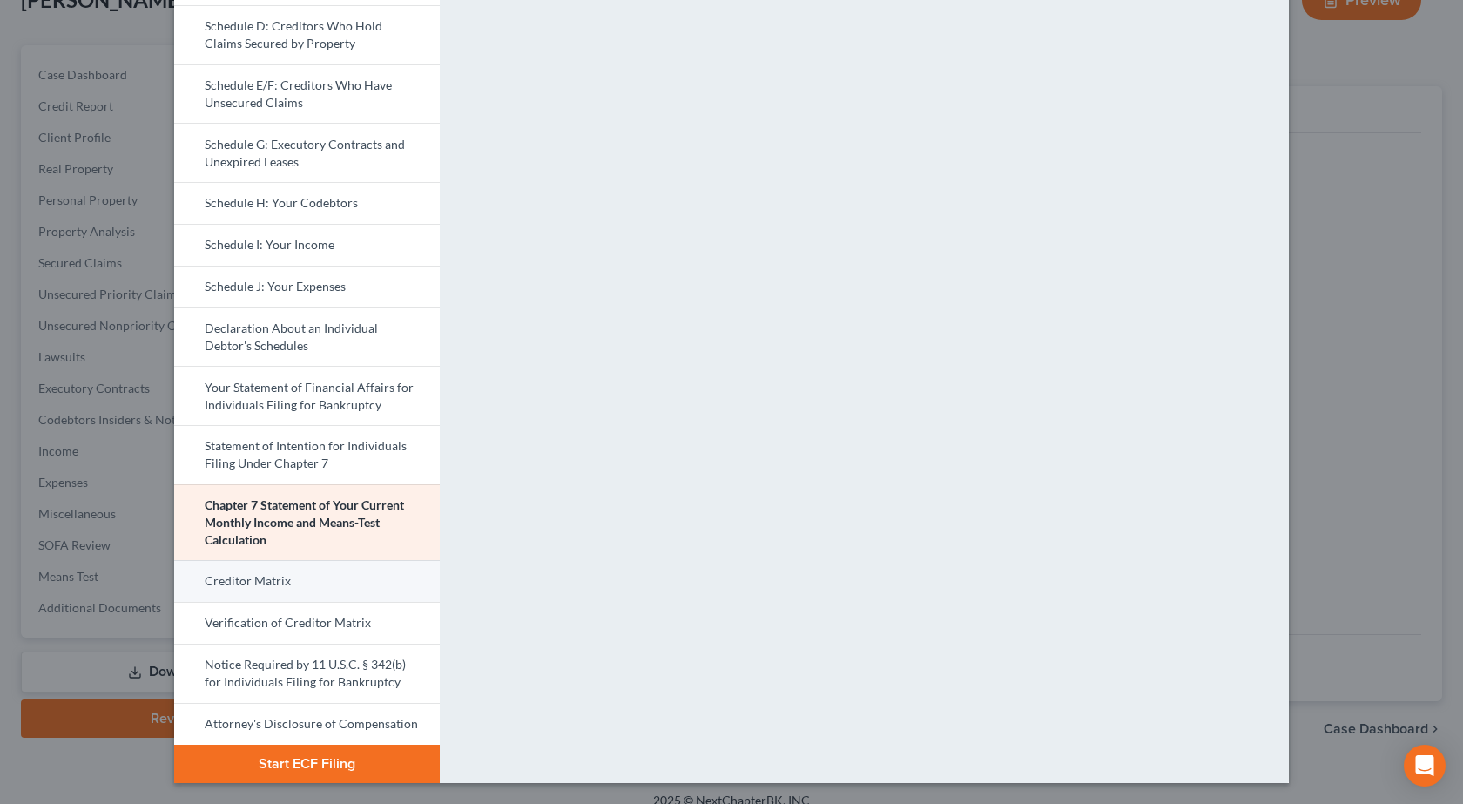
click at [326, 576] on link "Creditor Matrix" at bounding box center [307, 581] width 266 height 42
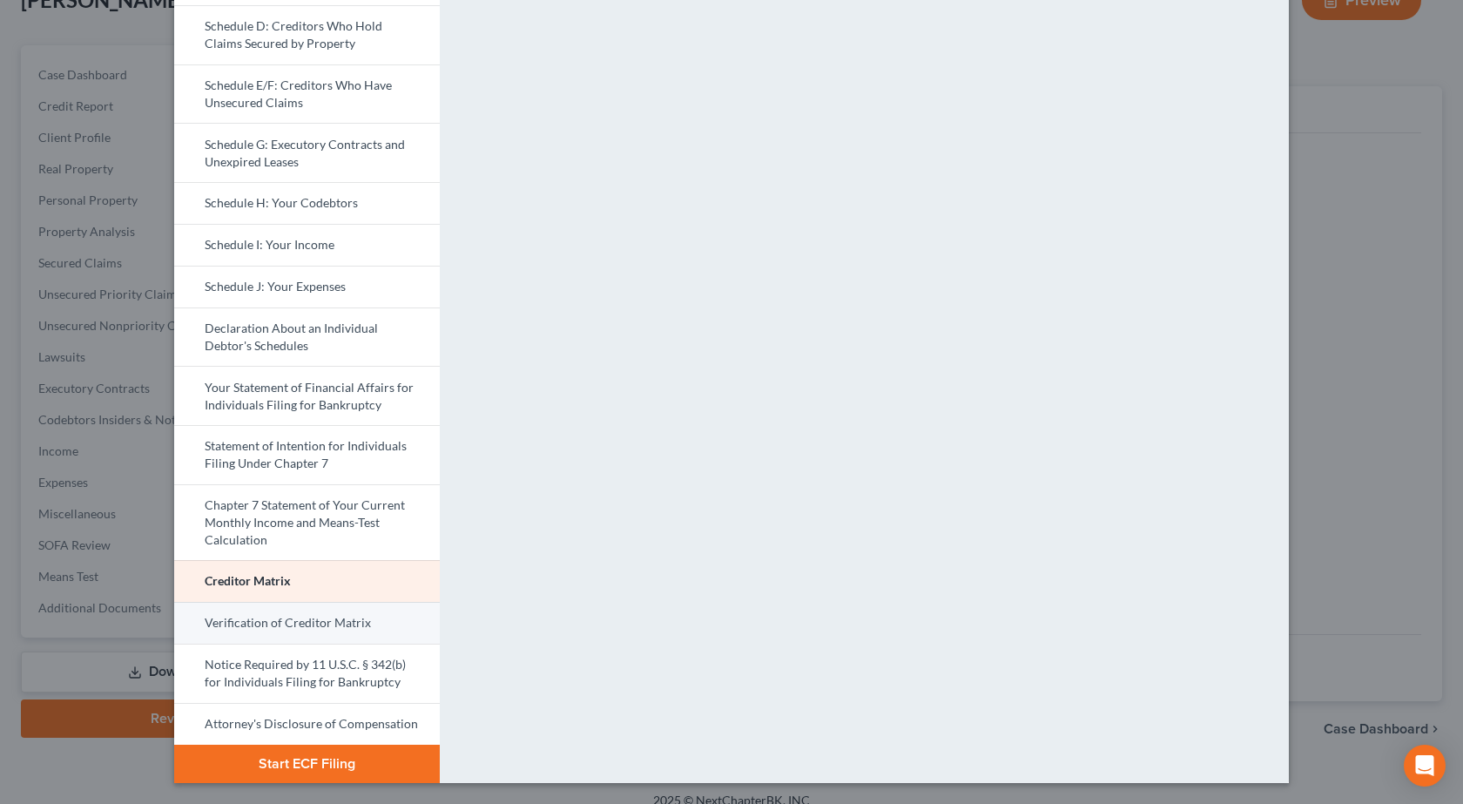
click at [326, 624] on link "Verification of Creditor Matrix" at bounding box center [307, 623] width 266 height 42
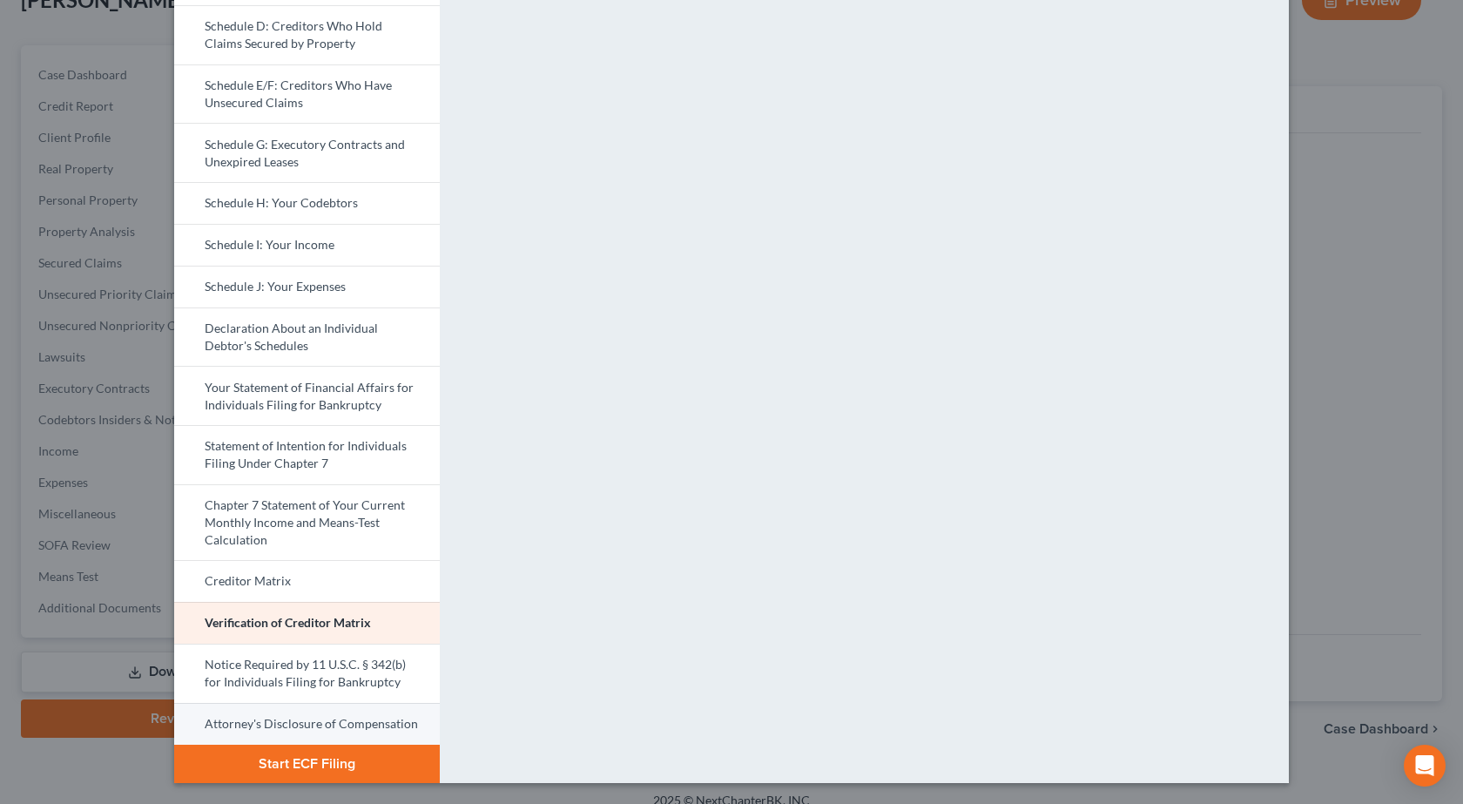
click at [343, 726] on link "Attorney's Disclosure of Compensation" at bounding box center [307, 724] width 266 height 42
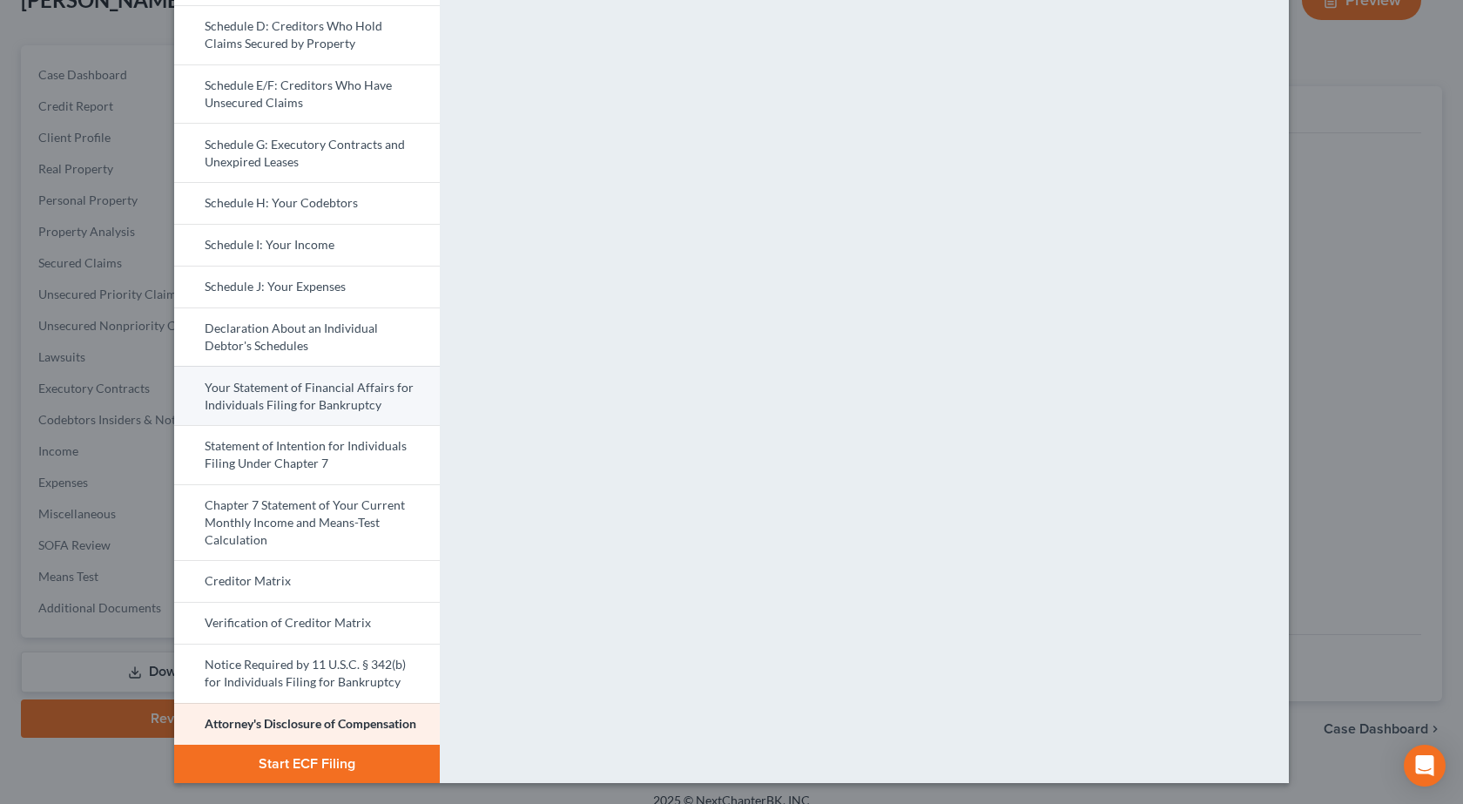
click at [319, 416] on link "Your Statement of Financial Affairs for Individuals Filing for Bankruptcy" at bounding box center [307, 395] width 266 height 59
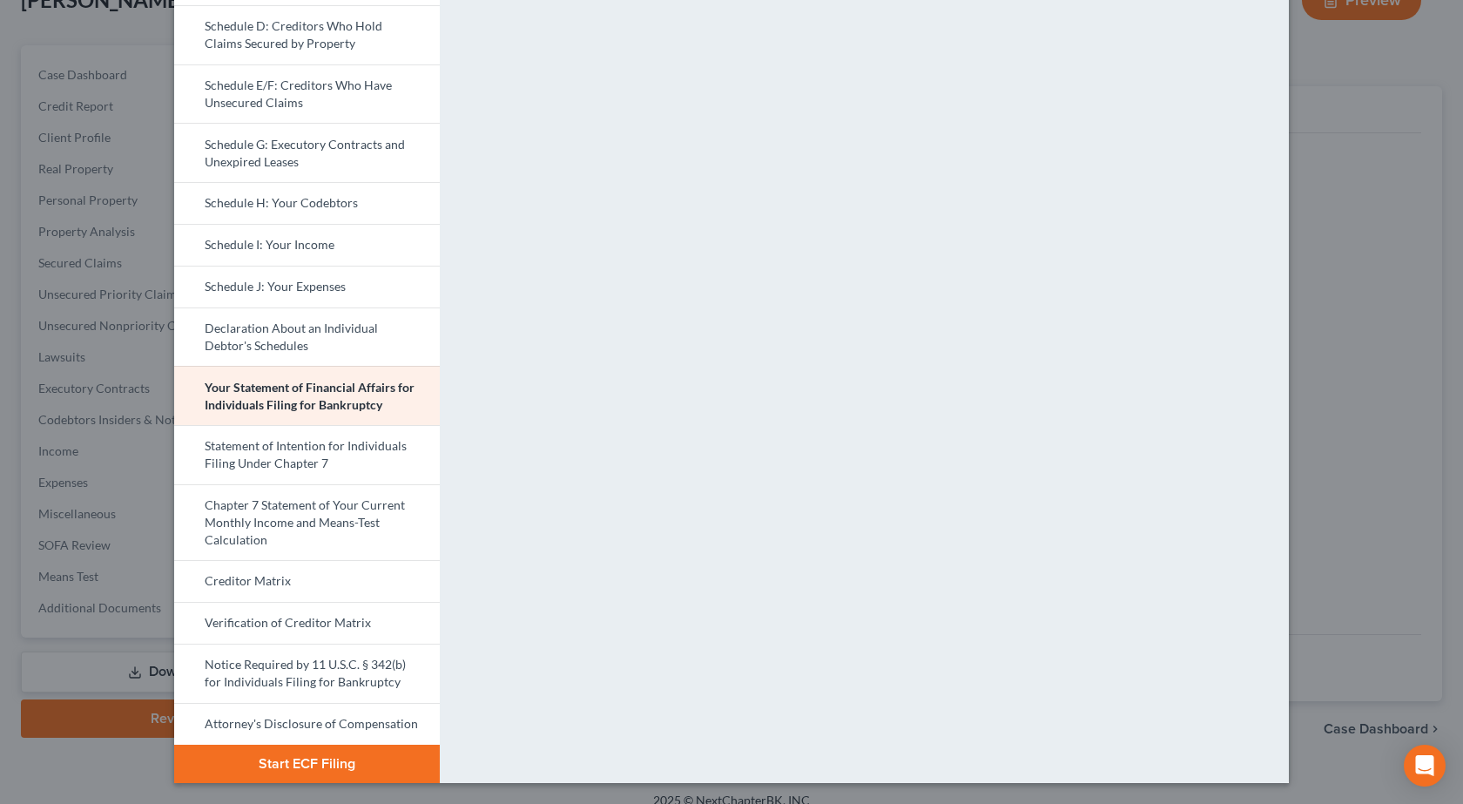
click at [1386, 318] on div "Petition Preview Your Statement of Financial Affairs for Individuals Filing for…" at bounding box center [731, 402] width 1463 height 804
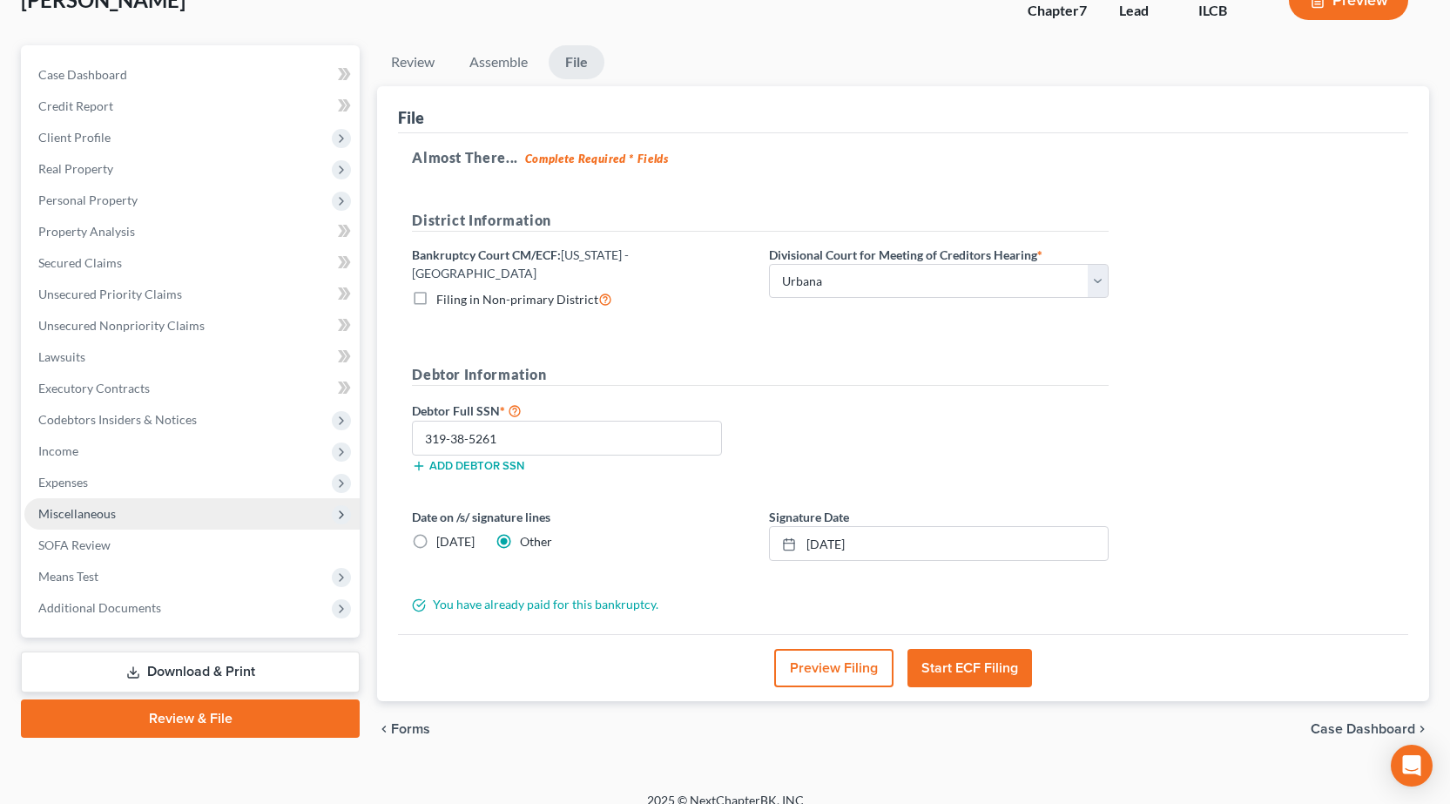
click at [106, 522] on span "Miscellaneous" at bounding box center [191, 513] width 335 height 31
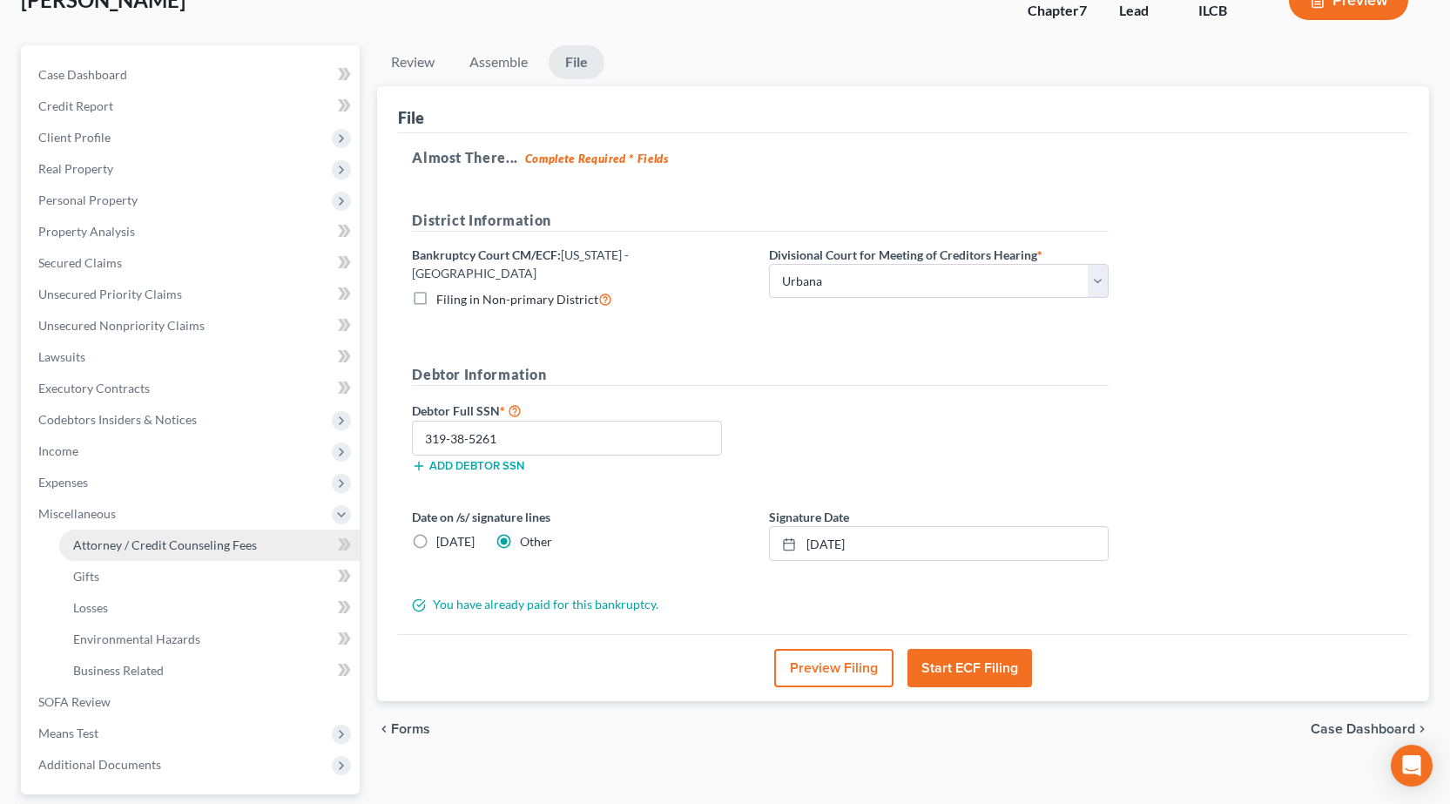
click at [117, 551] on span "Attorney / Credit Counseling Fees" at bounding box center [165, 544] width 184 height 15
select select "1"
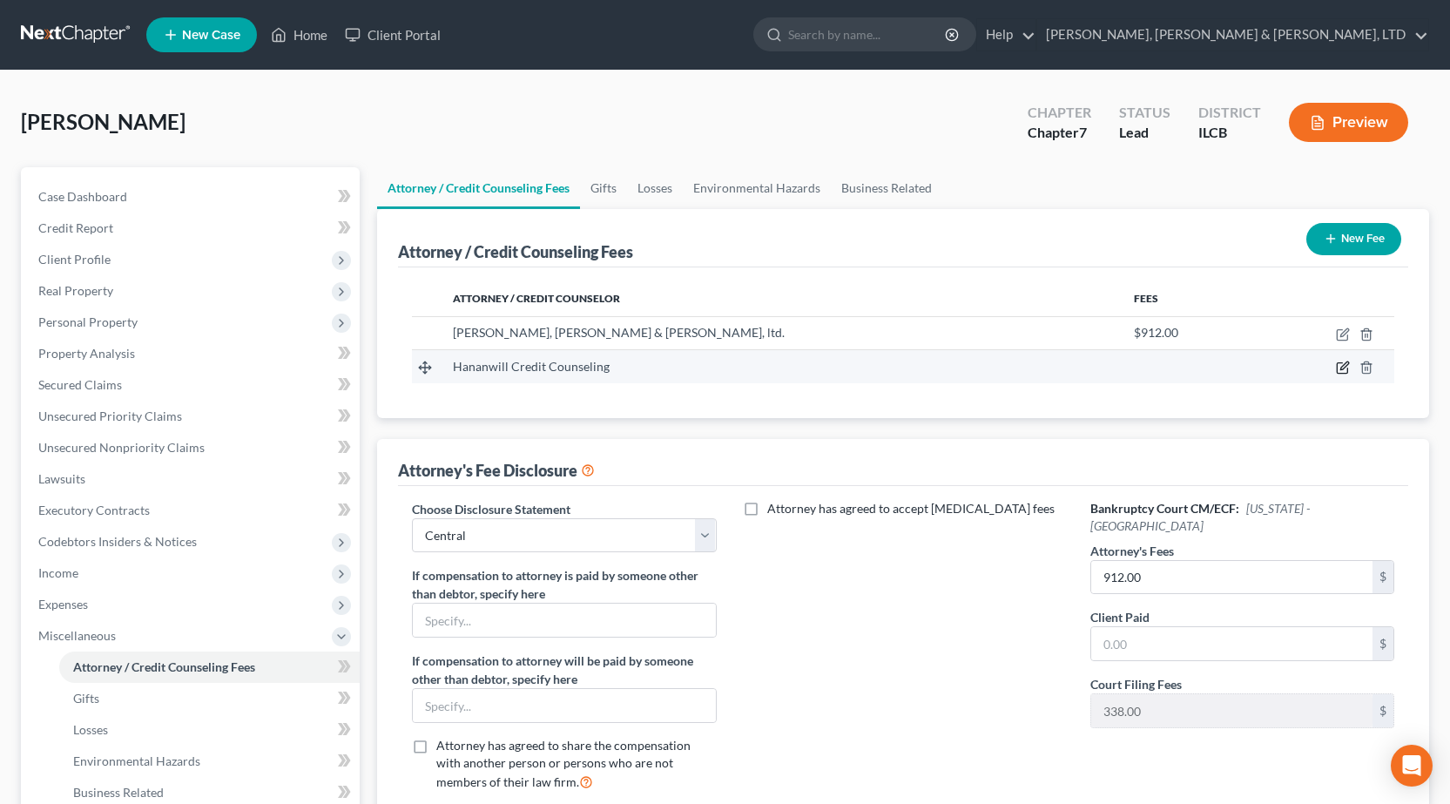
click at [1338, 369] on icon "button" at bounding box center [1342, 368] width 10 height 10
select select "14"
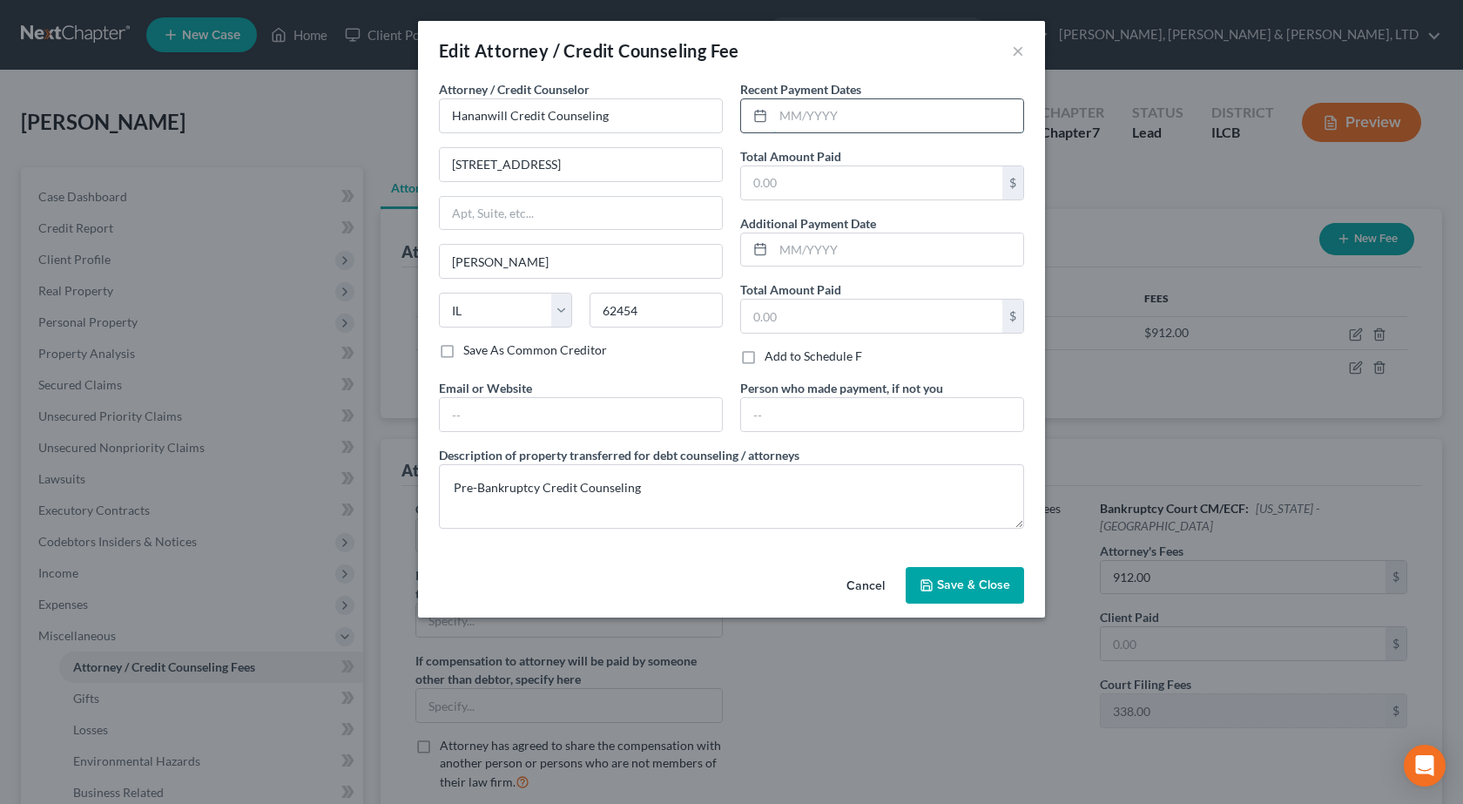
click at [850, 122] on input "text" at bounding box center [898, 115] width 250 height 33
type input "[DATE]"
type input "25"
click at [951, 583] on span "Save & Close" at bounding box center [973, 584] width 73 height 15
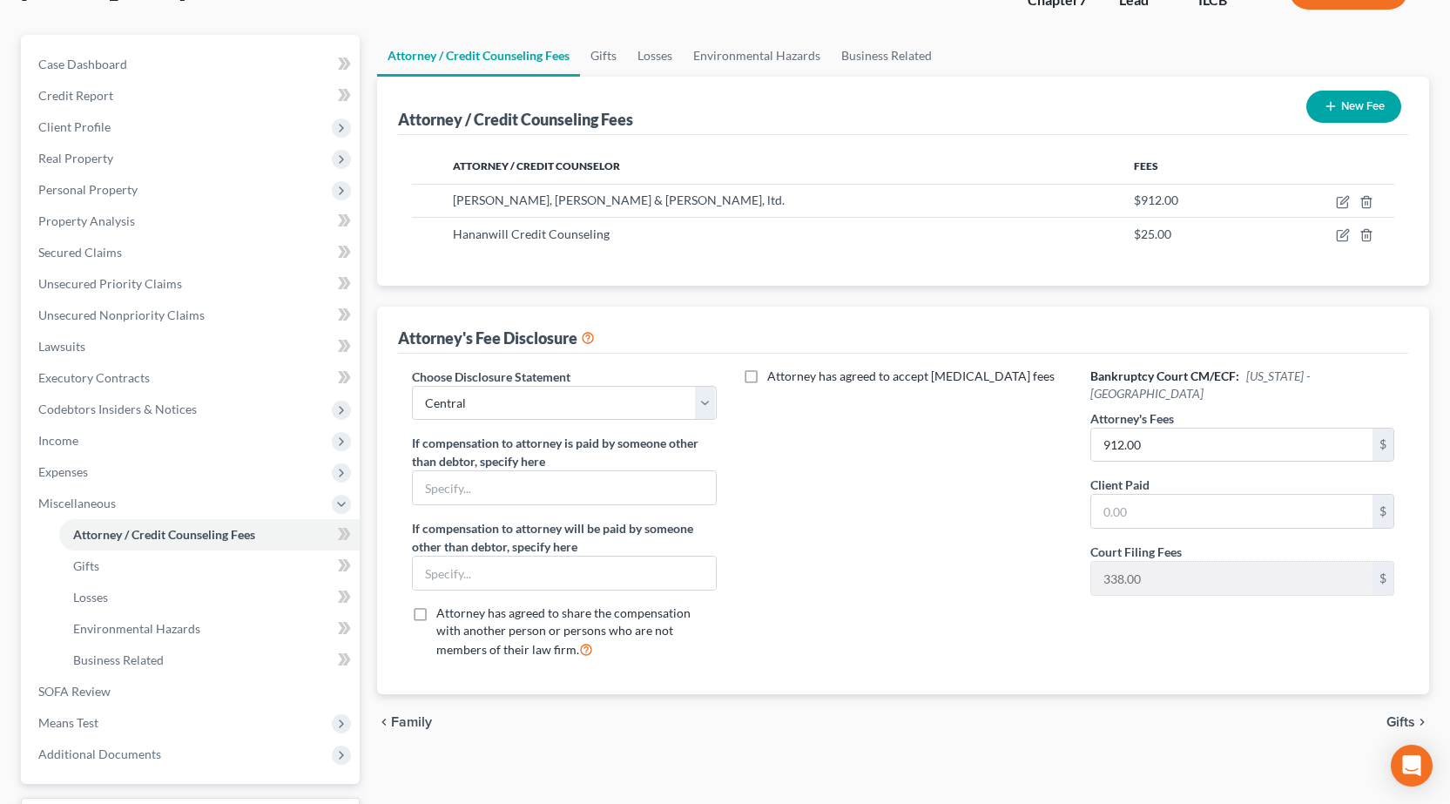
scroll to position [279, 0]
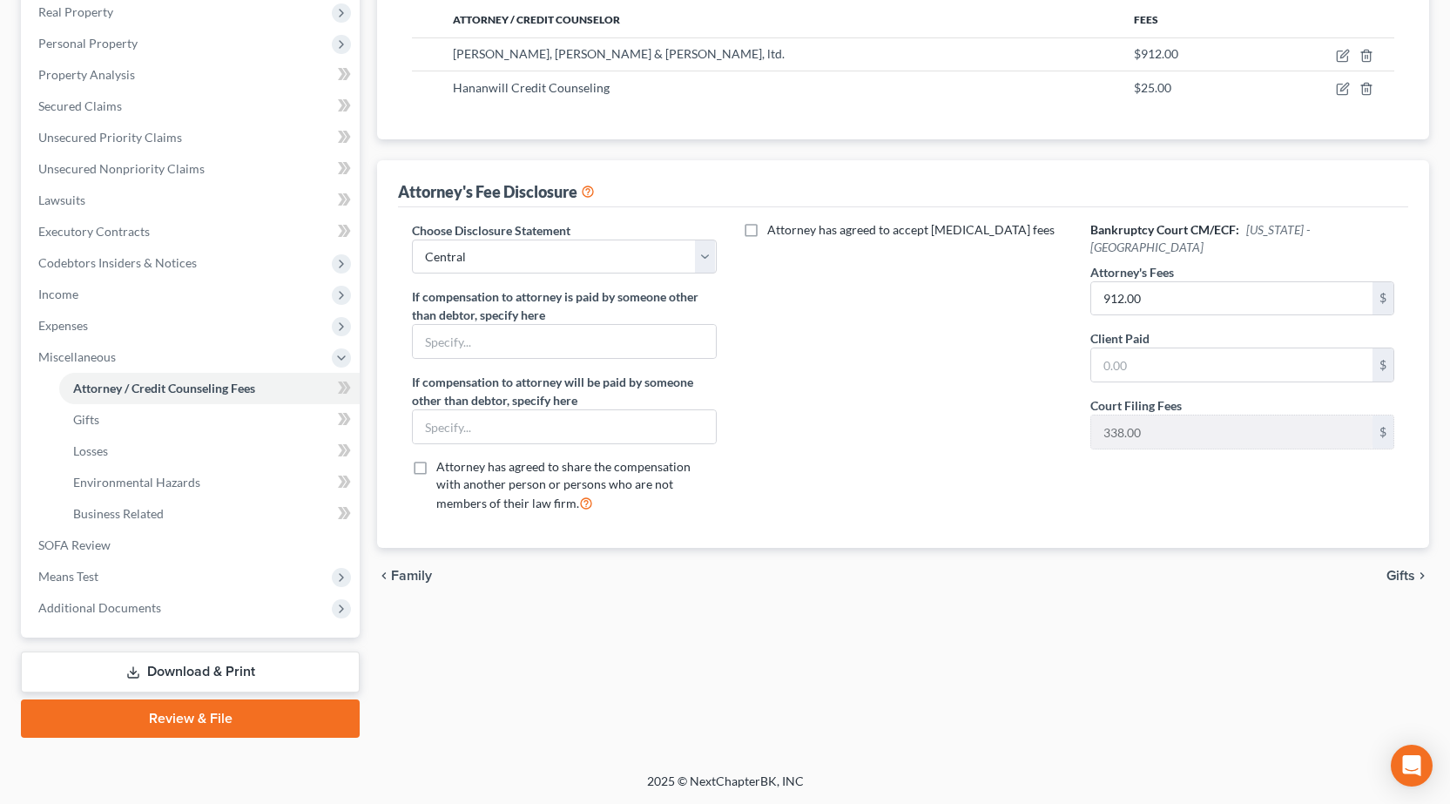
click at [172, 710] on link "Review & File" at bounding box center [190, 718] width 339 height 38
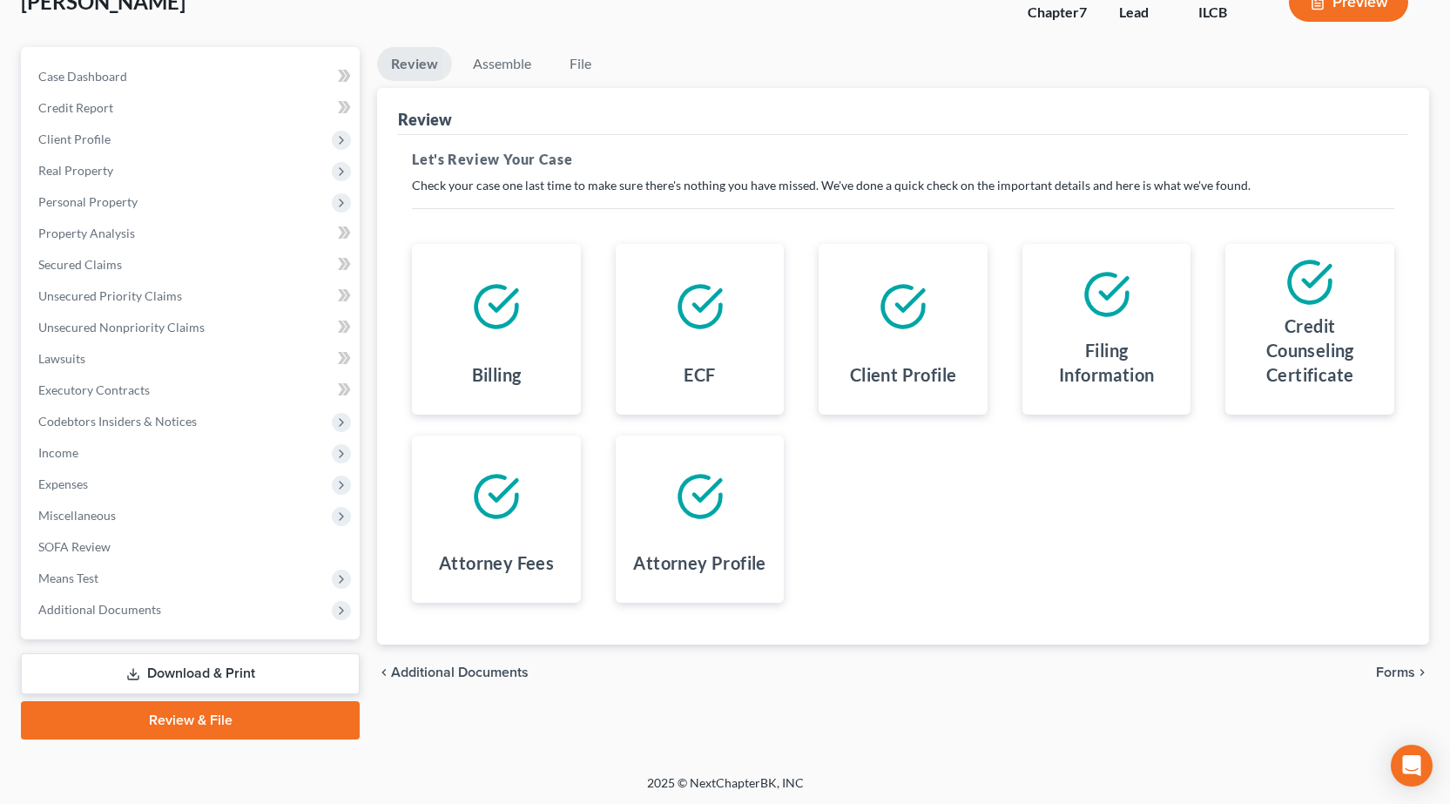
scroll to position [122, 0]
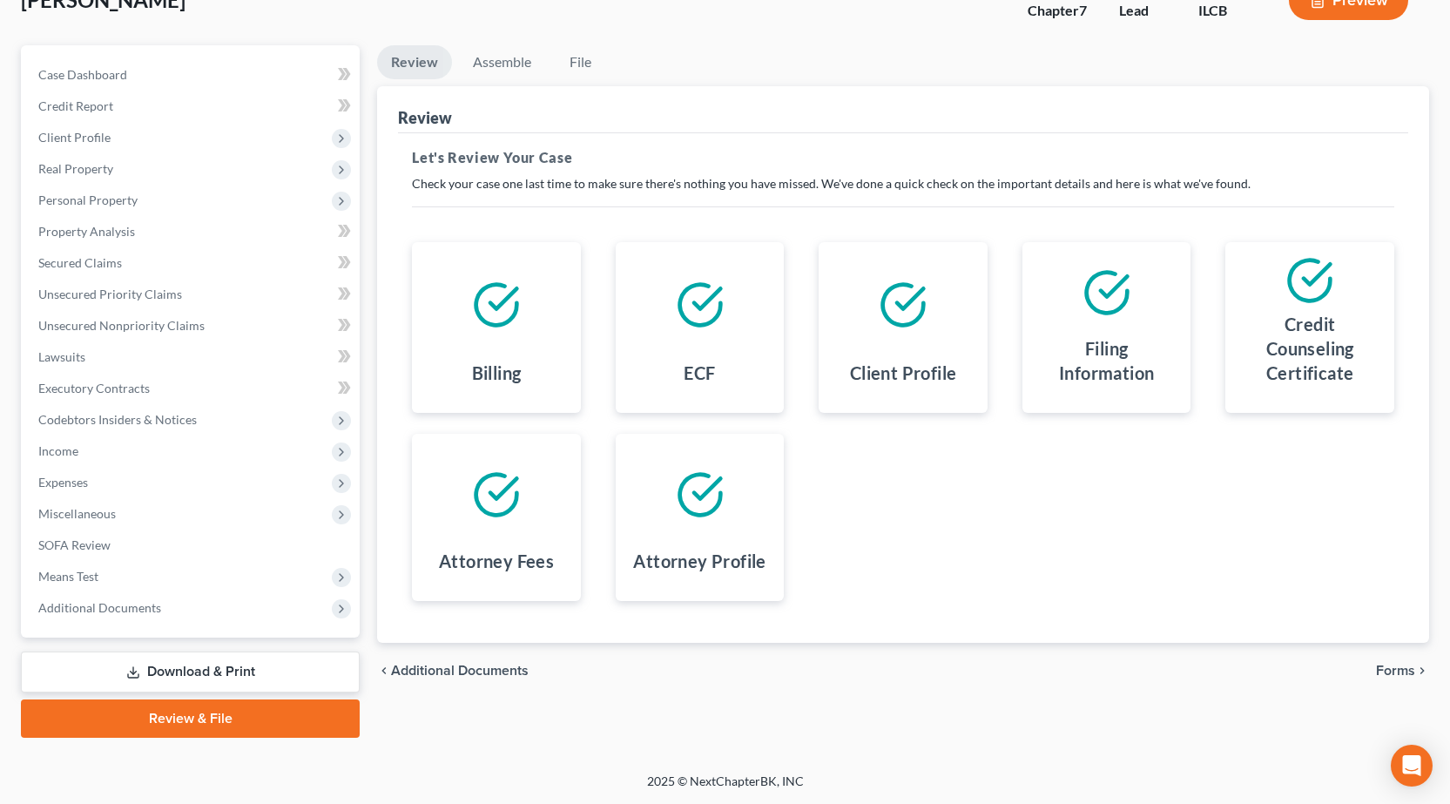
click at [1402, 669] on span "Forms" at bounding box center [1395, 671] width 39 height 14
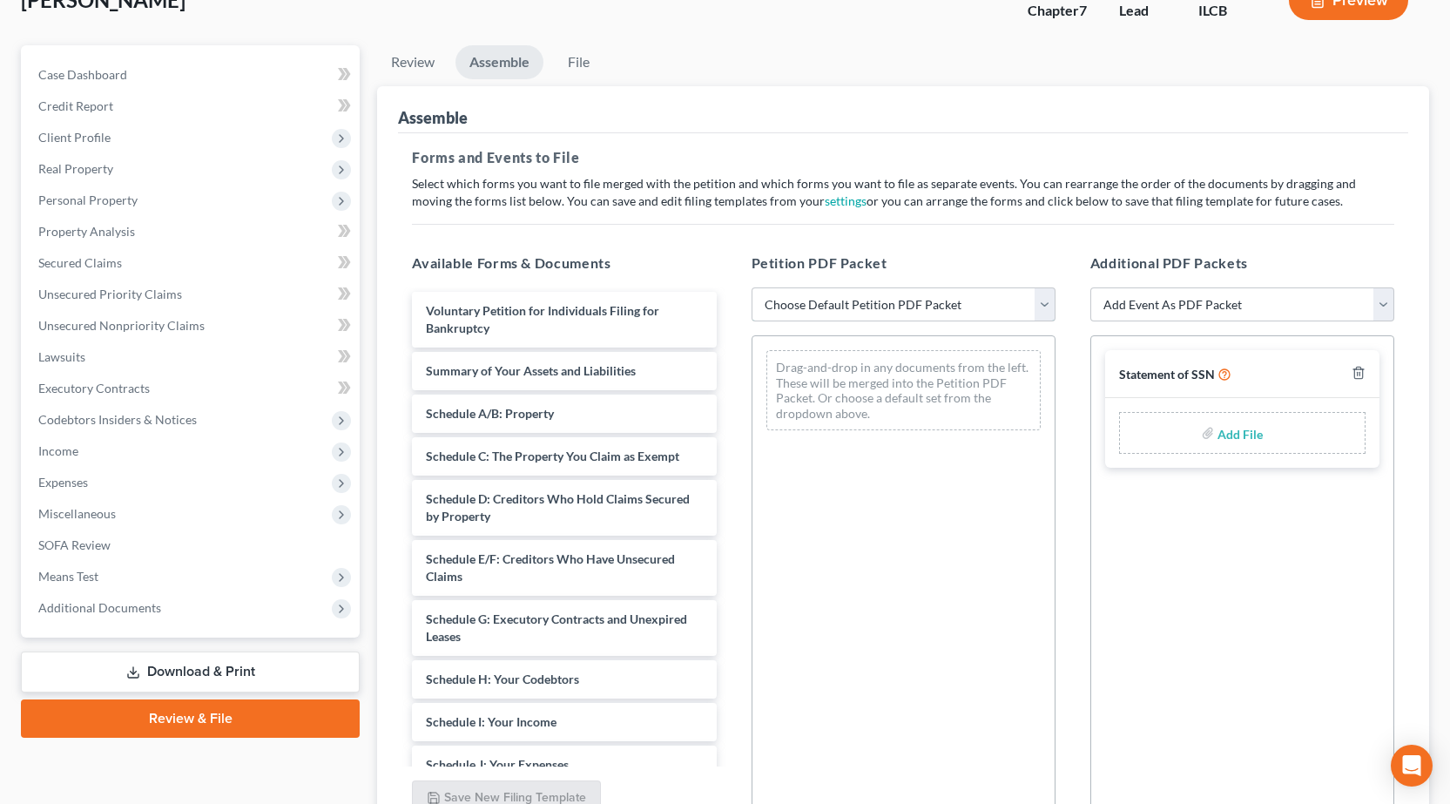
click at [907, 314] on select "Choose Default Petition PDF Packet Complete Bankruptcy Petition (all forms and …" at bounding box center [904, 304] width 304 height 35
select select "0"
click at [752, 287] on select "Choose Default Petition PDF Packet Complete Bankruptcy Petition (all forms and …" at bounding box center [904, 304] width 304 height 35
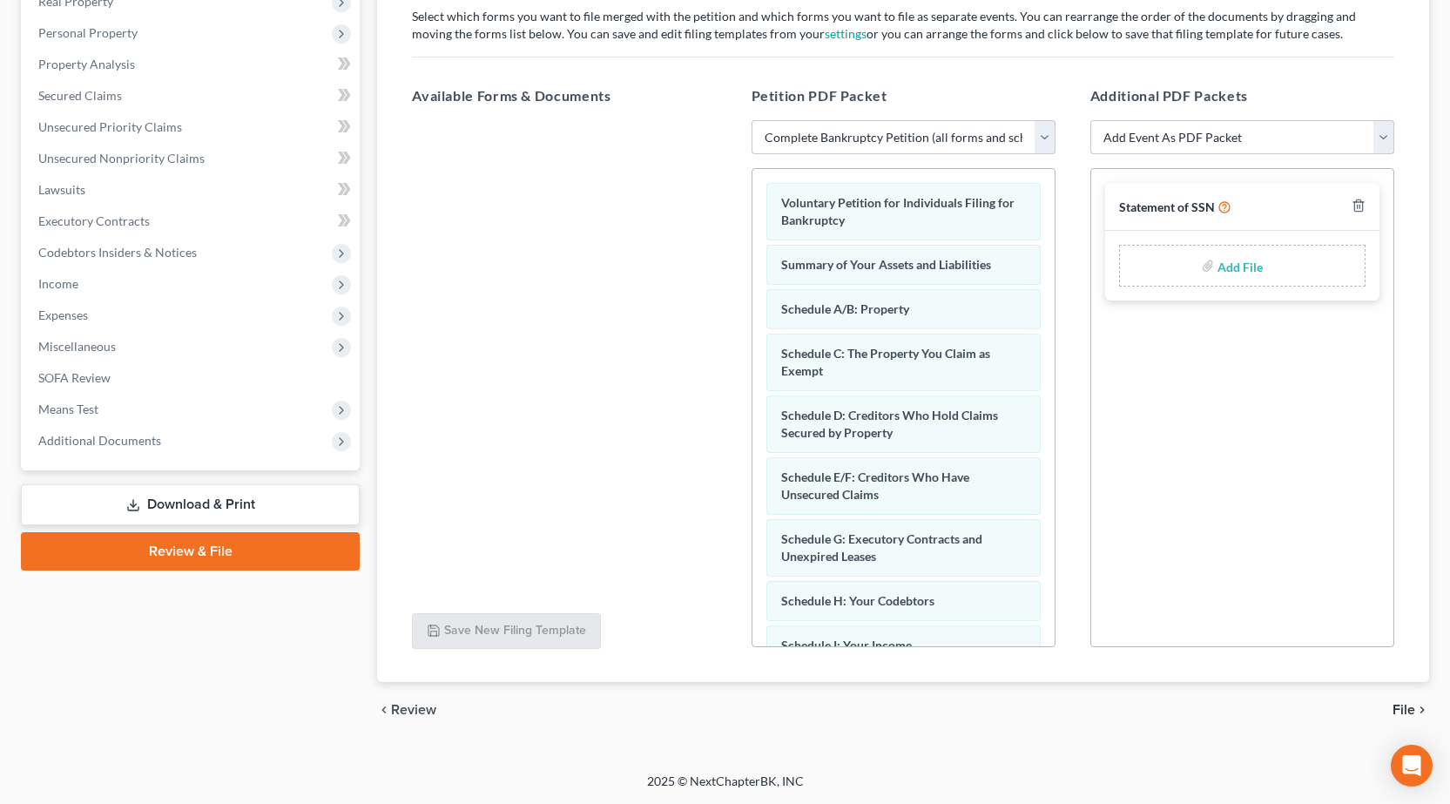
click at [1404, 703] on span "File" at bounding box center [1404, 710] width 23 height 14
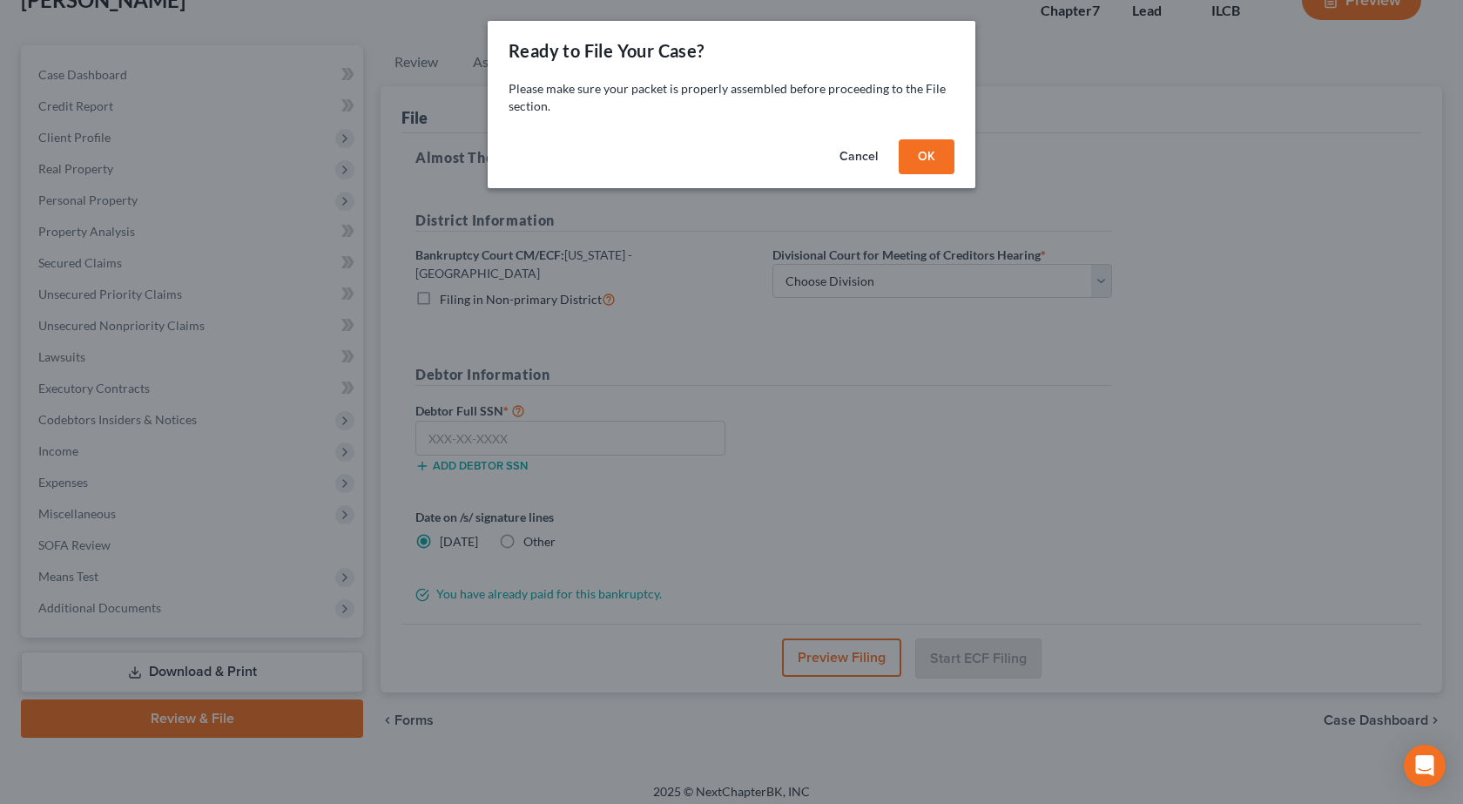
click at [915, 154] on button "OK" at bounding box center [927, 156] width 56 height 35
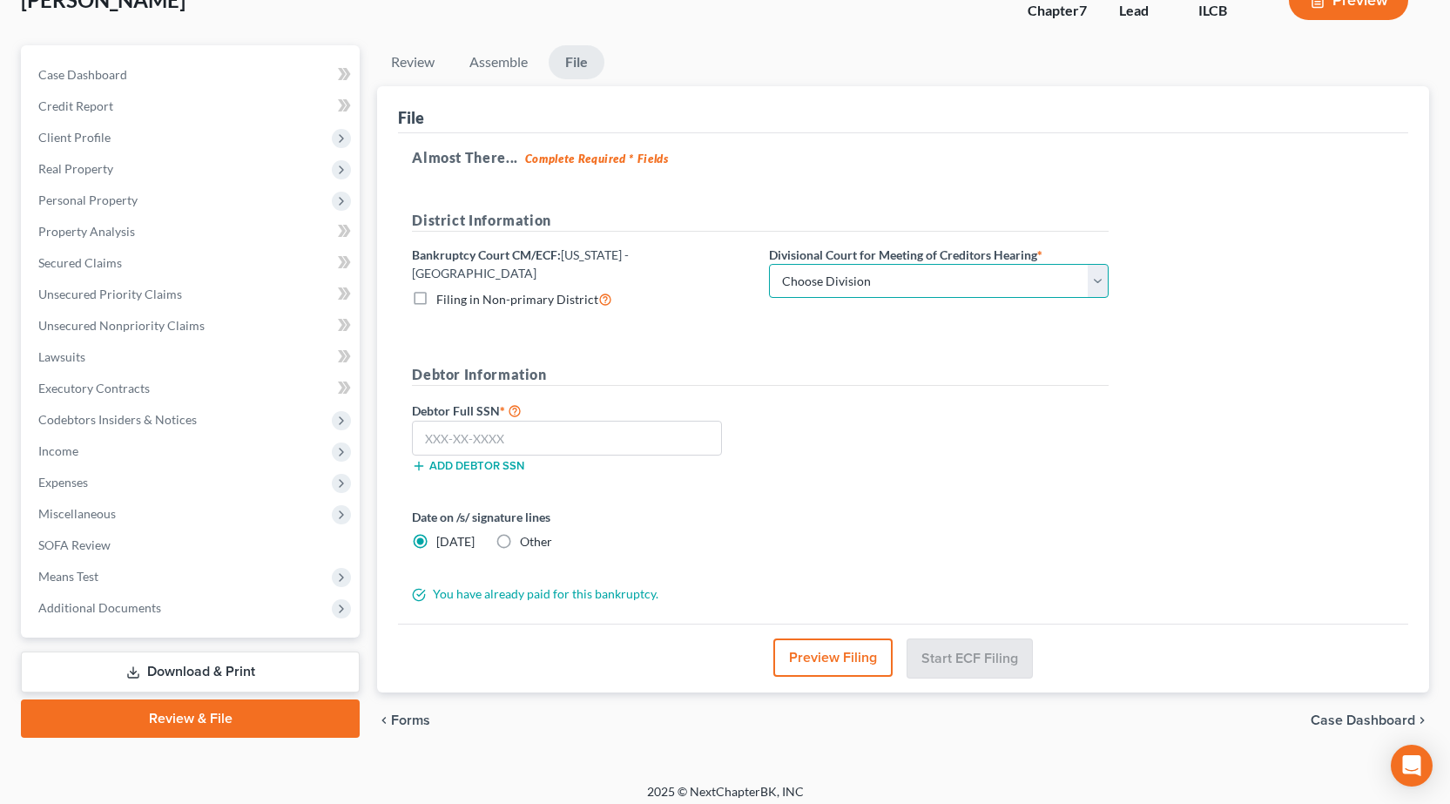
click at [816, 273] on select "Choose Division Peoria Springfield [GEOGRAPHIC_DATA]" at bounding box center [939, 281] width 340 height 35
select select "2"
click at [769, 264] on select "Choose Division Peoria Springfield [GEOGRAPHIC_DATA]" at bounding box center [939, 281] width 340 height 35
click at [470, 427] on input "text" at bounding box center [567, 438] width 310 height 35
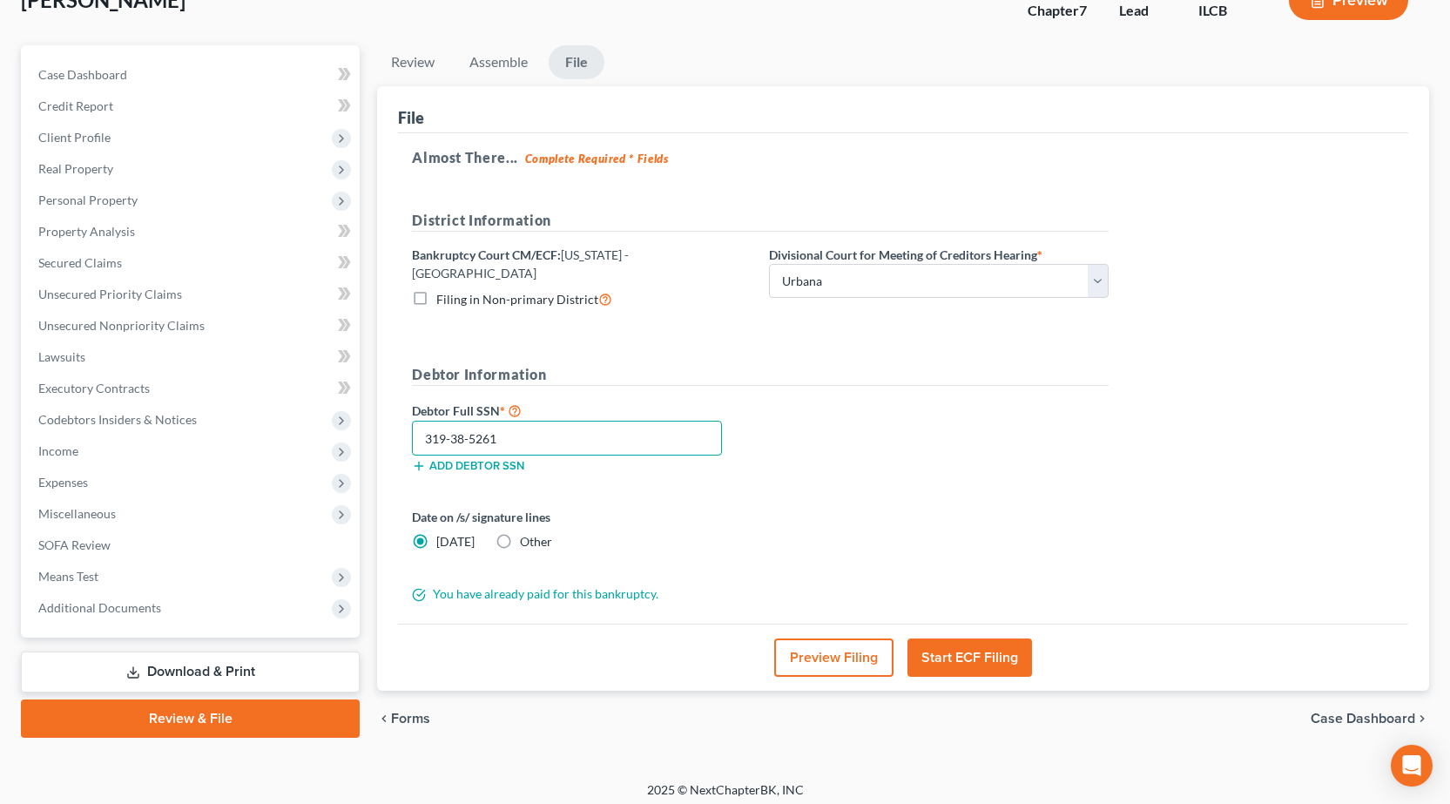
type input "319-38-5261"
click at [520, 536] on label "Other" at bounding box center [536, 541] width 32 height 17
click at [527, 536] on input "Other" at bounding box center [532, 538] width 11 height 11
radio input "true"
radio input "false"
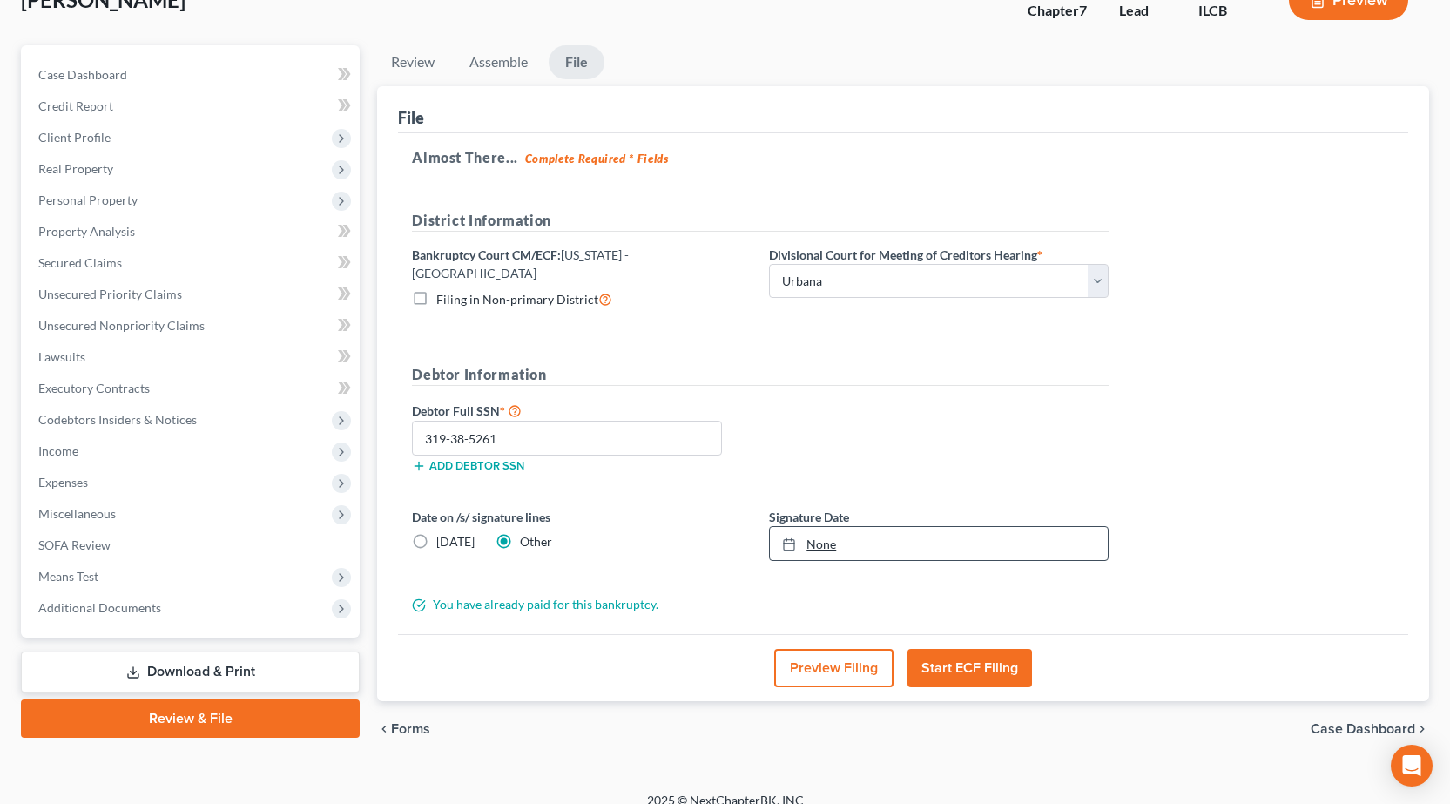
type input "[DATE]"
click at [895, 529] on link "[DATE]" at bounding box center [939, 543] width 338 height 33
click at [818, 653] on button "Preview Filing" at bounding box center [833, 668] width 119 height 38
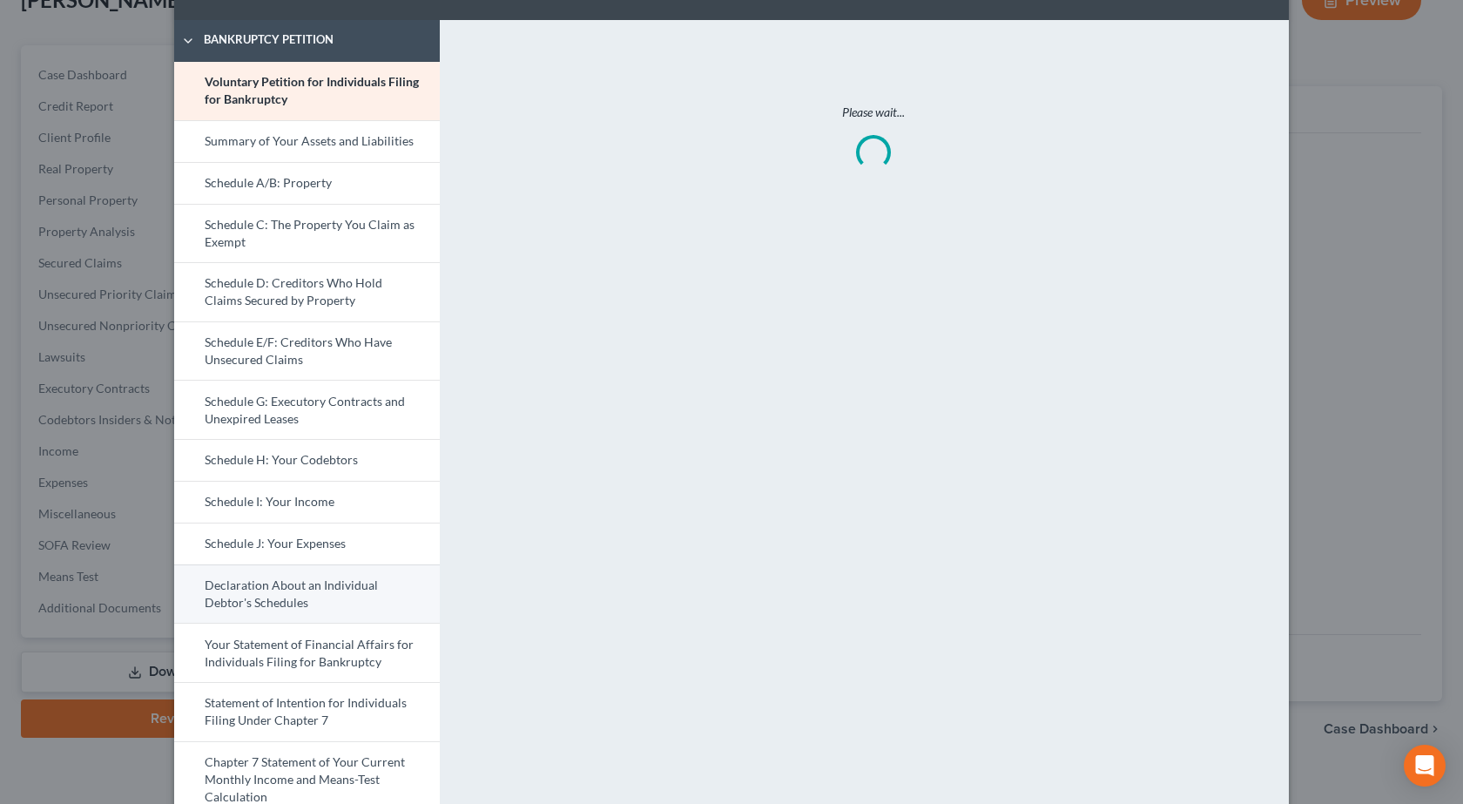
scroll to position [261, 0]
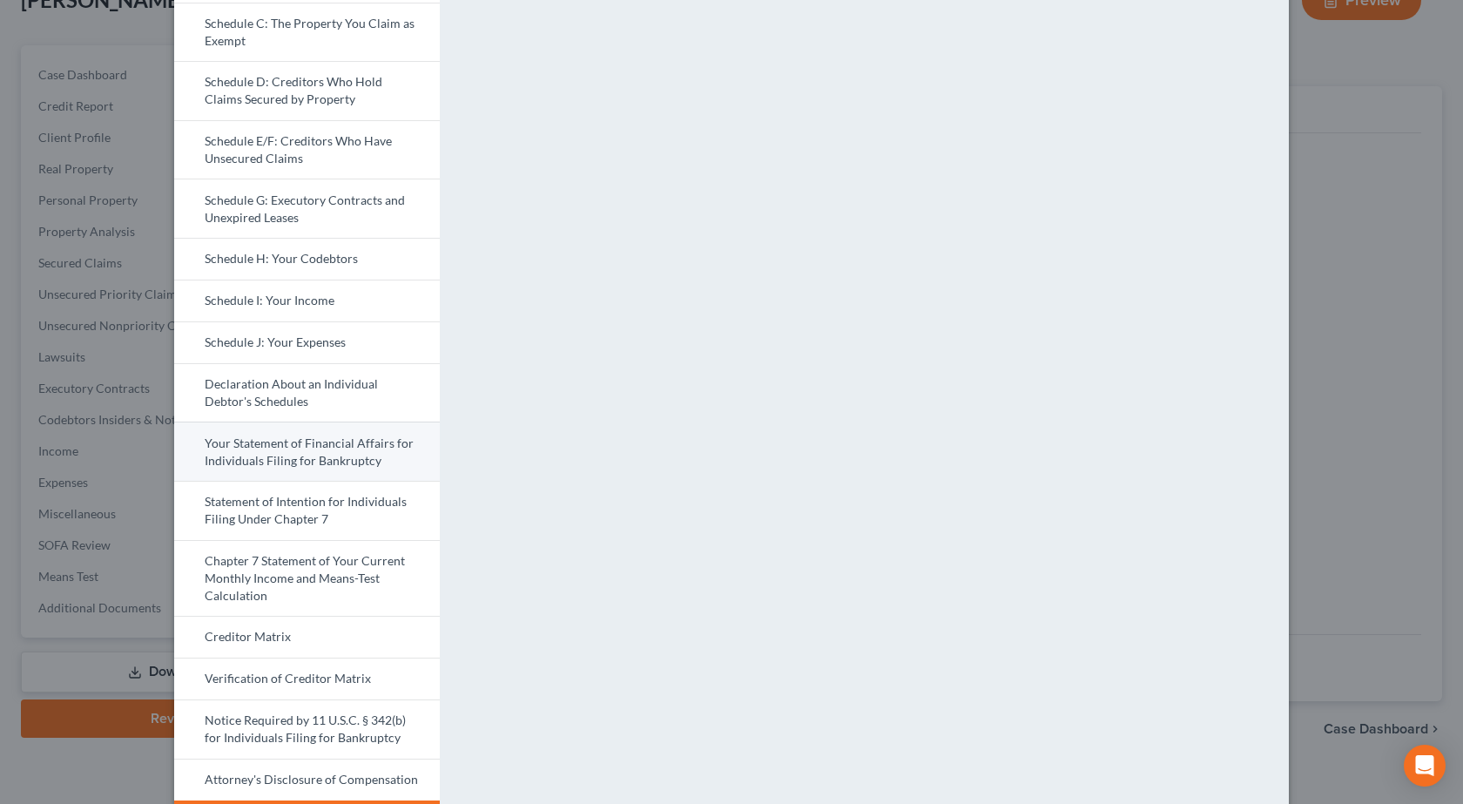
click at [343, 452] on link "Your Statement of Financial Affairs for Individuals Filing for Bankruptcy" at bounding box center [307, 451] width 266 height 59
click at [1356, 402] on div "Petition Preview Your Statement of Financial Affairs for Individuals Filing for…" at bounding box center [731, 402] width 1463 height 804
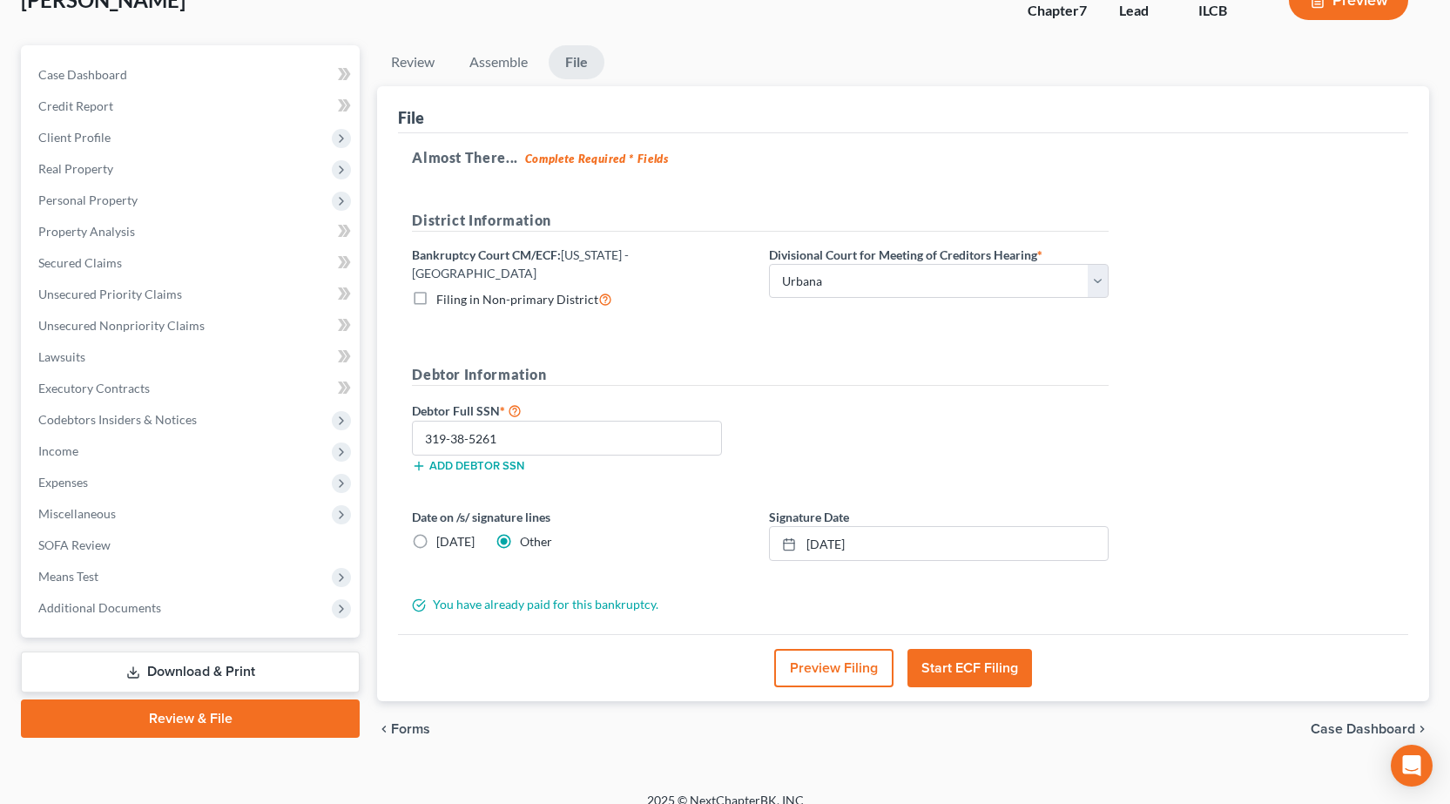
click at [982, 658] on button "Start ECF Filing" at bounding box center [970, 668] width 125 height 38
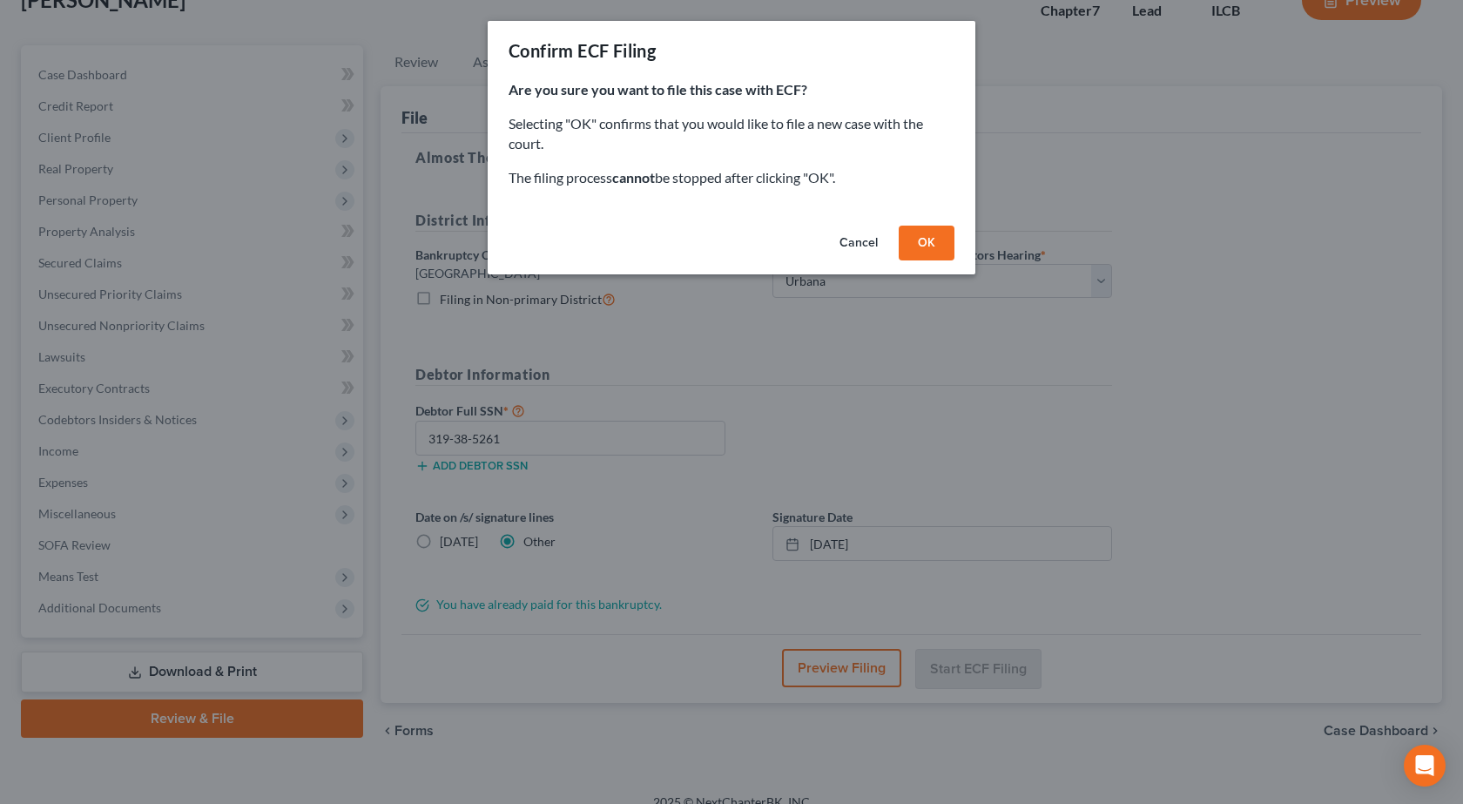
click at [937, 246] on button "OK" at bounding box center [927, 243] width 56 height 35
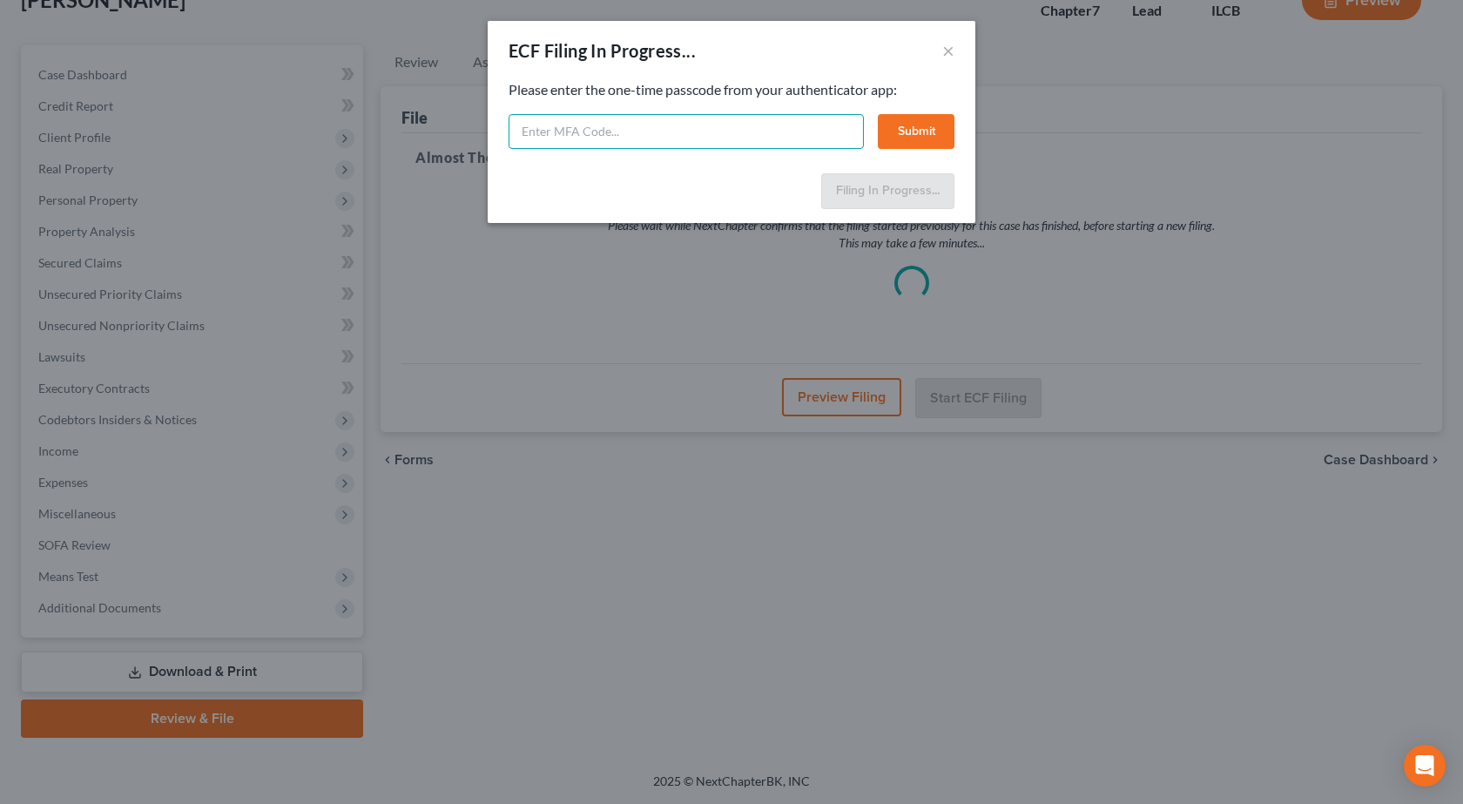
click at [635, 121] on input "text" at bounding box center [686, 131] width 355 height 35
type input "552237"
click at [904, 124] on button "Submit" at bounding box center [916, 131] width 77 height 35
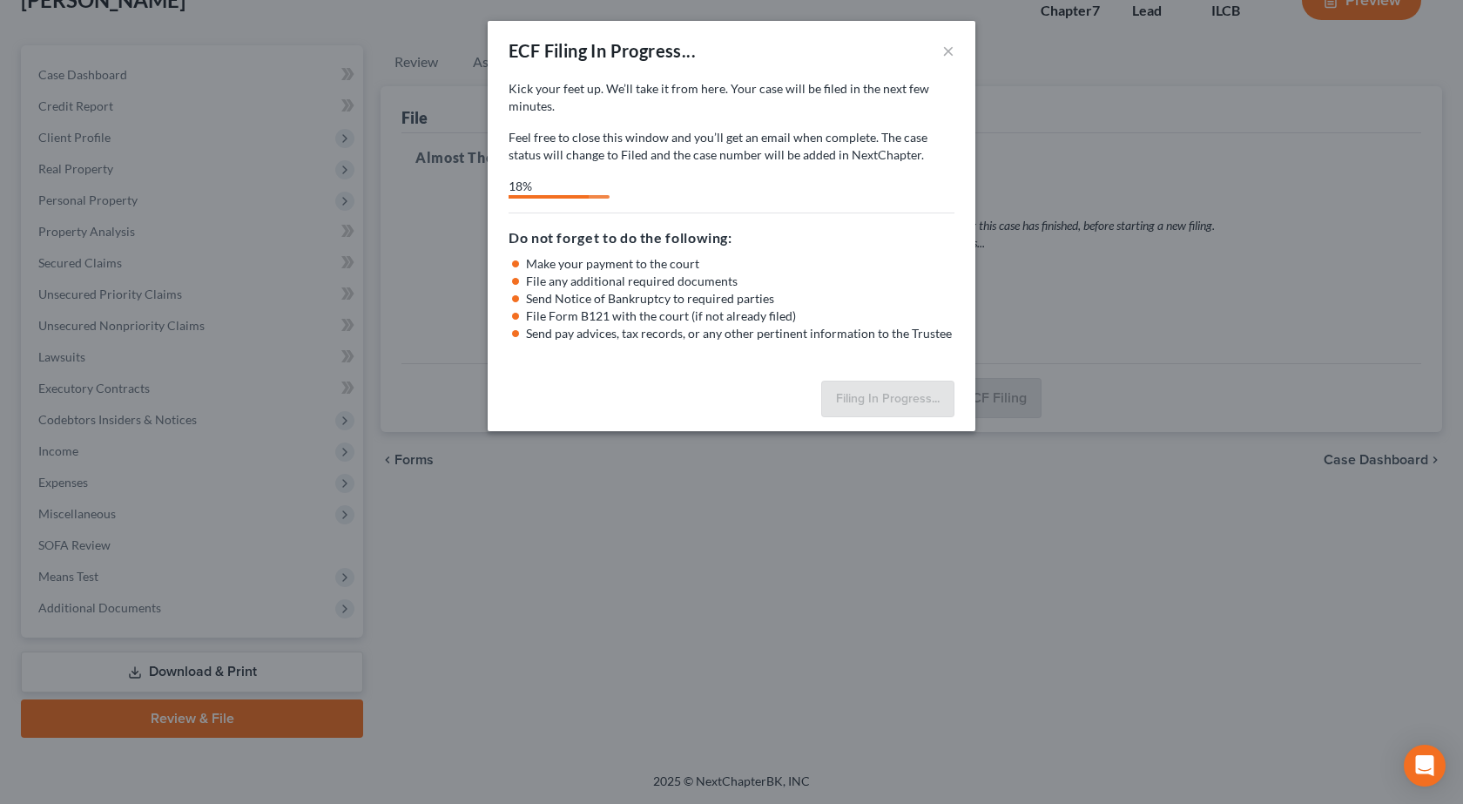
select select "2"
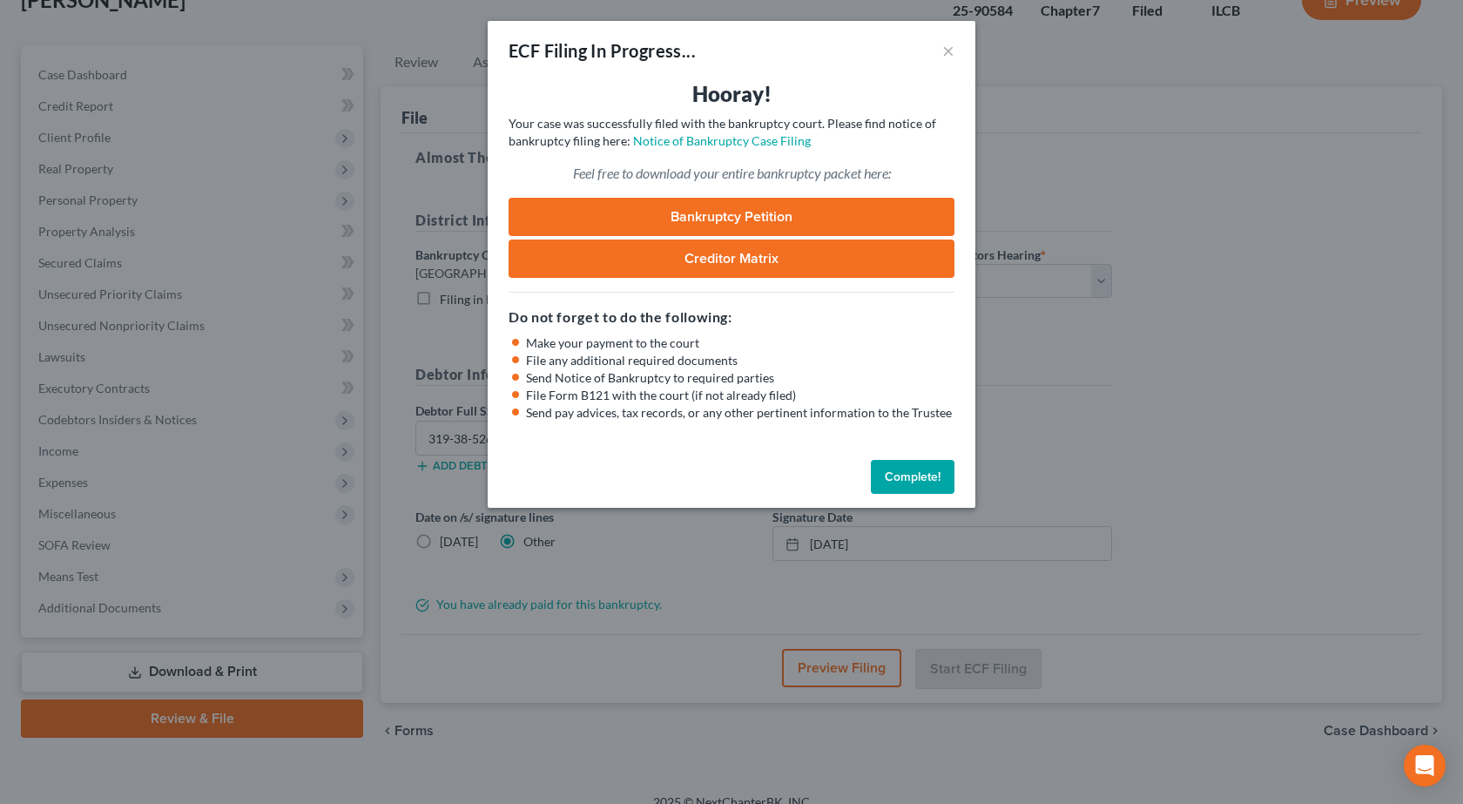
click at [704, 215] on link "Bankruptcy Petition" at bounding box center [732, 217] width 446 height 38
drag, startPoint x: 280, startPoint y: 296, endPoint x: 272, endPoint y: 283, distance: 15.2
click at [280, 296] on div "ECF Filing In Progress... × Hooray! Your case was successfully filed with the b…" at bounding box center [731, 402] width 1463 height 804
click at [920, 469] on button "Complete!" at bounding box center [913, 477] width 84 height 35
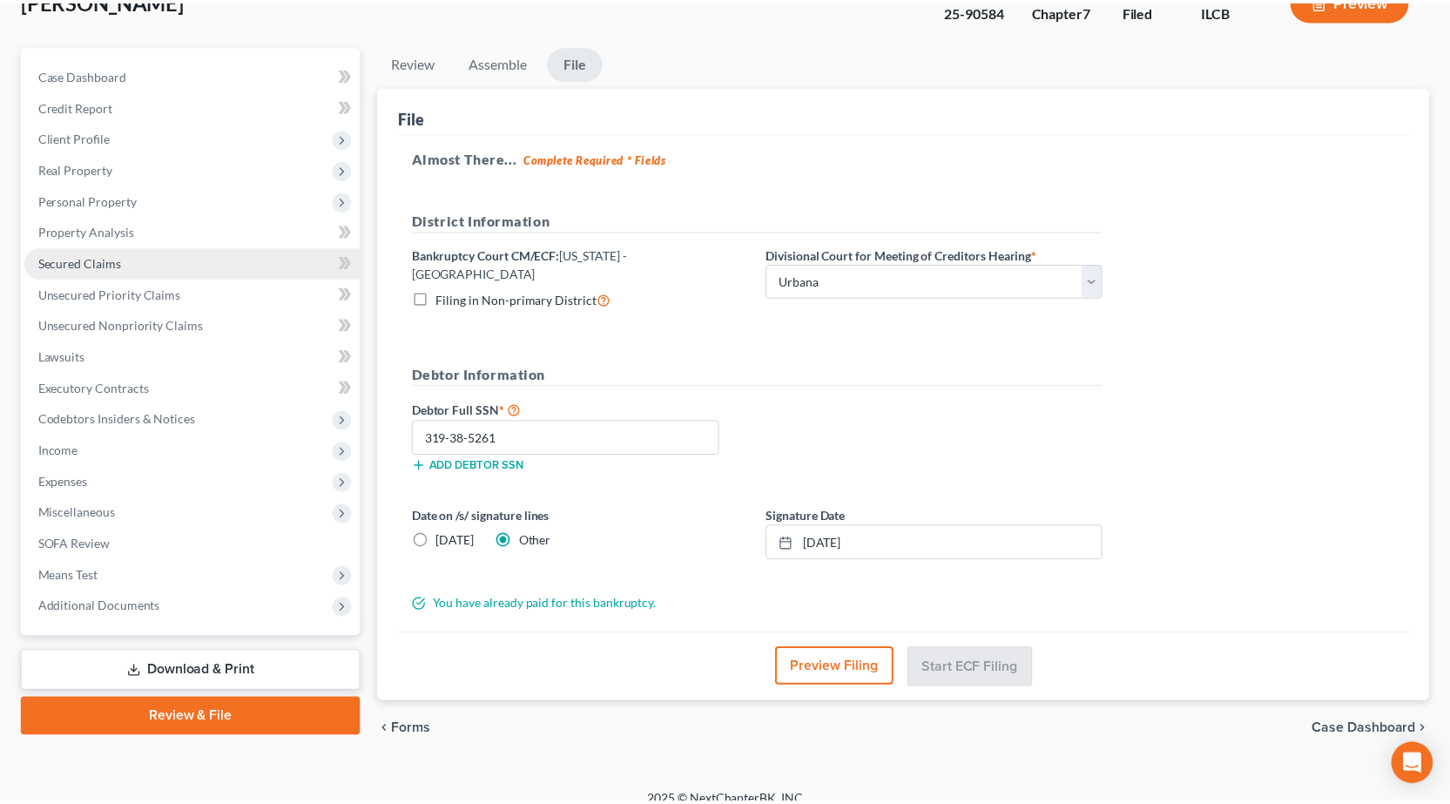
scroll to position [0, 0]
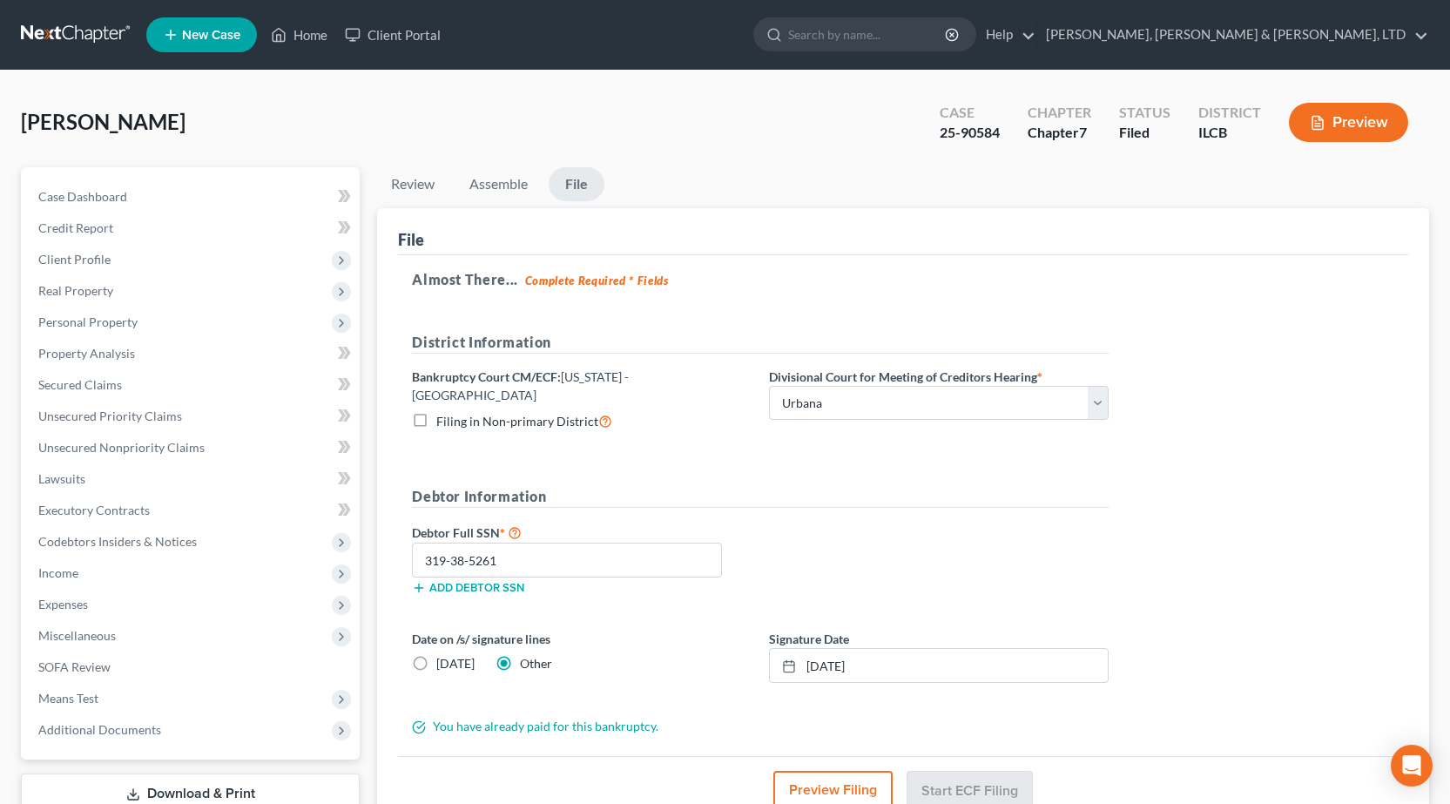
click at [64, 36] on link at bounding box center [76, 34] width 111 height 31
